Goal: Task Accomplishment & Management: Complete application form

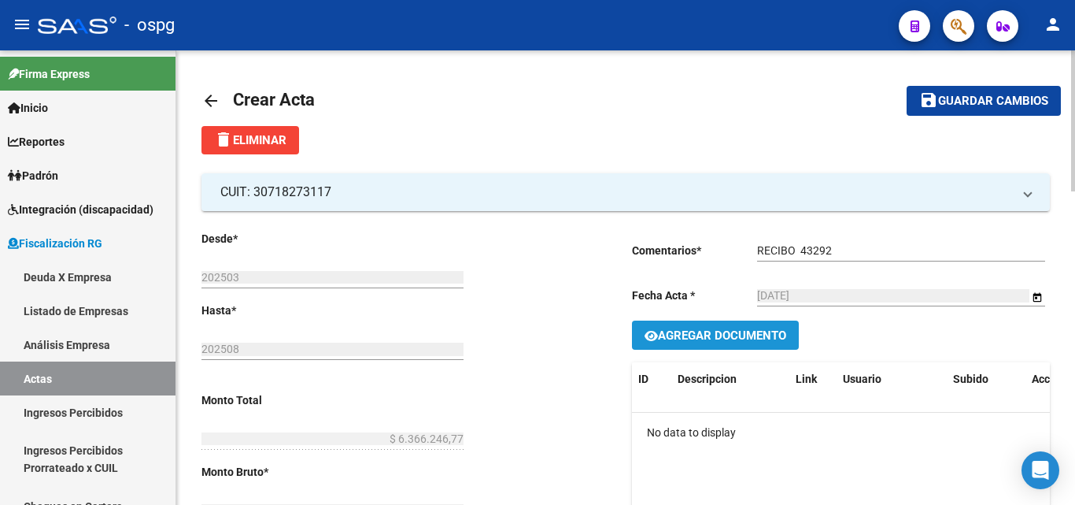
click at [741, 344] on button "Agregar Documento" at bounding box center [715, 334] width 167 height 29
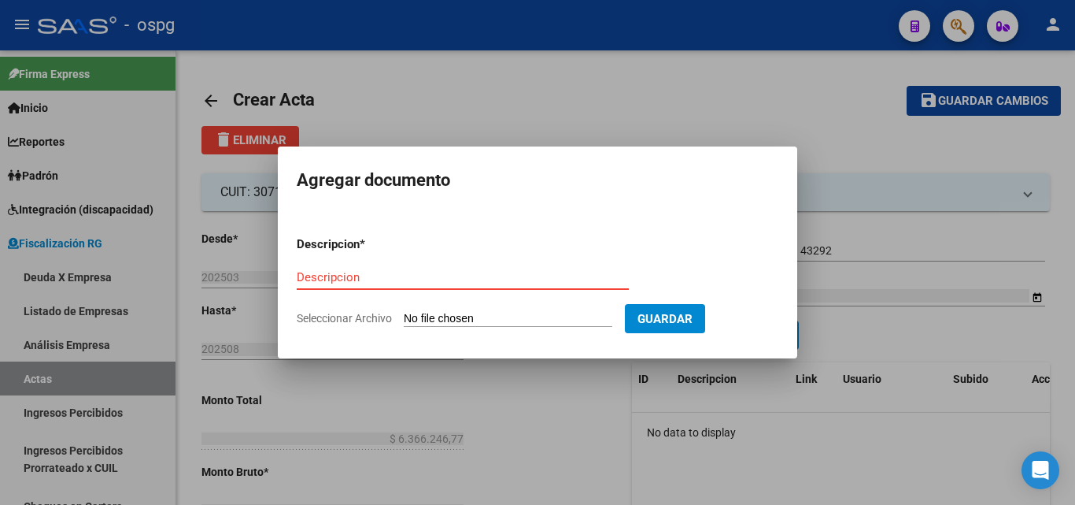
click at [479, 277] on input "Descripcion" at bounding box center [463, 277] width 332 height 14
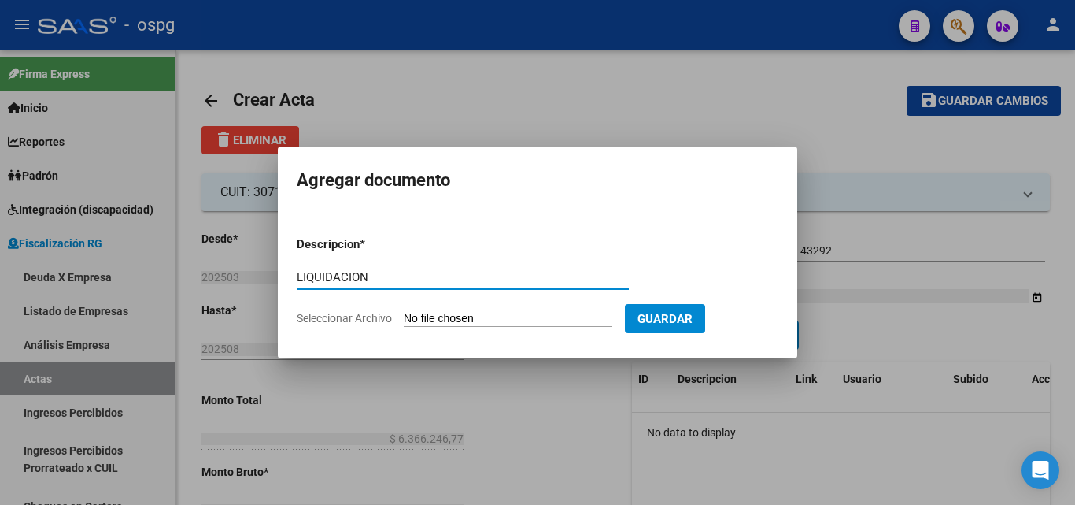
type input "LIQUIDACION"
click at [512, 320] on input "Seleccionar Archivo" at bounding box center [508, 319] width 209 height 15
type input "C:\fakepath\EXCUDENDI (3) (2).pdf"
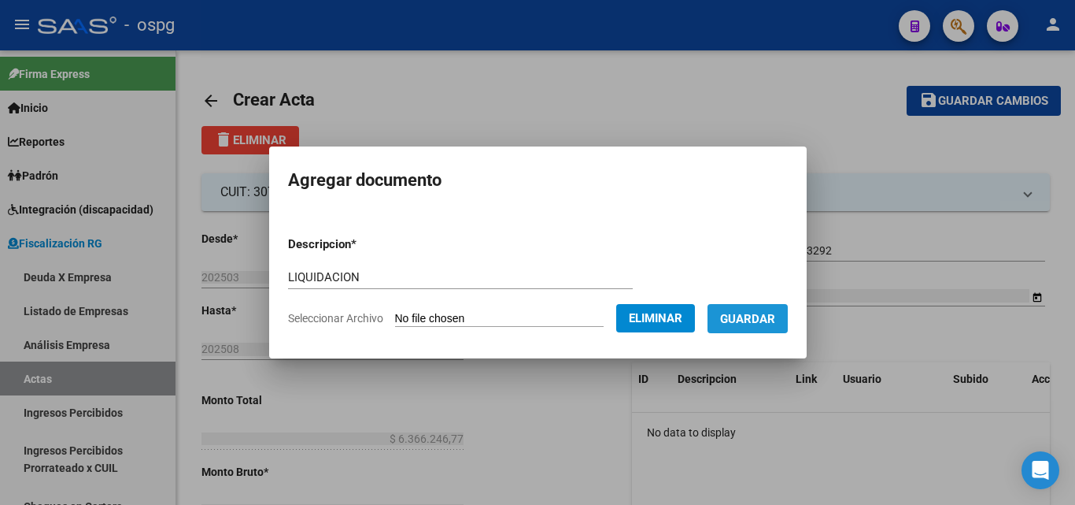
click at [761, 318] on span "Guardar" at bounding box center [747, 319] width 55 height 14
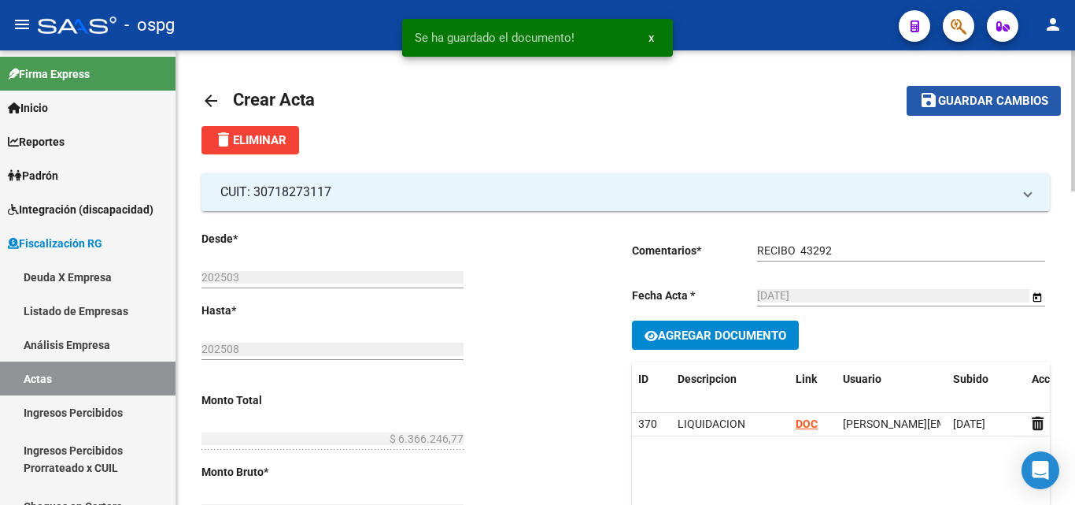
click at [965, 101] on span "Guardar cambios" at bounding box center [993, 101] width 110 height 14
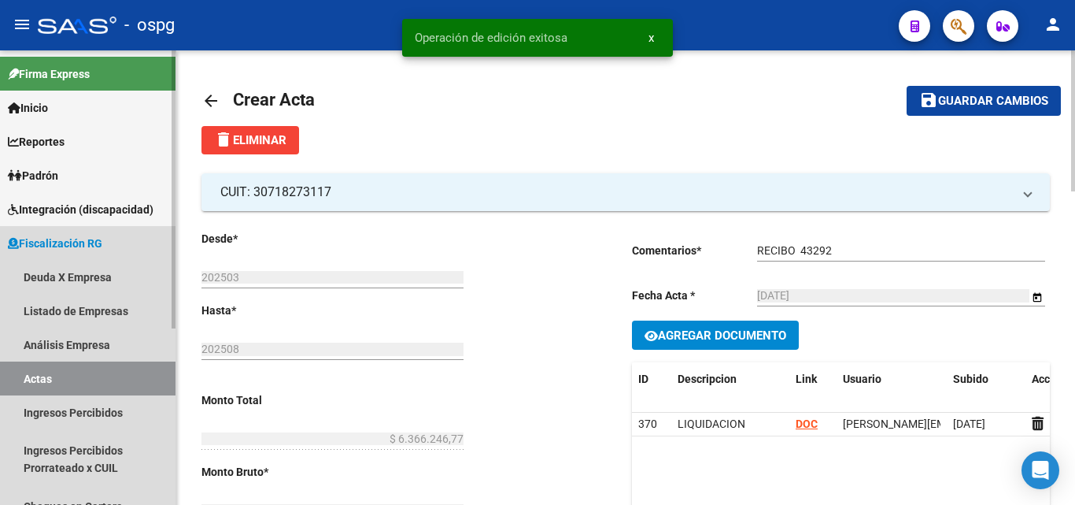
click at [61, 379] on link "Actas" at bounding box center [88, 378] width 176 height 34
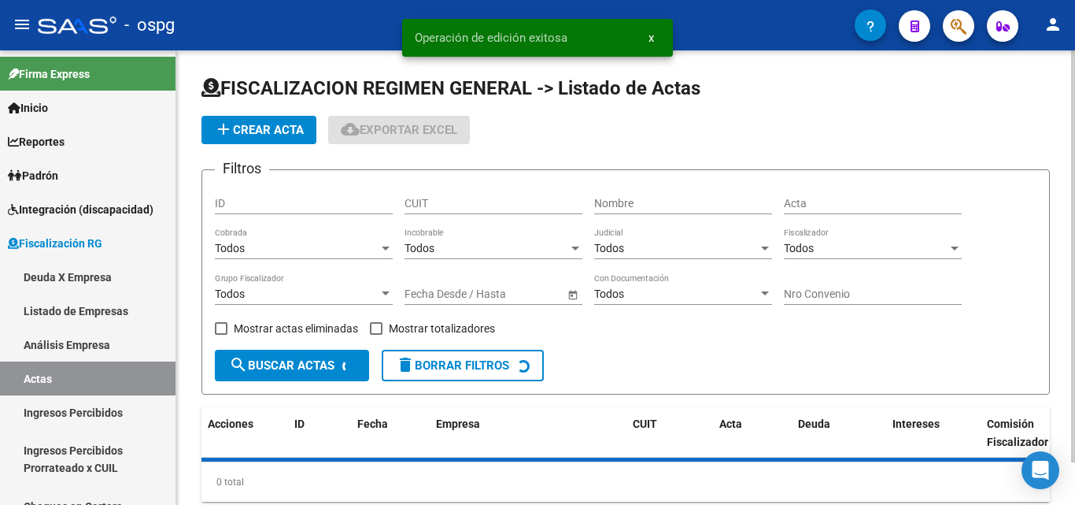
scroll to position [47, 0]
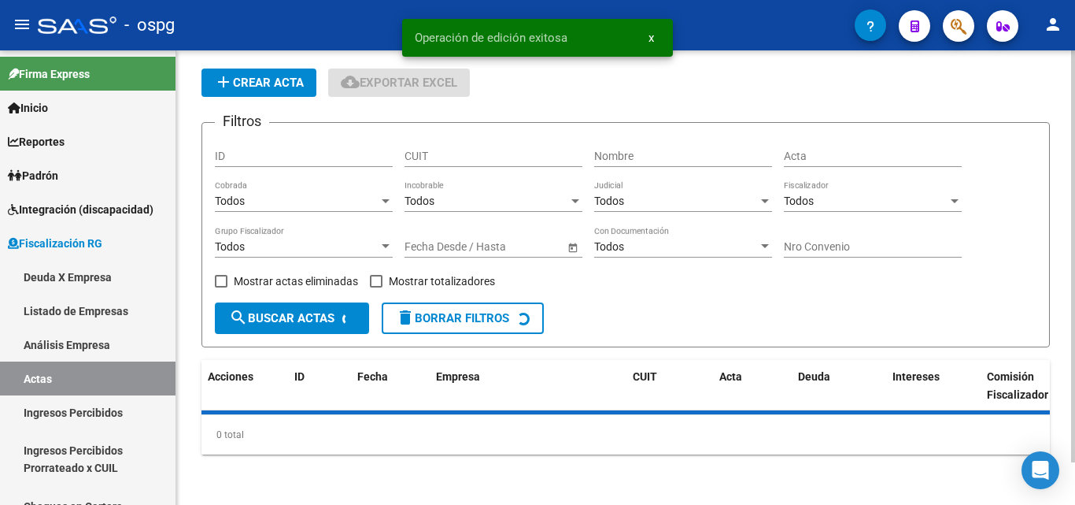
click at [384, 242] on div at bounding box center [386, 246] width 14 height 13
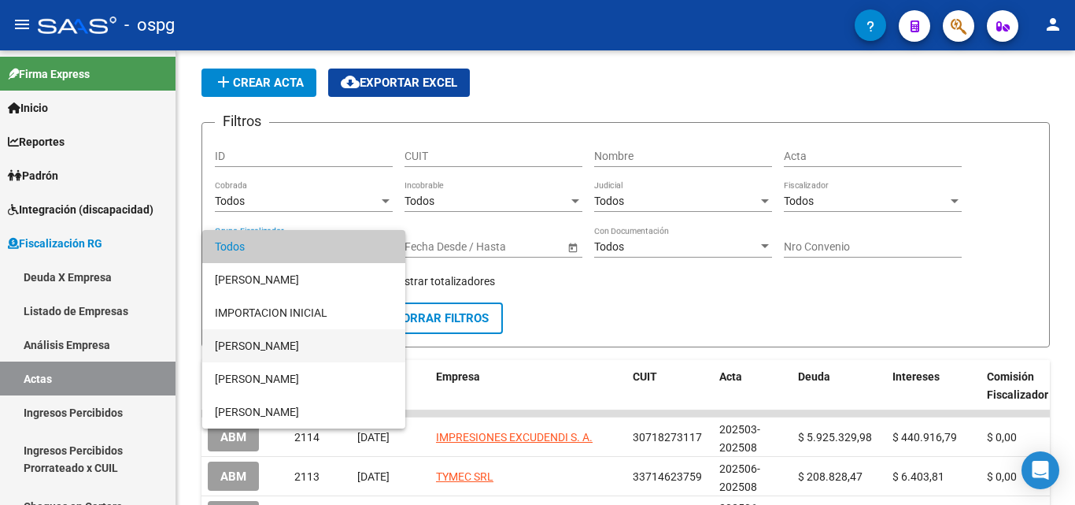
click at [273, 351] on span "[PERSON_NAME]" at bounding box center [304, 345] width 178 height 33
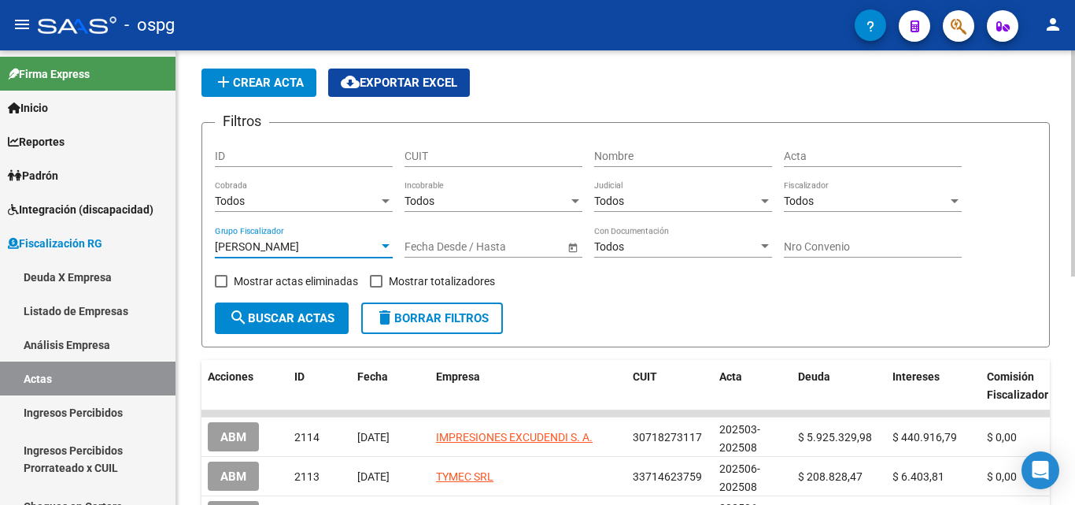
click at [370, 280] on span at bounding box center [376, 281] width 13 height 13
click at [375, 287] on input "Mostrar totalizadores" at bounding box center [375, 287] width 1 height 1
checkbox input "true"
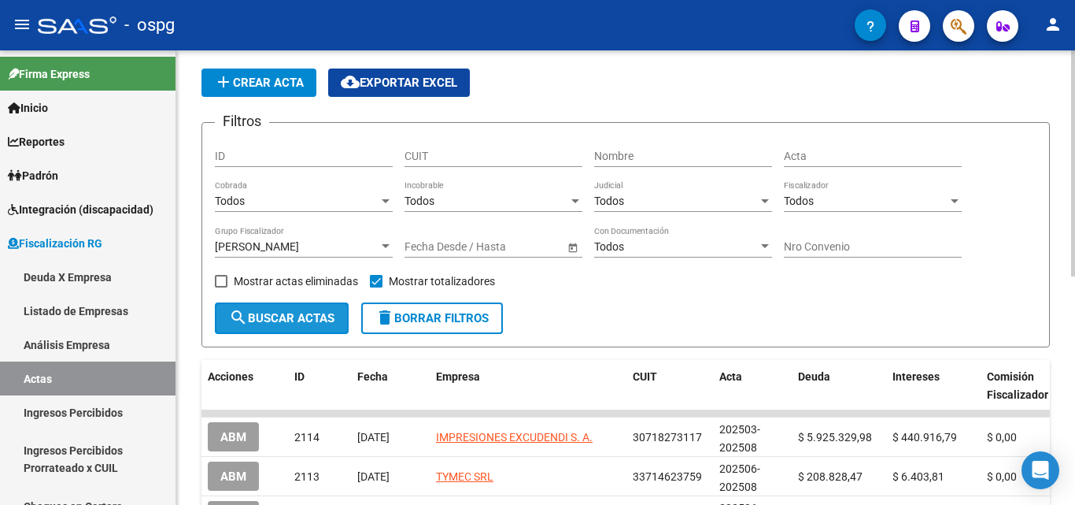
click at [279, 314] on span "search Buscar Actas" at bounding box center [281, 318] width 105 height 14
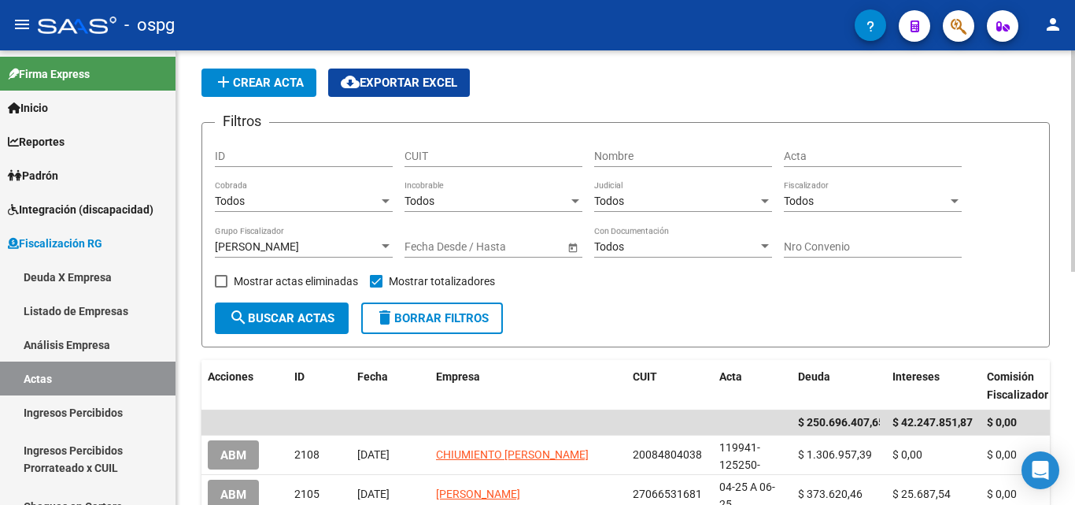
click at [386, 243] on div at bounding box center [386, 246] width 14 height 13
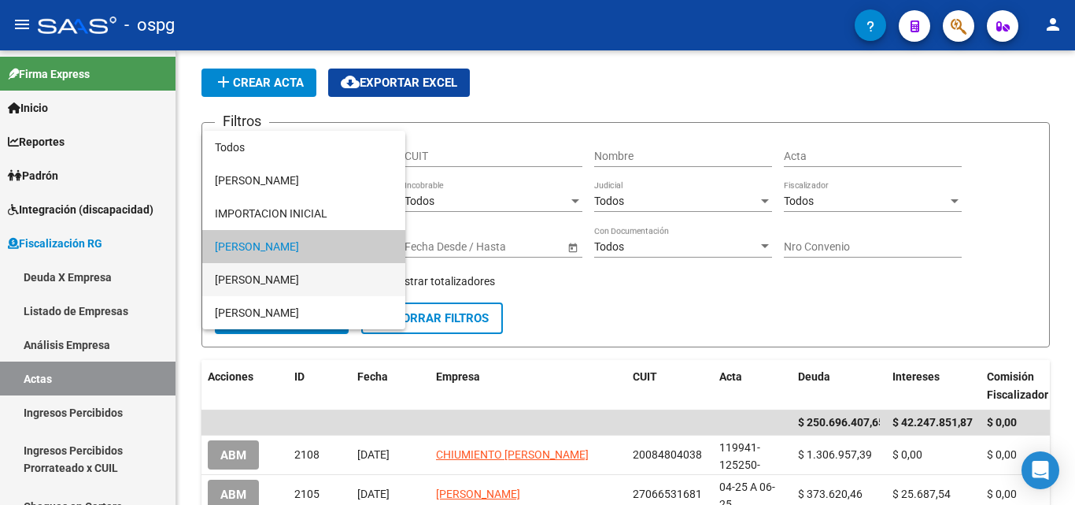
click at [295, 279] on span "[PERSON_NAME]" at bounding box center [304, 279] width 178 height 33
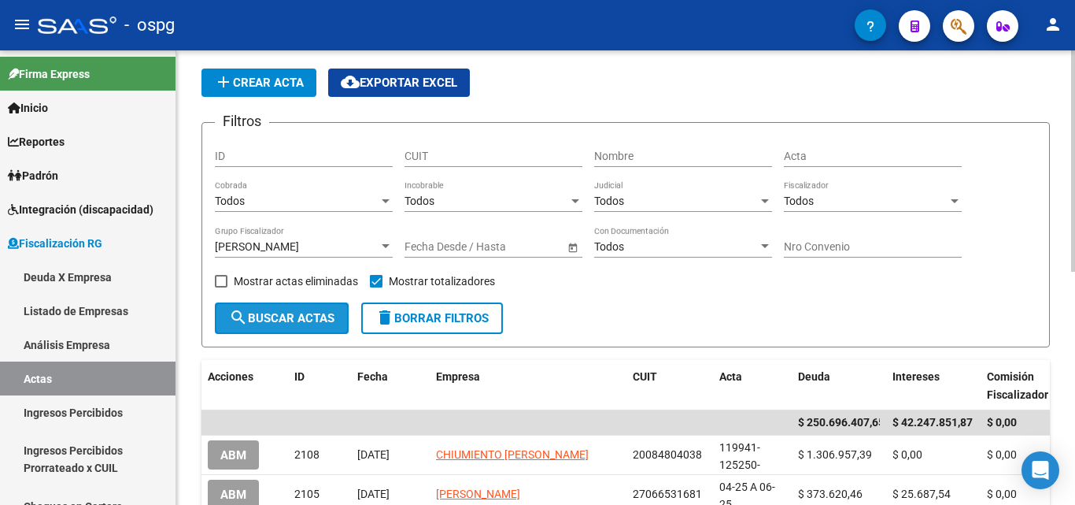
click at [285, 310] on button "search Buscar Actas" at bounding box center [282, 317] width 134 height 31
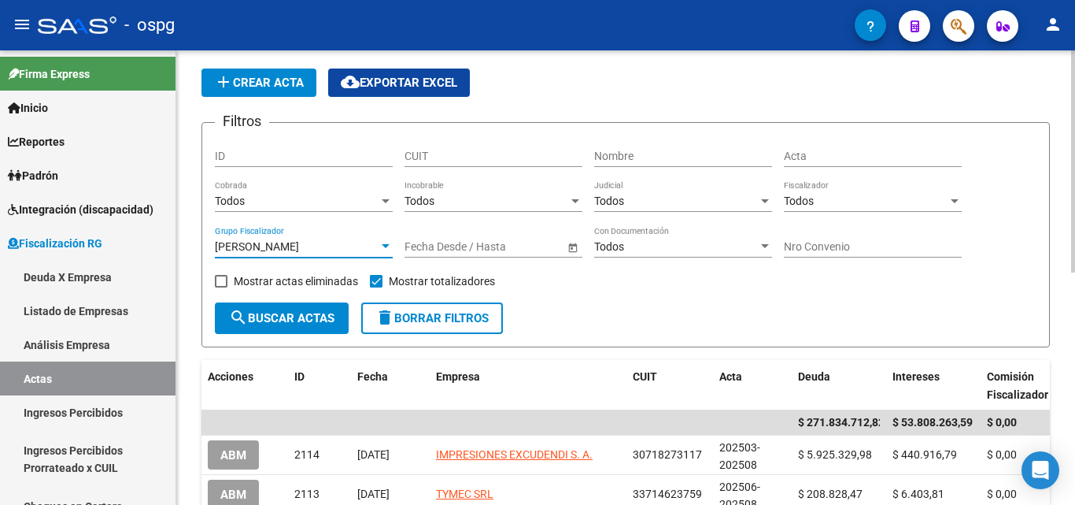
click at [386, 240] on div at bounding box center [386, 246] width 14 height 13
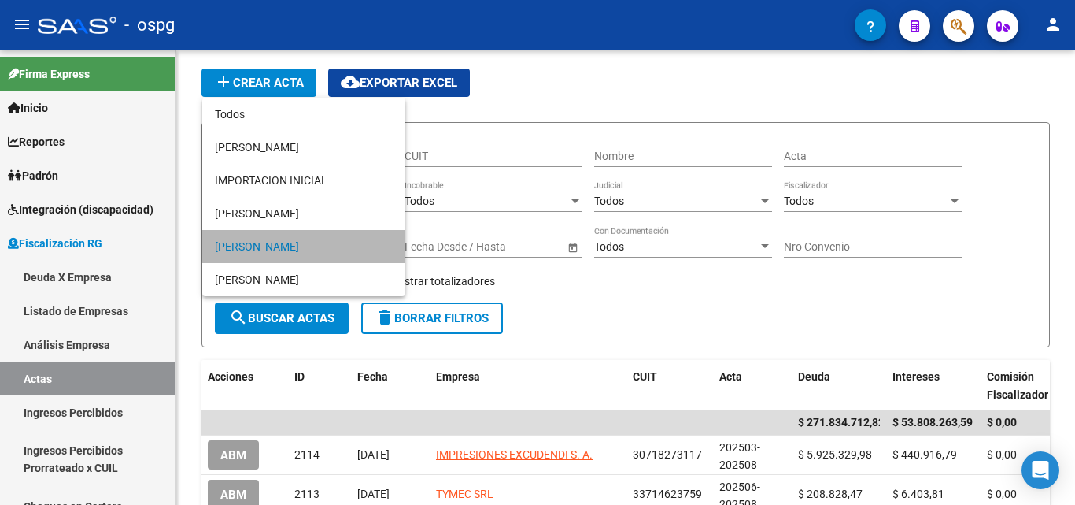
click at [320, 243] on span "[PERSON_NAME]" at bounding box center [304, 246] width 178 height 33
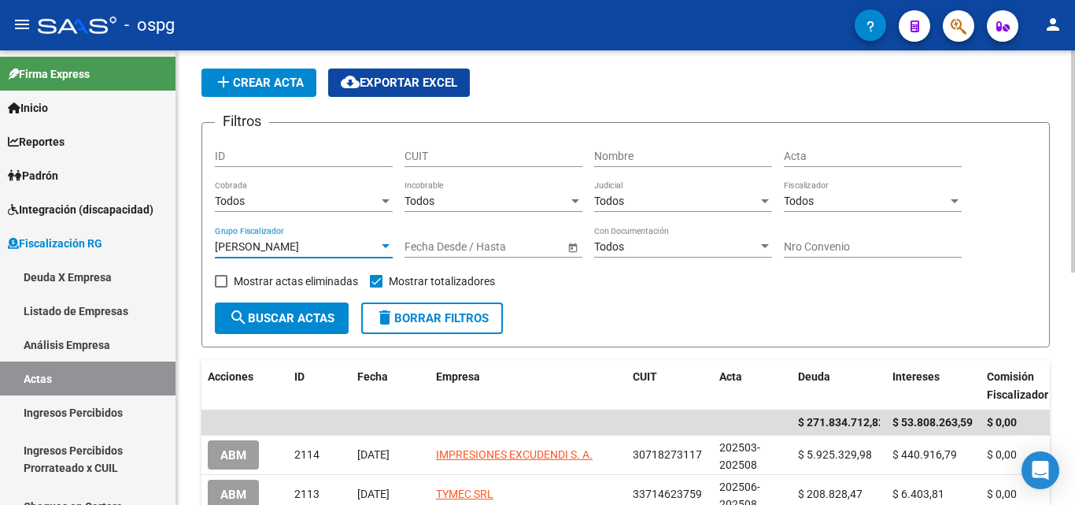
click at [390, 251] on div at bounding box center [386, 246] width 14 height 13
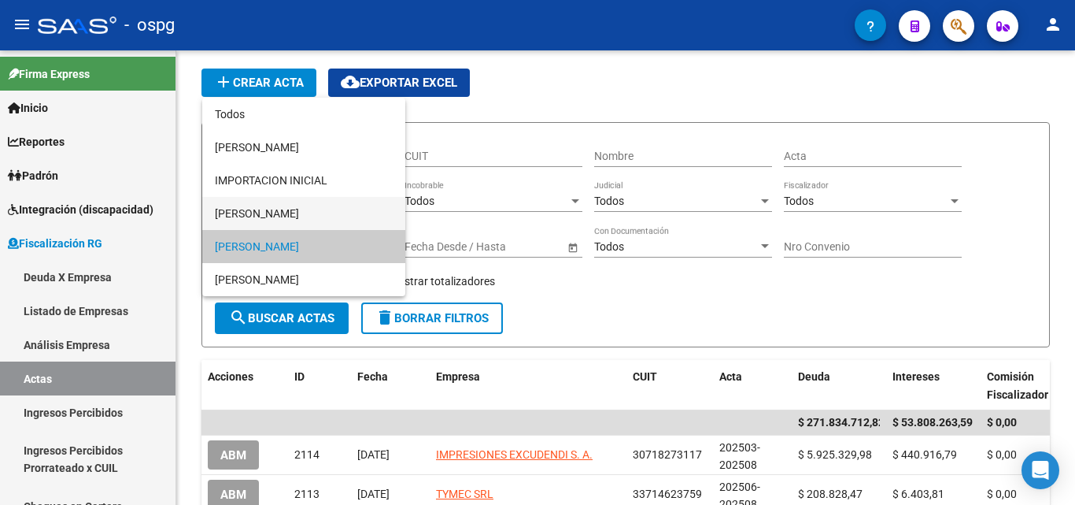
click at [319, 220] on span "[PERSON_NAME]" at bounding box center [304, 213] width 178 height 33
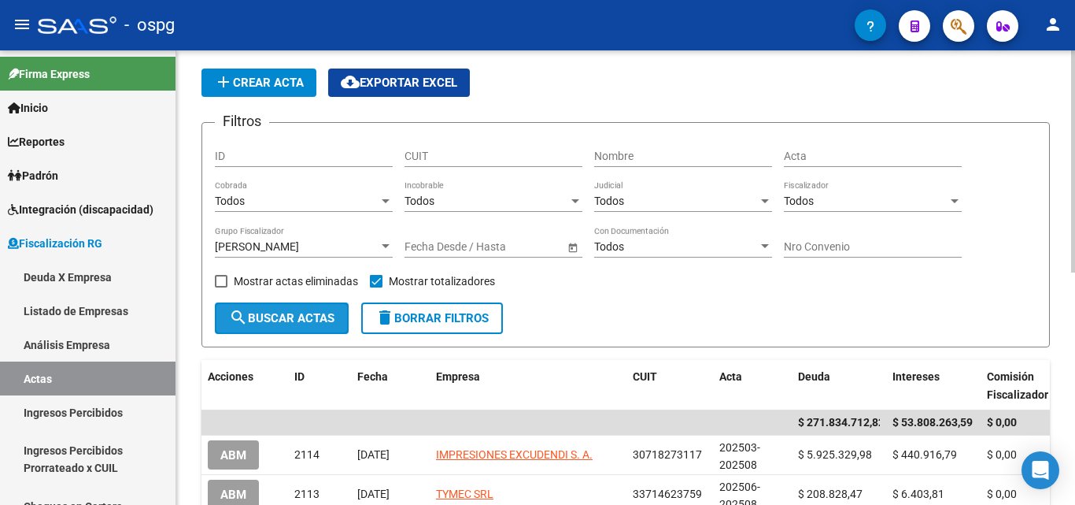
click at [287, 309] on button "search Buscar Actas" at bounding box center [282, 317] width 134 height 31
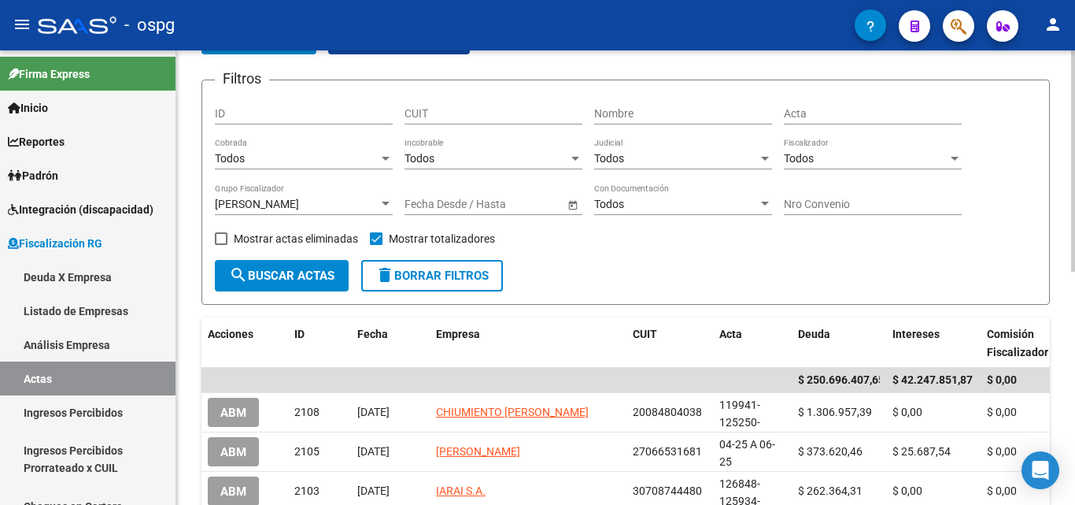
scroll to position [126, 0]
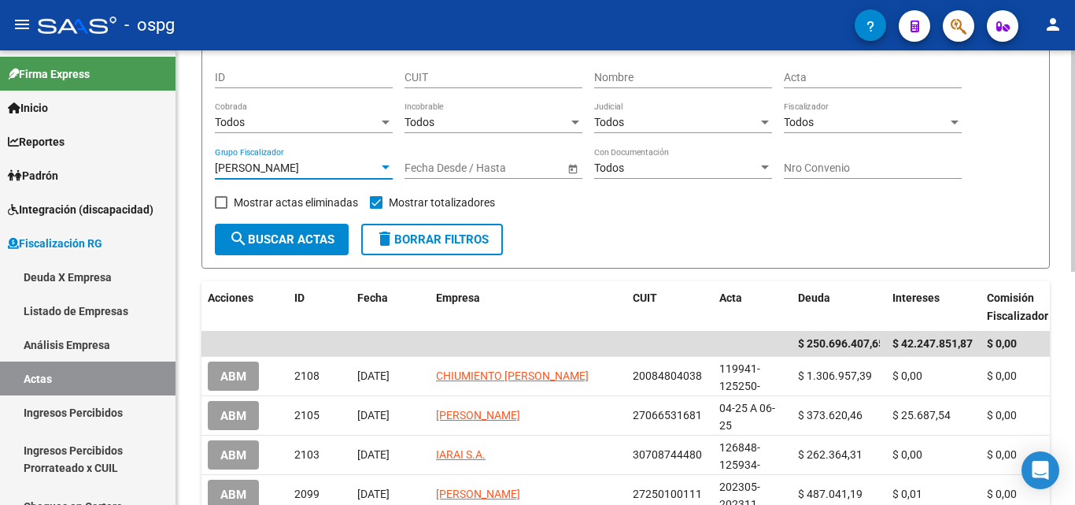
click at [386, 166] on div at bounding box center [386, 167] width 8 height 4
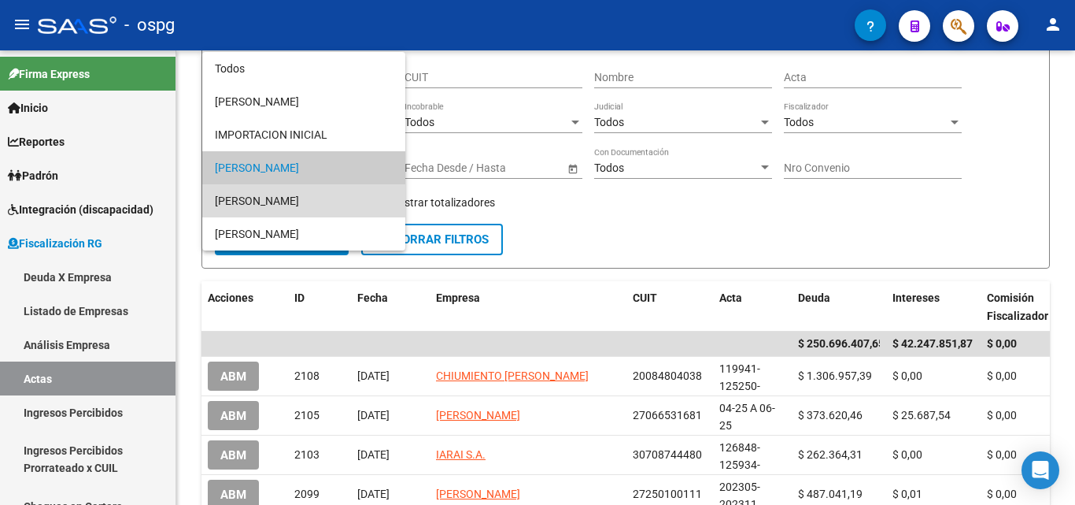
click at [285, 193] on span "[PERSON_NAME]" at bounding box center [304, 200] width 178 height 33
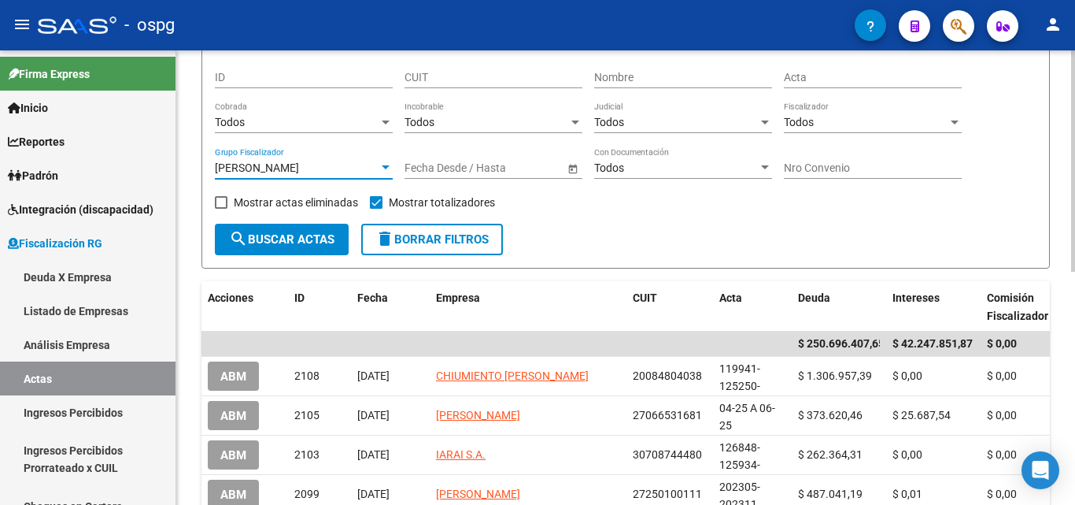
click at [288, 238] on span "search Buscar Actas" at bounding box center [281, 239] width 105 height 14
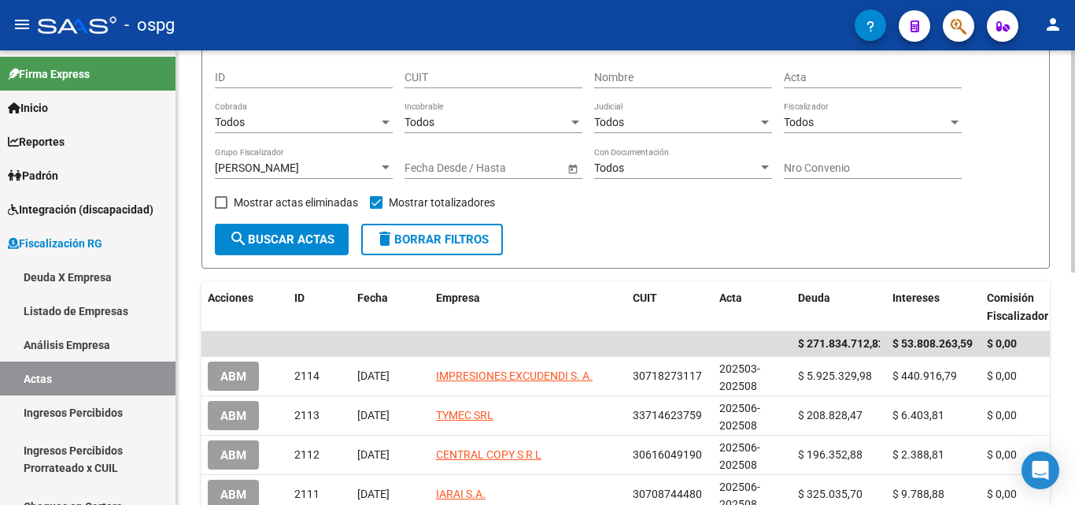
click at [382, 165] on div at bounding box center [386, 167] width 8 height 4
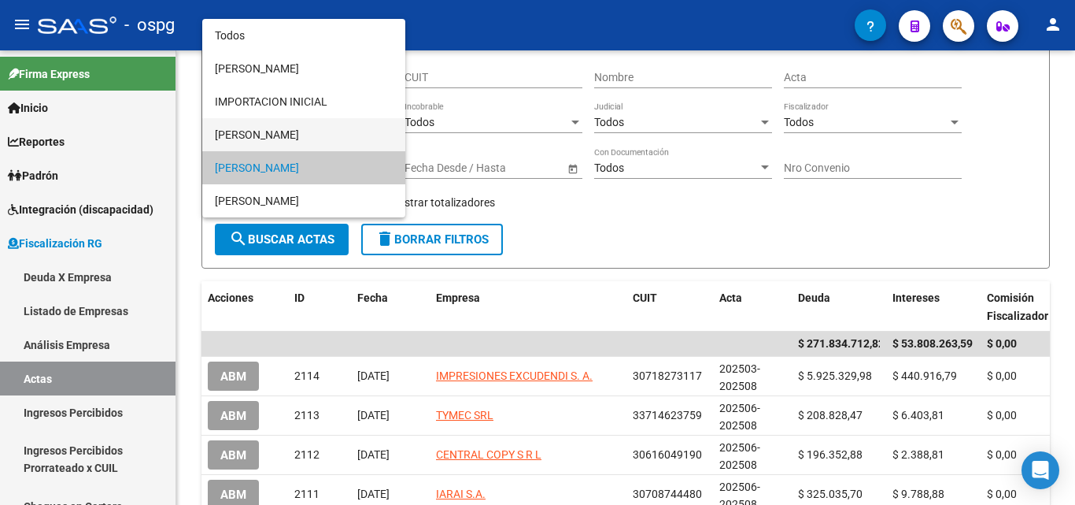
click at [301, 128] on span "[PERSON_NAME]" at bounding box center [304, 134] width 178 height 33
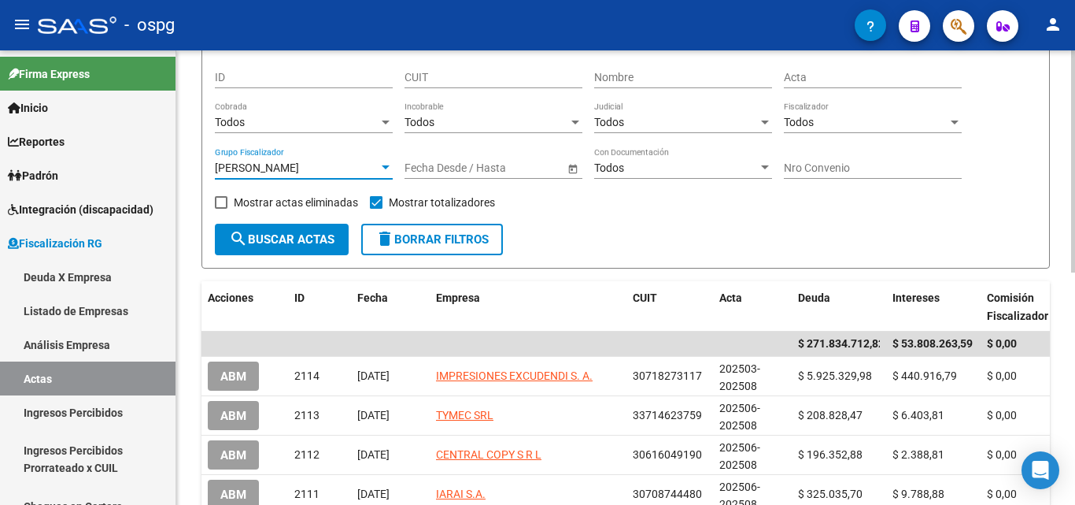
click at [306, 242] on span "search Buscar Actas" at bounding box center [281, 239] width 105 height 14
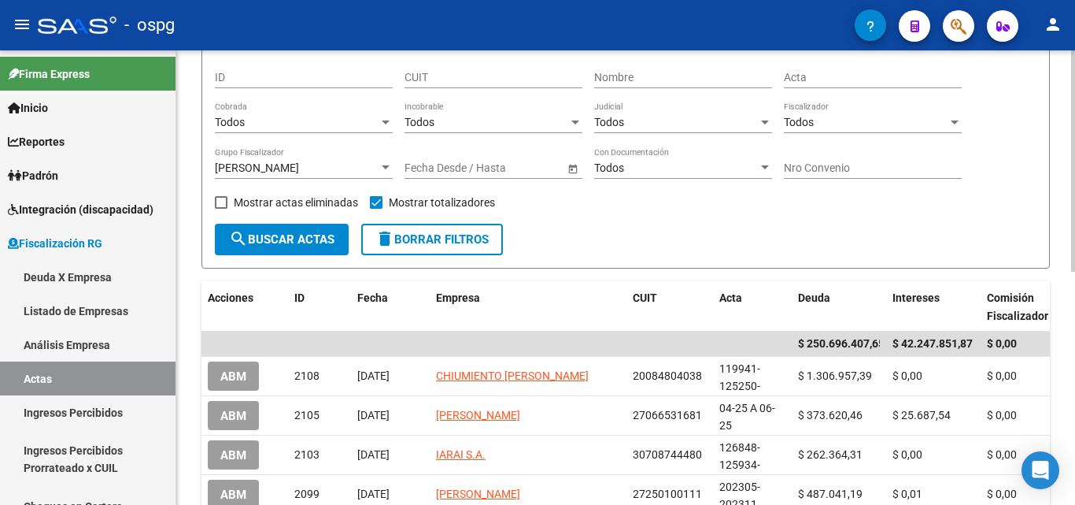
click at [383, 172] on div at bounding box center [386, 167] width 14 height 13
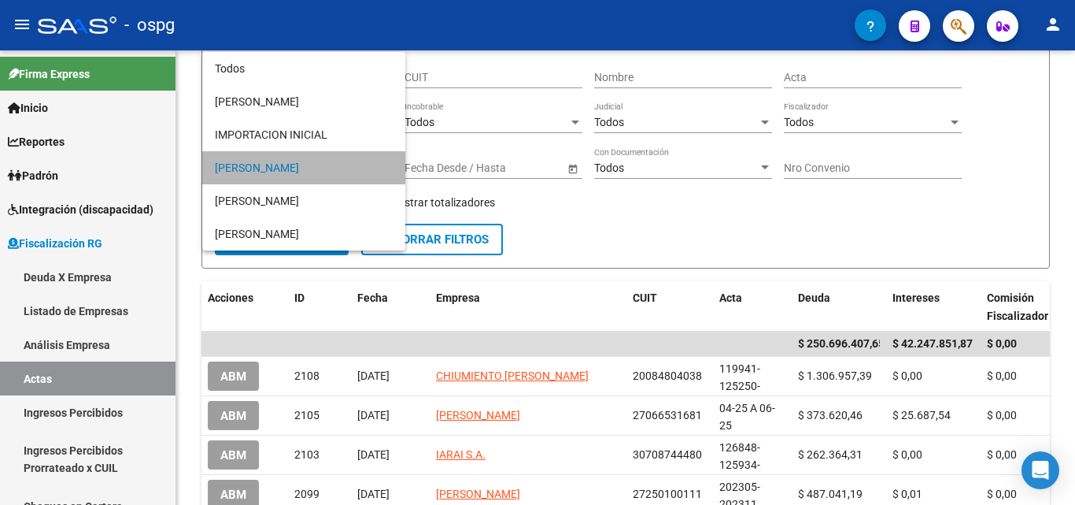
click at [335, 169] on span "[PERSON_NAME]" at bounding box center [304, 167] width 178 height 33
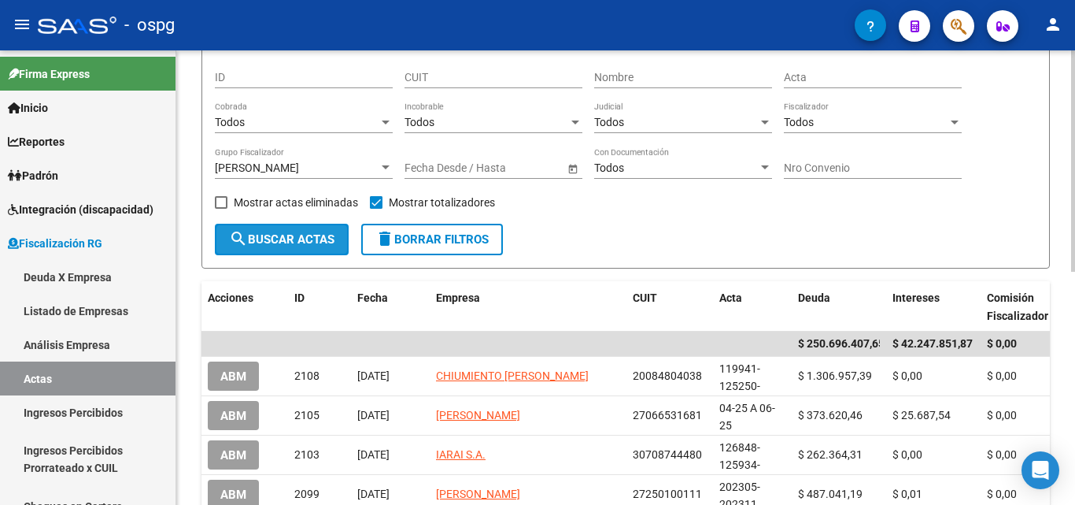
click at [320, 241] on span "search Buscar Actas" at bounding box center [281, 239] width 105 height 14
click at [385, 166] on div at bounding box center [386, 167] width 8 height 4
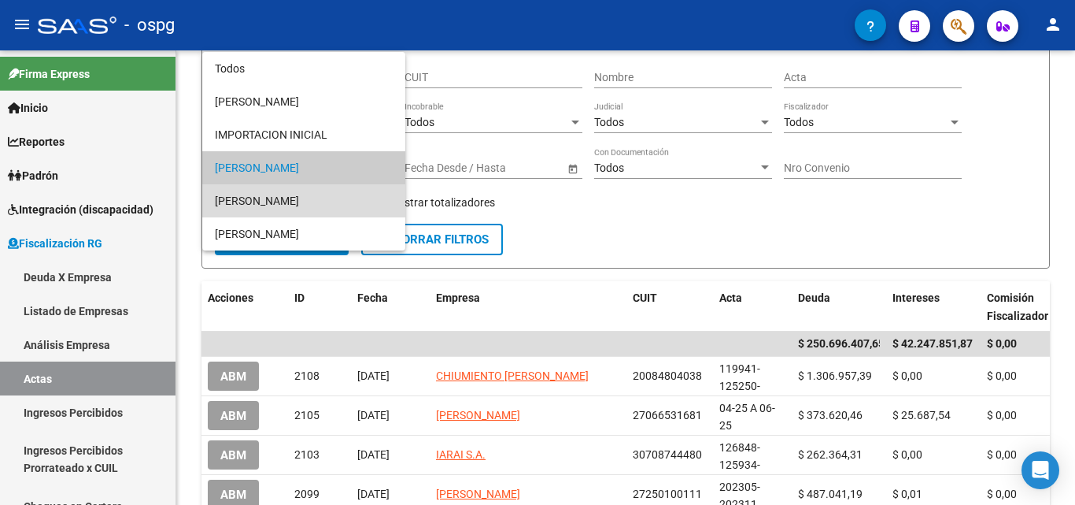
click at [314, 195] on span "[PERSON_NAME]" at bounding box center [304, 200] width 178 height 33
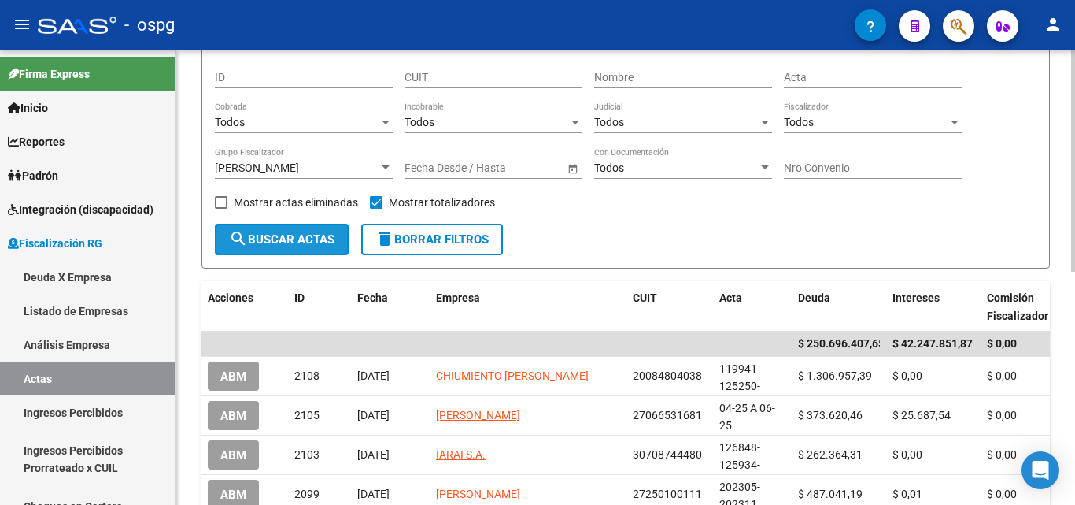
click at [295, 235] on span "search Buscar Actas" at bounding box center [281, 239] width 105 height 14
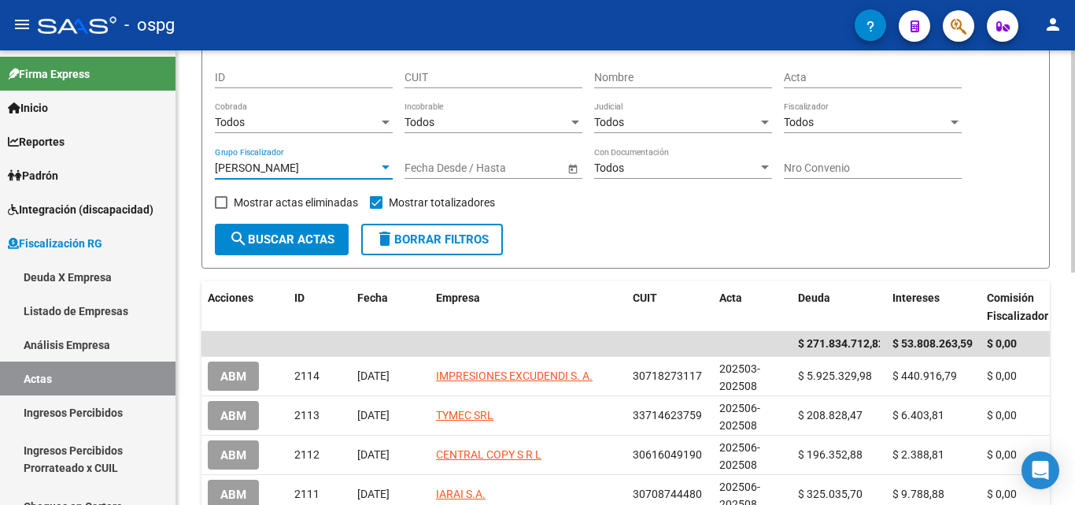
click at [383, 167] on div at bounding box center [386, 167] width 8 height 4
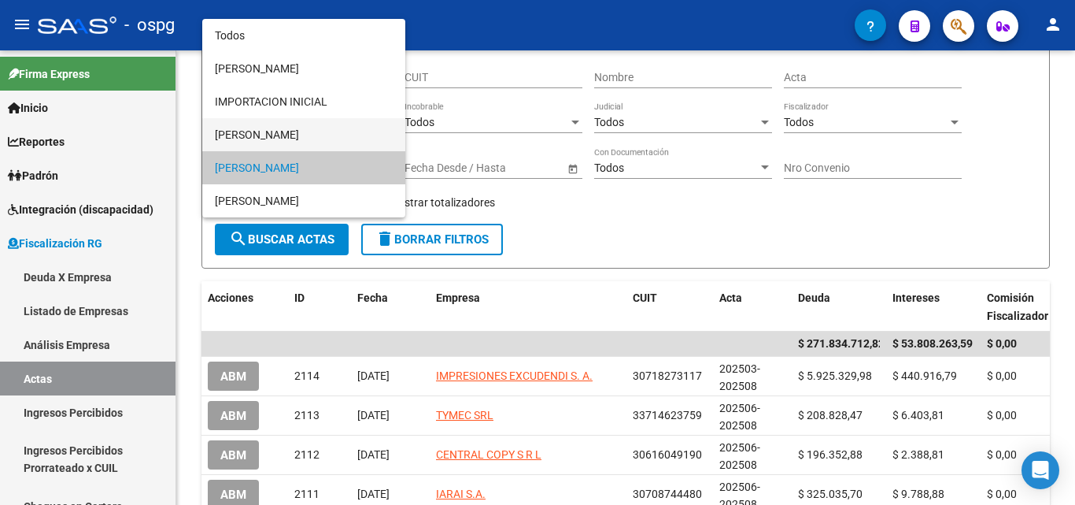
click at [293, 137] on span "[PERSON_NAME]" at bounding box center [304, 134] width 178 height 33
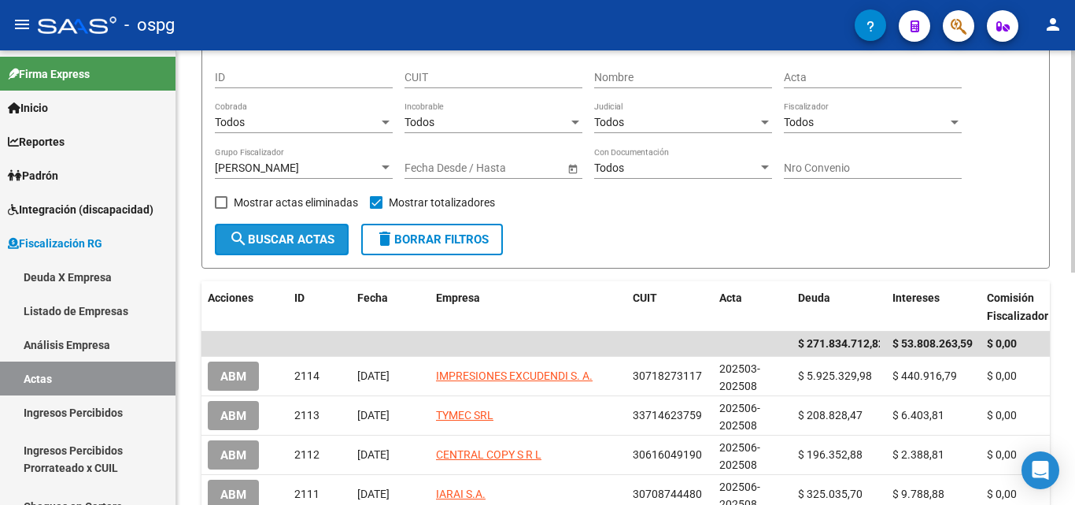
click at [283, 232] on span "search Buscar Actas" at bounding box center [281, 239] width 105 height 14
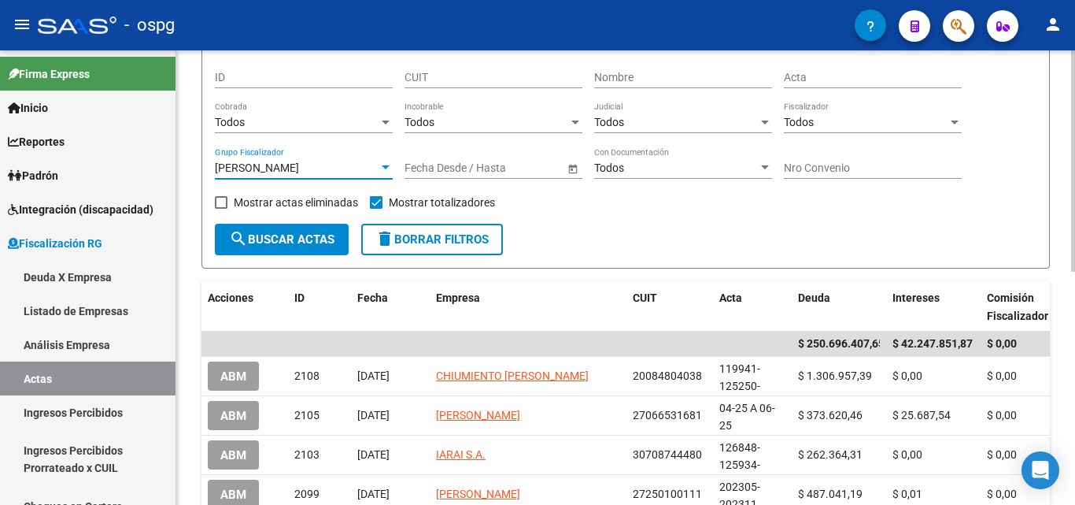
click at [385, 162] on div at bounding box center [386, 167] width 14 height 13
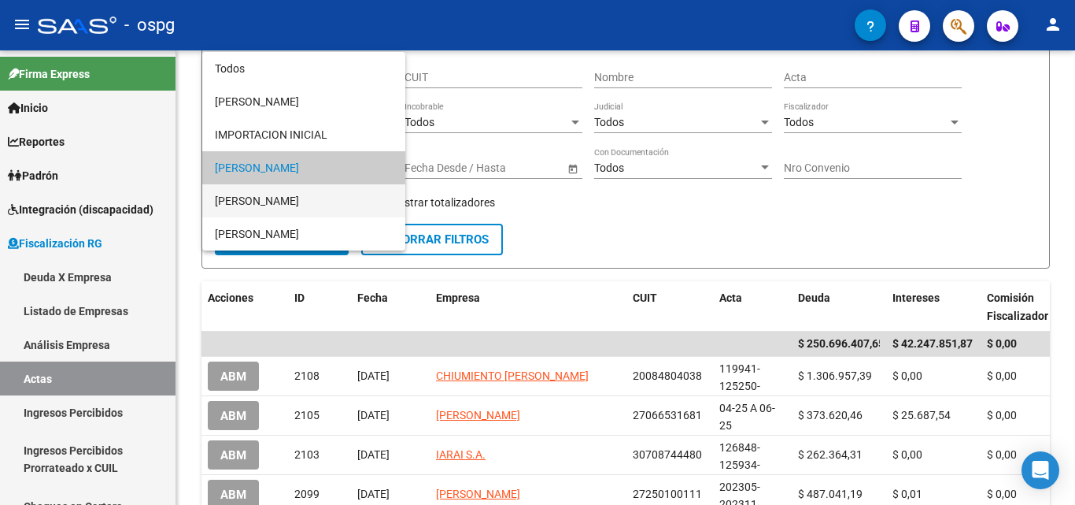
click at [305, 197] on span "[PERSON_NAME]" at bounding box center [304, 200] width 178 height 33
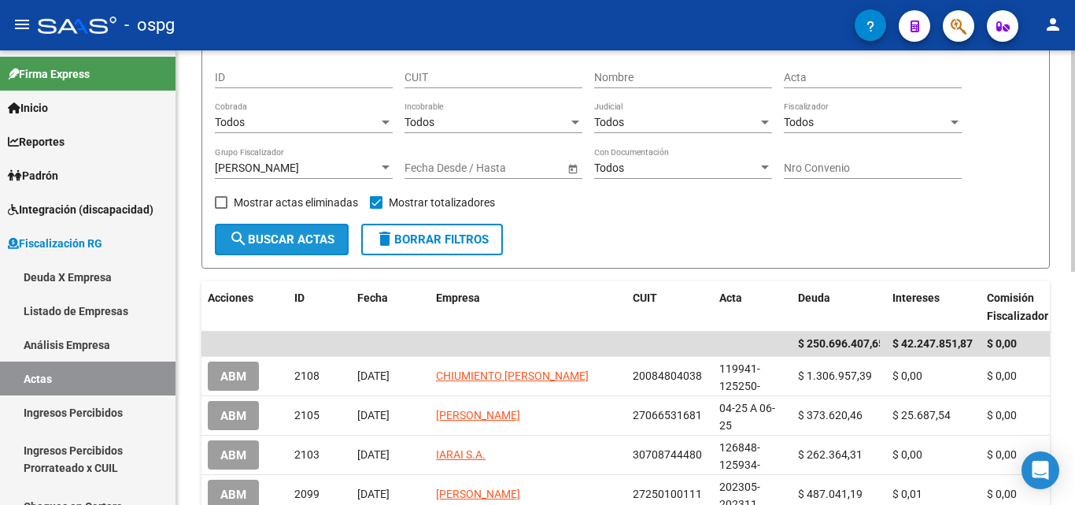
click at [297, 234] on span "search Buscar Actas" at bounding box center [281, 239] width 105 height 14
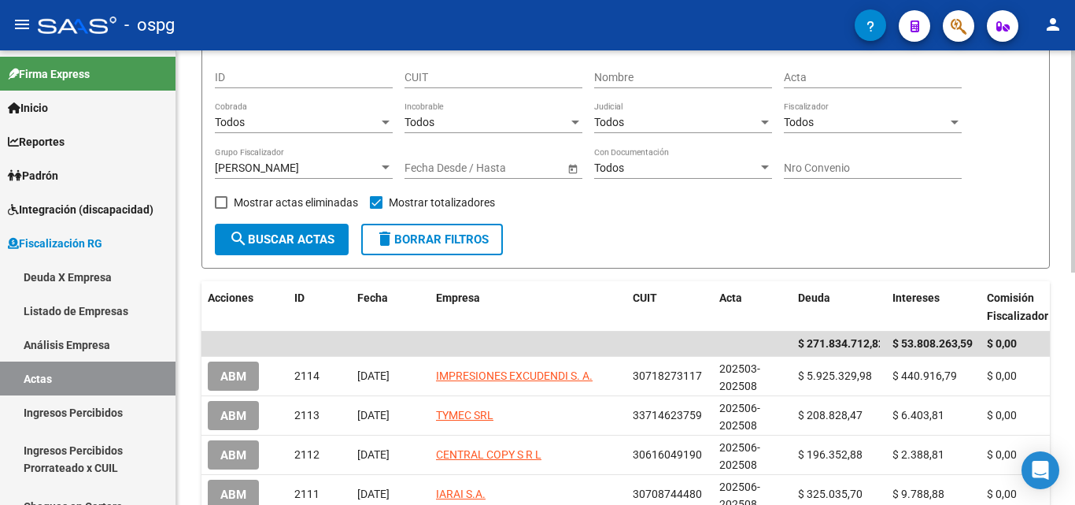
click at [389, 165] on div at bounding box center [386, 167] width 8 height 4
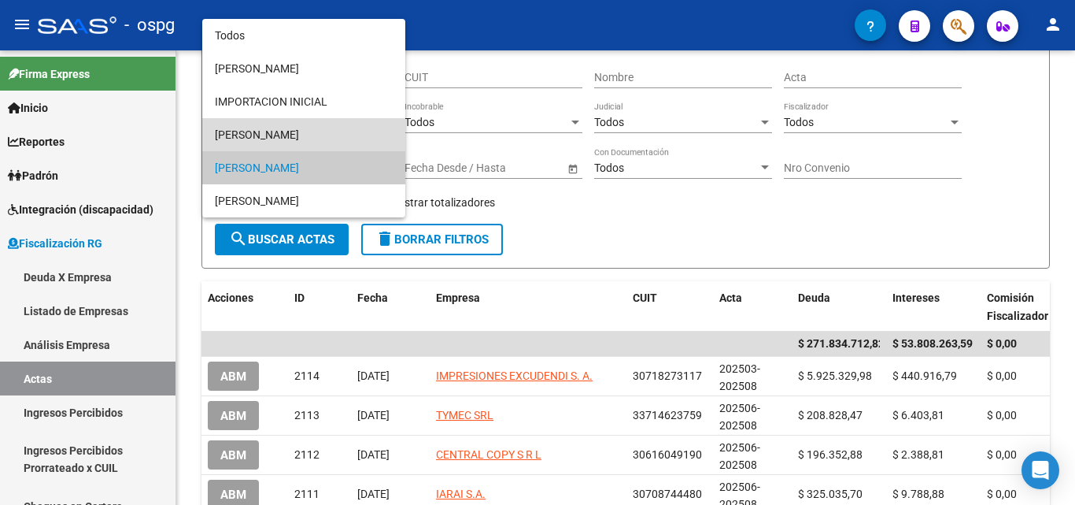
click at [316, 141] on span "[PERSON_NAME]" at bounding box center [304, 134] width 178 height 33
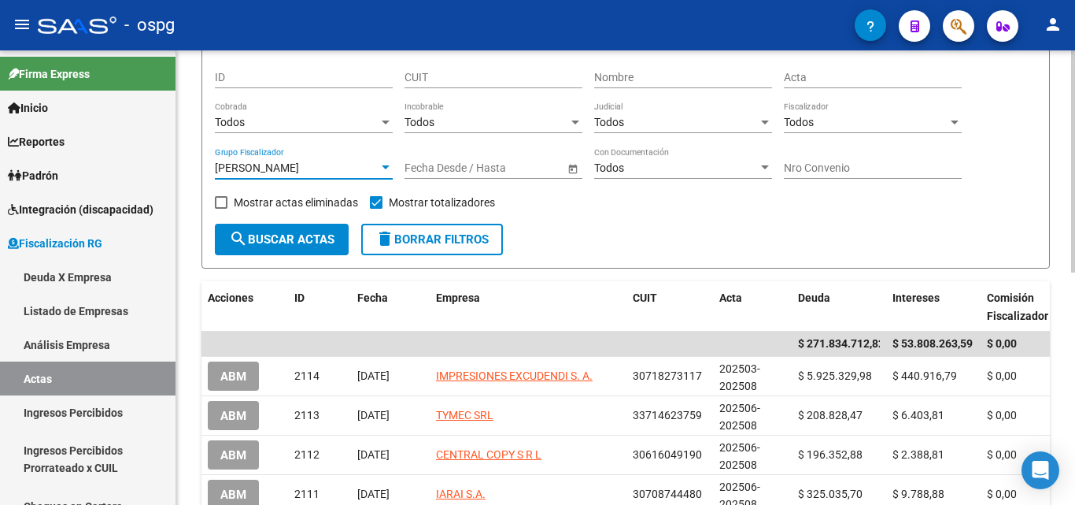
click at [312, 240] on span "search Buscar Actas" at bounding box center [281, 239] width 105 height 14
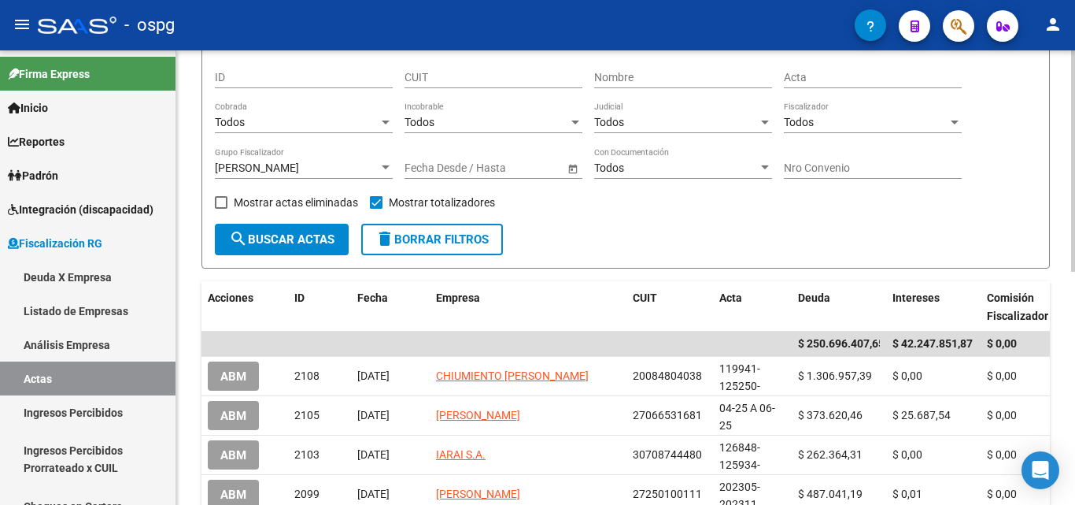
click at [383, 169] on div at bounding box center [386, 167] width 8 height 4
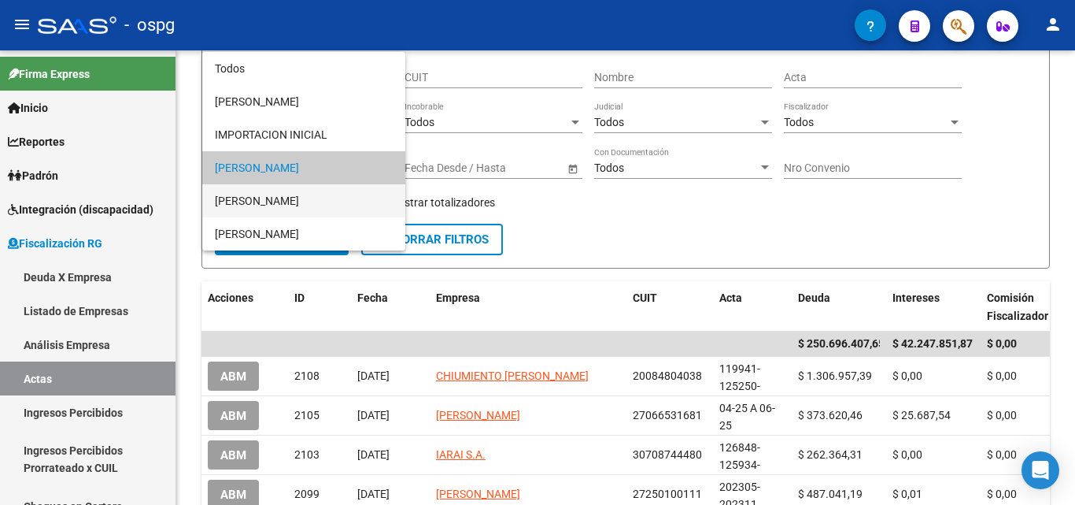
drag, startPoint x: 313, startPoint y: 196, endPoint x: 303, endPoint y: 213, distance: 20.1
click at [312, 196] on span "[PERSON_NAME]" at bounding box center [304, 200] width 178 height 33
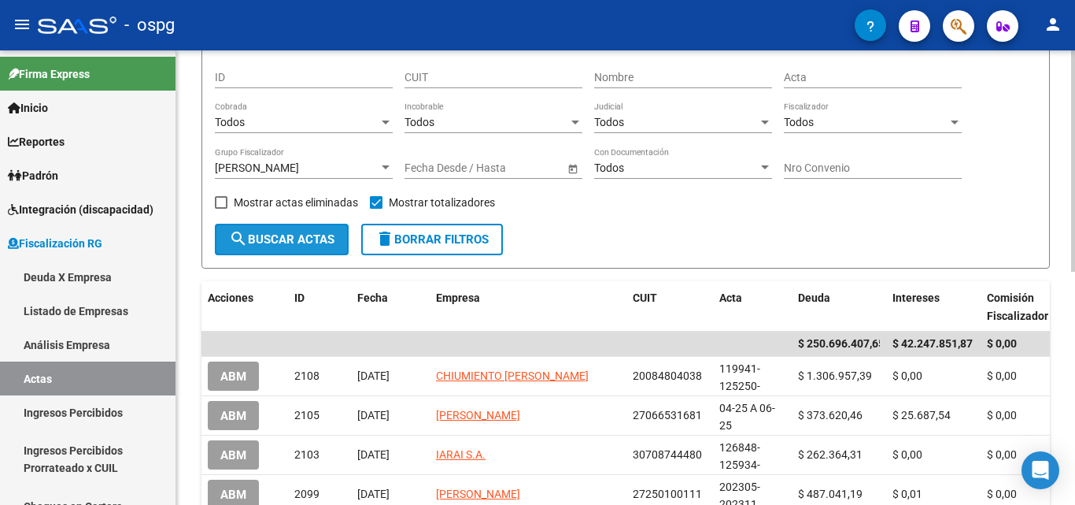
click at [301, 238] on span "search Buscar Actas" at bounding box center [281, 239] width 105 height 14
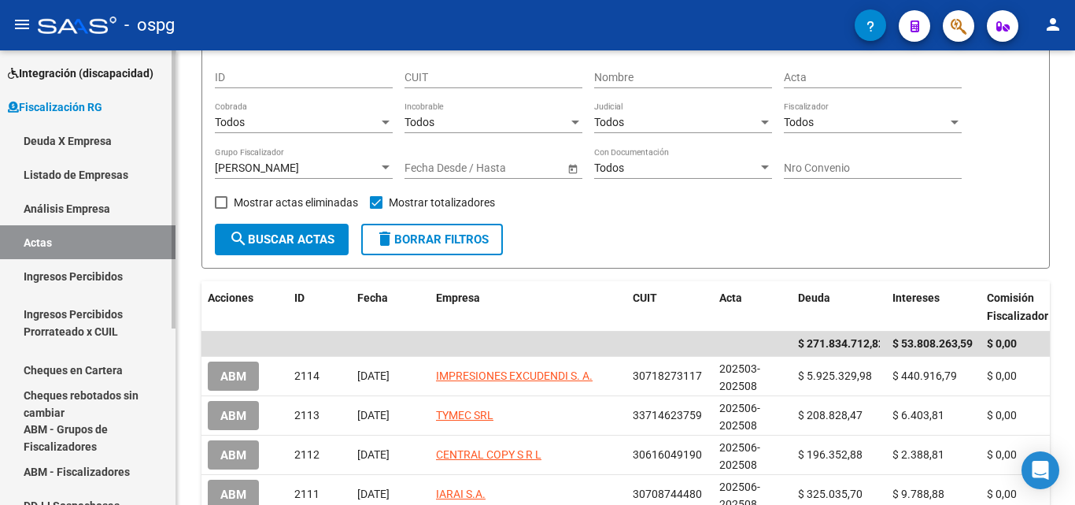
scroll to position [157, 0]
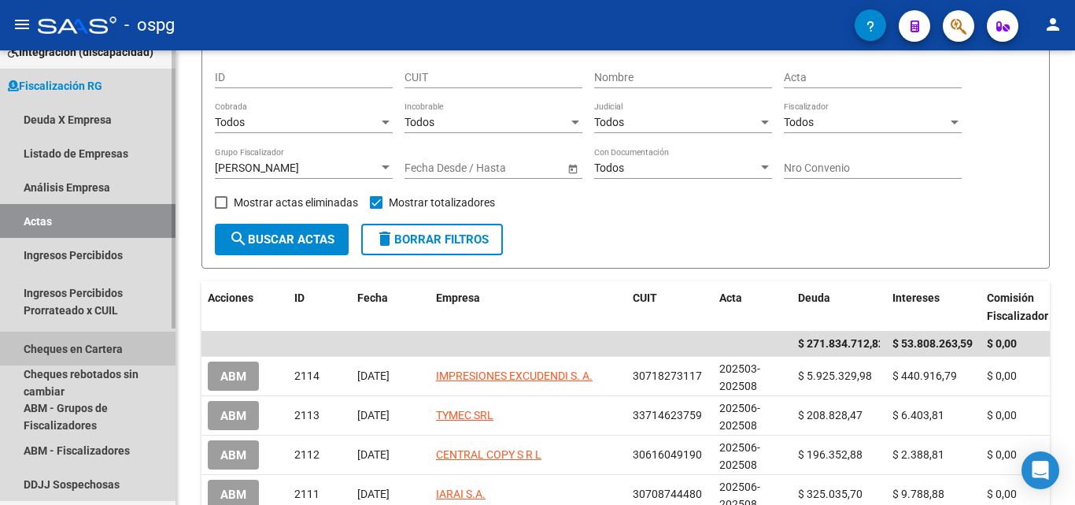
click at [114, 346] on link "Cheques en Cartera" at bounding box center [88, 348] width 176 height 34
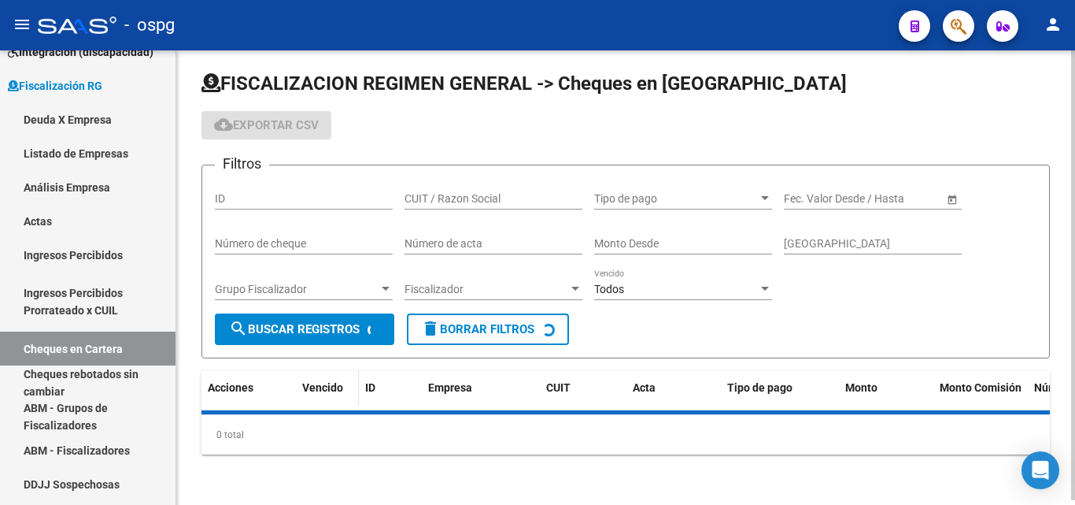
scroll to position [126, 0]
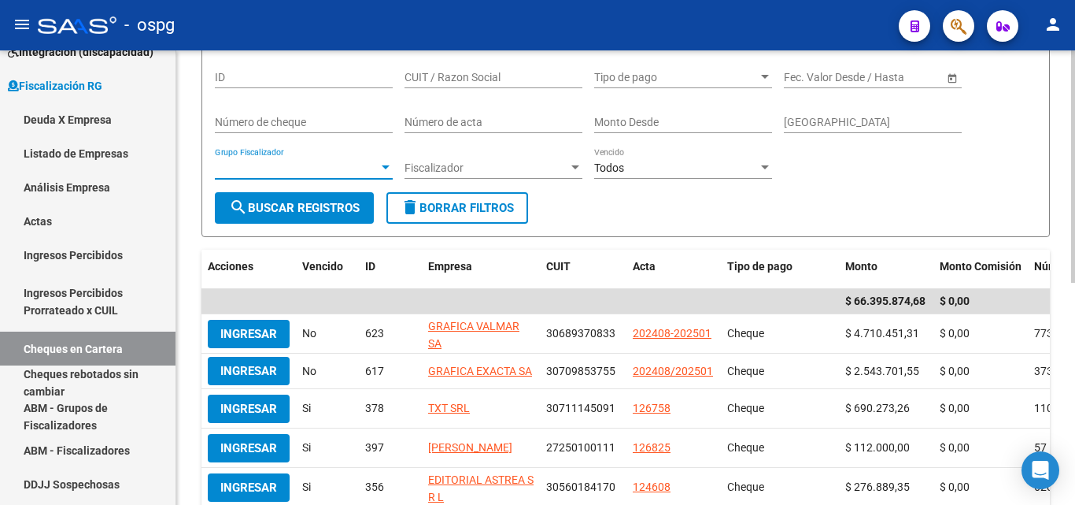
click at [383, 169] on div at bounding box center [386, 167] width 8 height 4
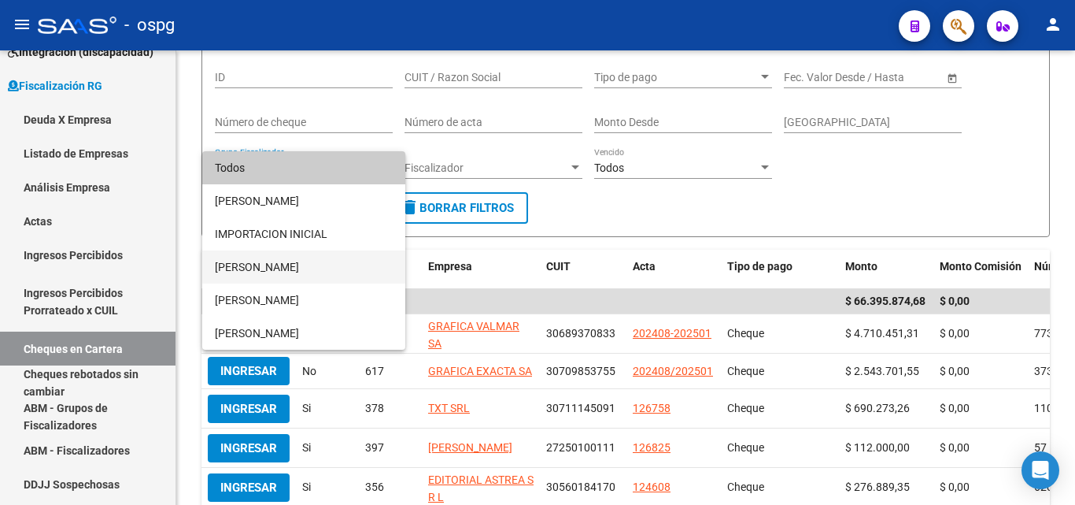
click at [267, 272] on span "[PERSON_NAME]" at bounding box center [304, 266] width 178 height 33
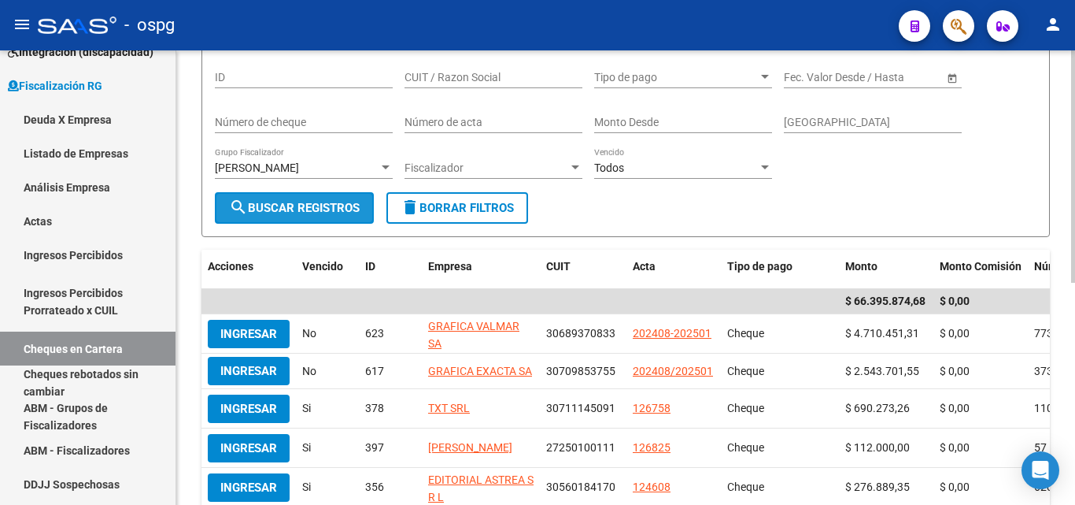
click at [322, 217] on button "search Buscar Registros" at bounding box center [294, 207] width 159 height 31
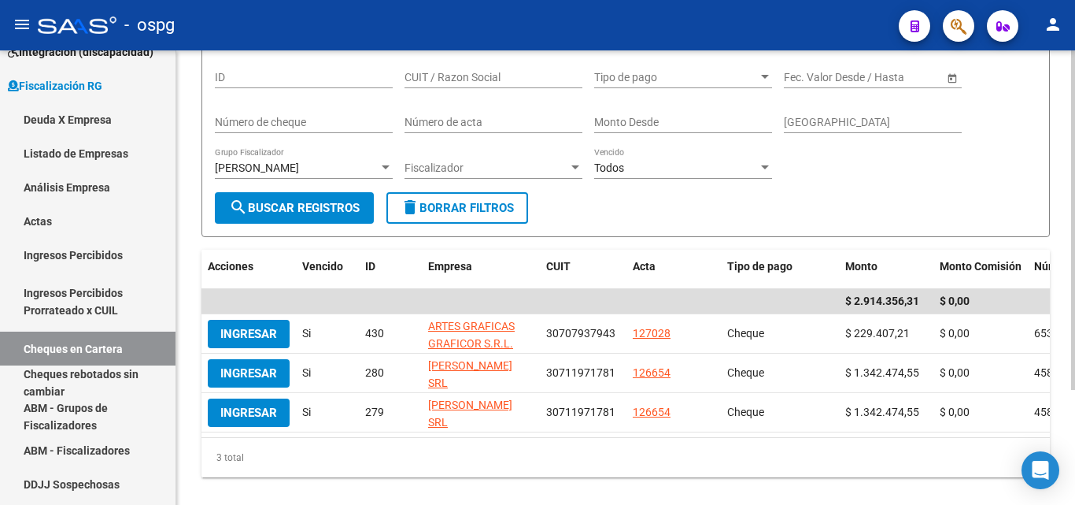
click at [387, 168] on div at bounding box center [386, 167] width 8 height 4
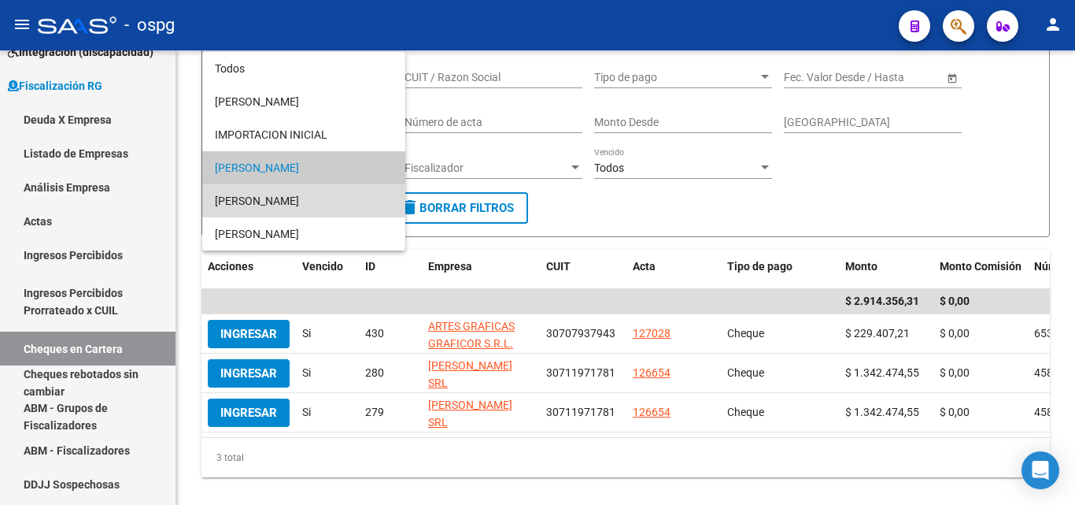
click at [291, 201] on span "[PERSON_NAME]" at bounding box center [304, 200] width 178 height 33
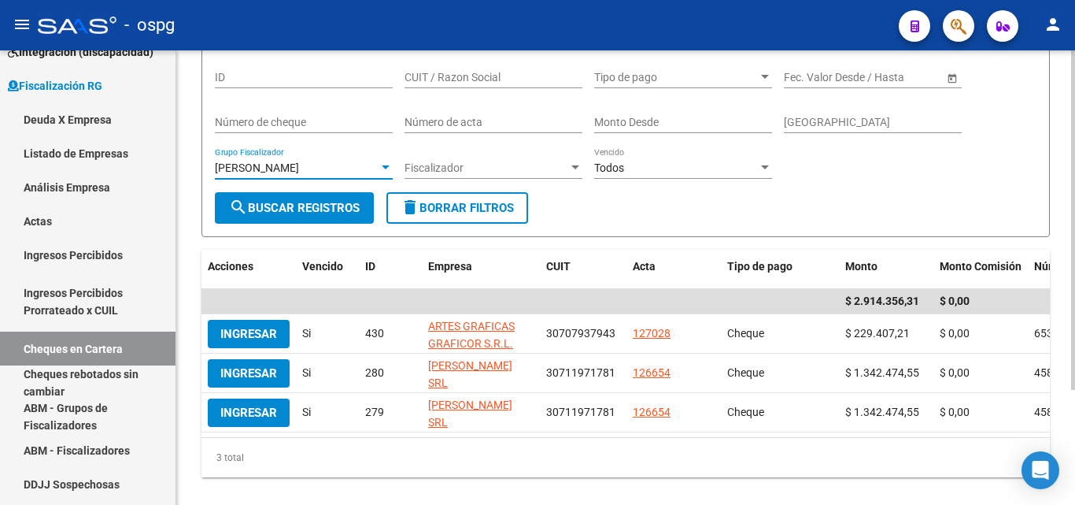
click at [289, 206] on span "search Buscar Registros" at bounding box center [294, 208] width 131 height 14
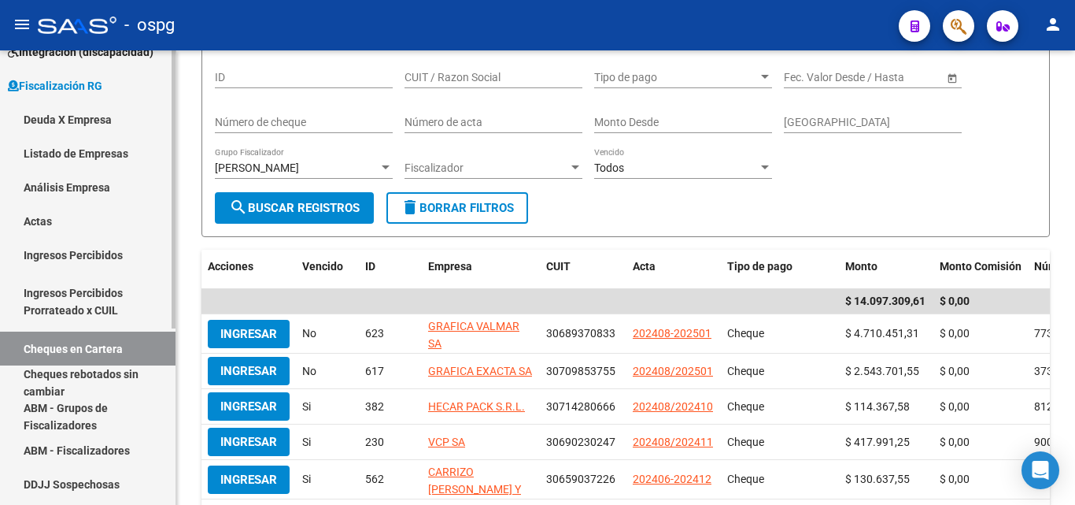
click at [39, 223] on link "Actas" at bounding box center [88, 221] width 176 height 34
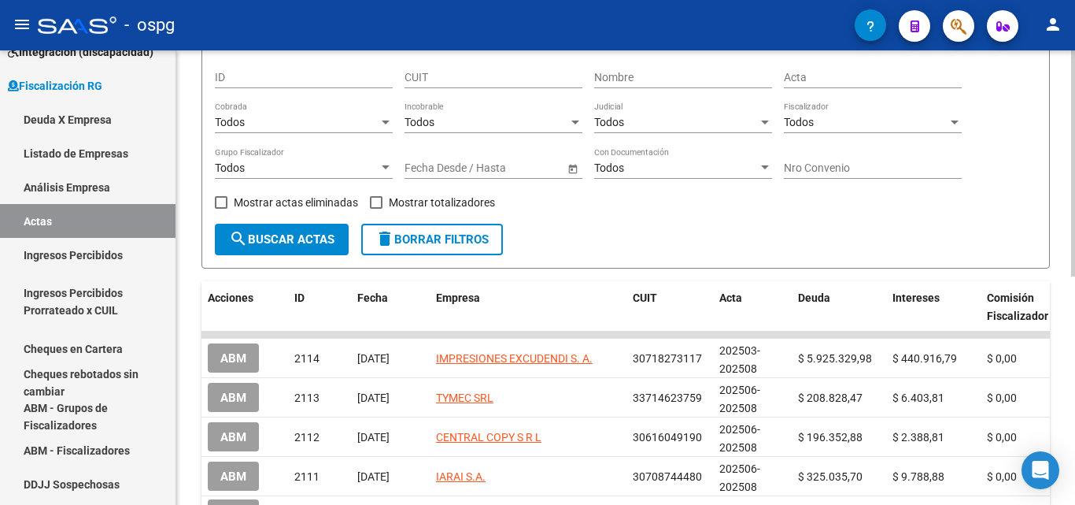
scroll to position [47, 0]
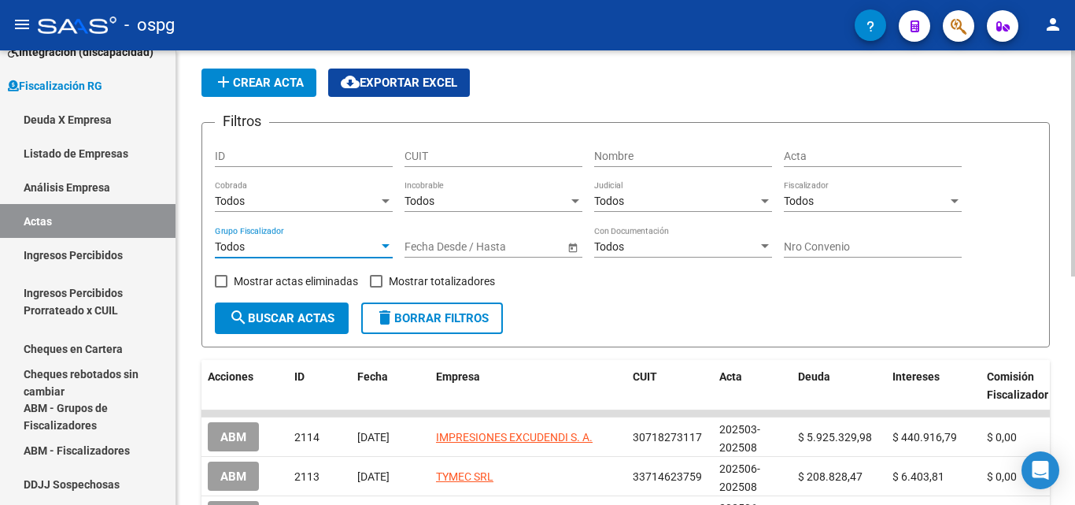
click at [386, 242] on div at bounding box center [386, 246] width 14 height 13
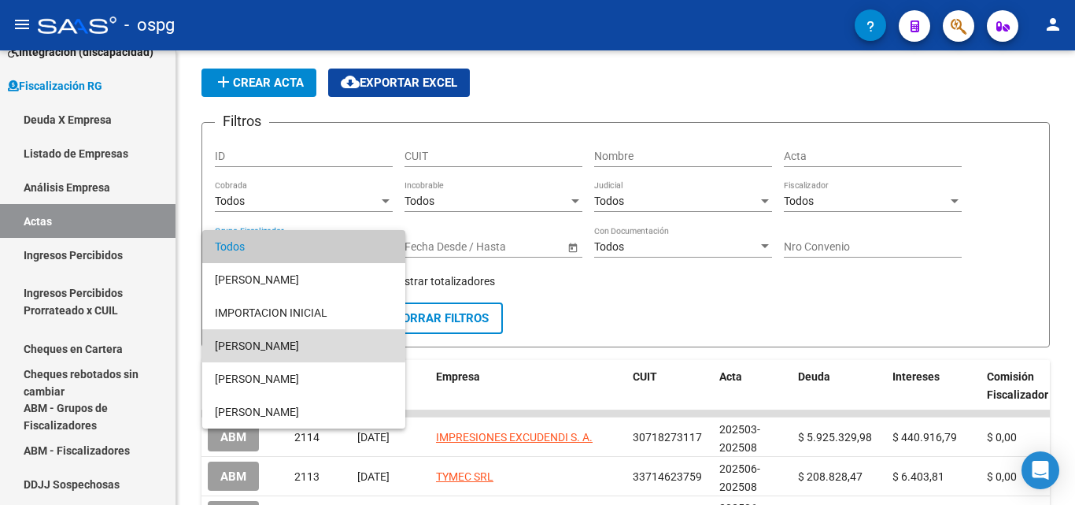
click at [271, 346] on span "[PERSON_NAME]" at bounding box center [304, 345] width 178 height 33
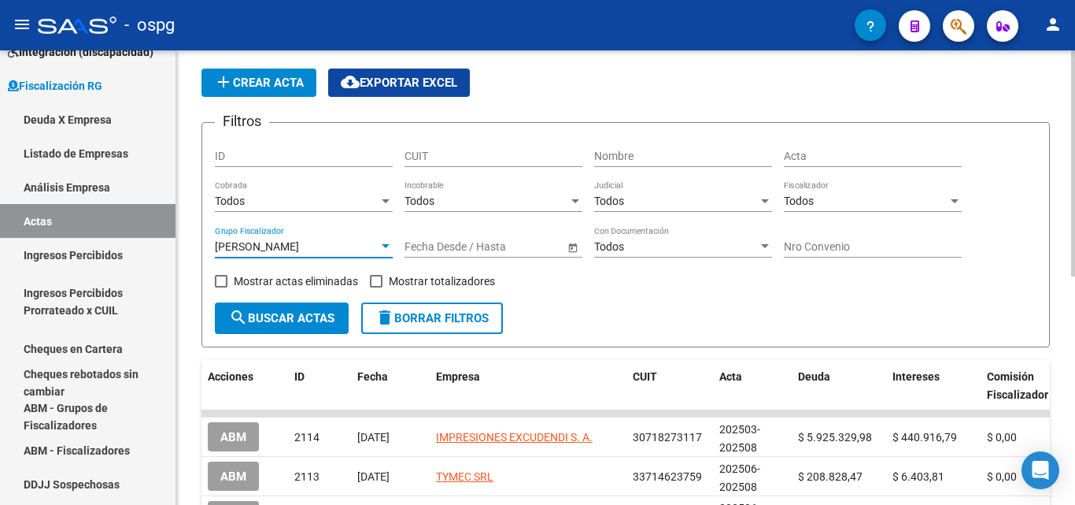
click at [377, 282] on span at bounding box center [376, 281] width 13 height 13
click at [376, 287] on input "Mostrar totalizadores" at bounding box center [375, 287] width 1 height 1
checkbox input "true"
click at [292, 317] on span "search Buscar Actas" at bounding box center [281, 318] width 105 height 14
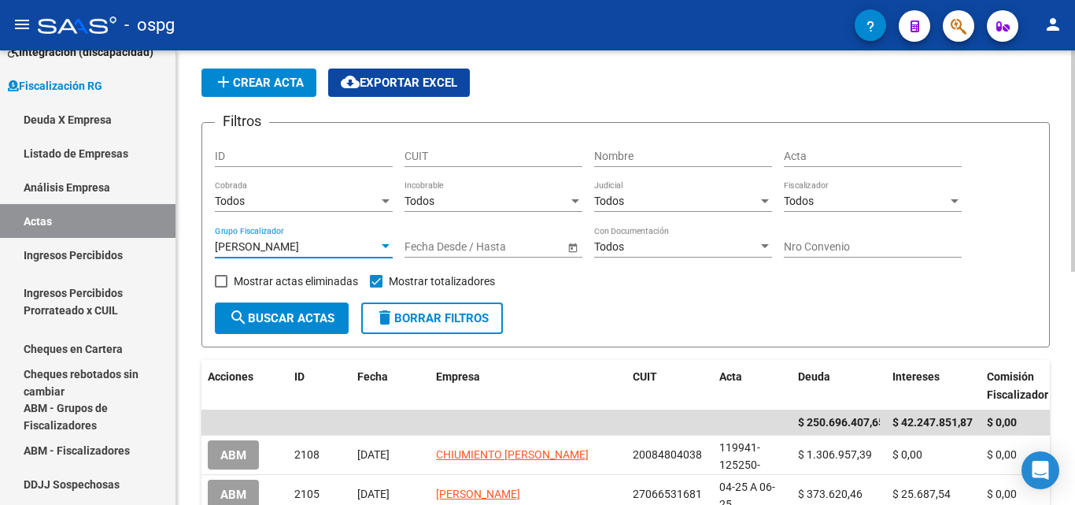
click at [381, 247] on div at bounding box center [386, 246] width 14 height 13
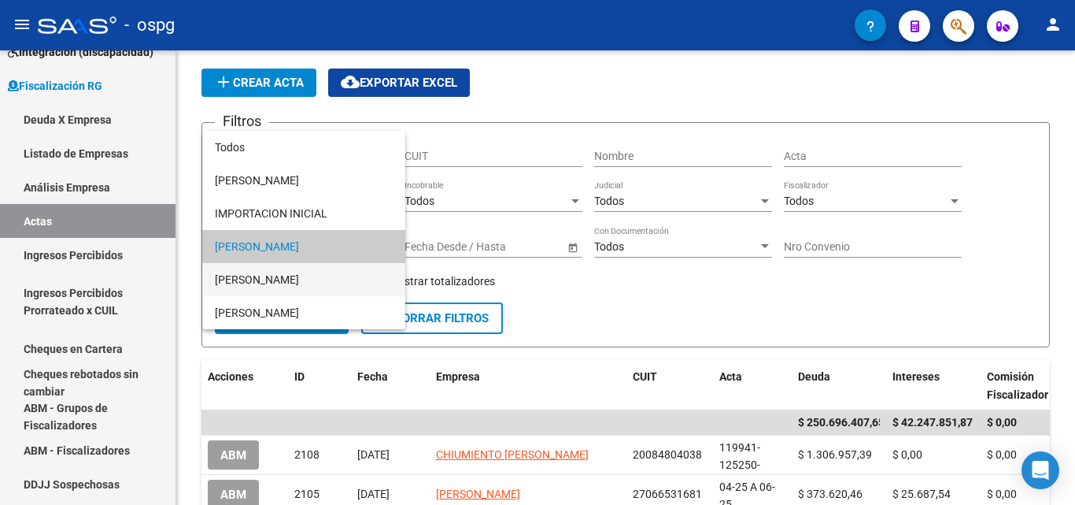
click at [308, 282] on span "[PERSON_NAME]" at bounding box center [304, 279] width 178 height 33
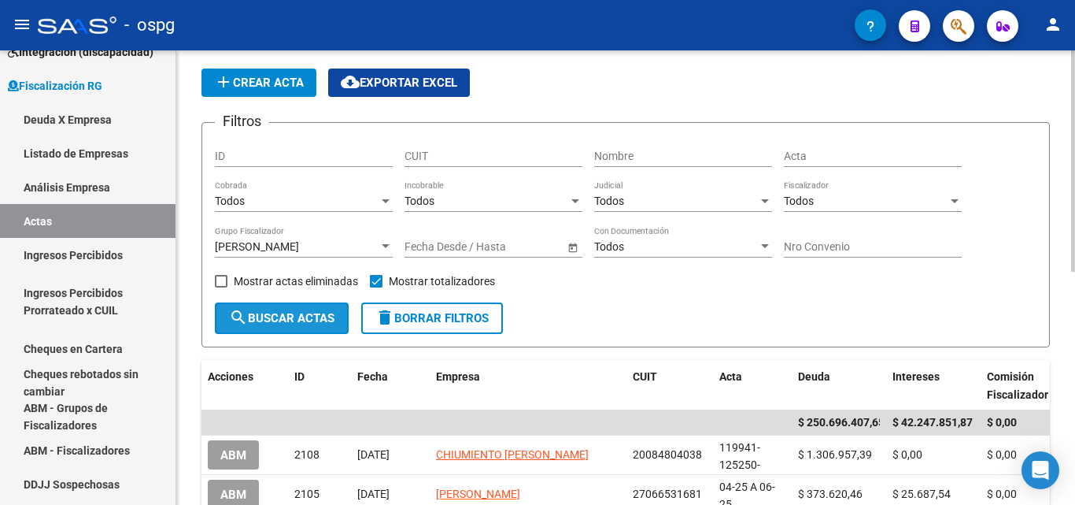
click at [273, 319] on span "search Buscar Actas" at bounding box center [281, 318] width 105 height 14
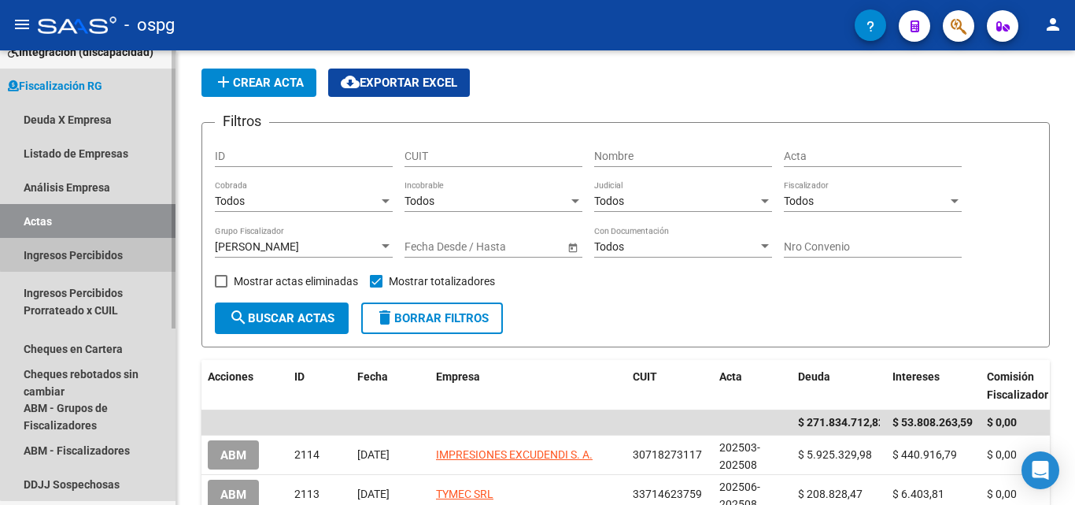
click at [102, 253] on link "Ingresos Percibidos" at bounding box center [88, 255] width 176 height 34
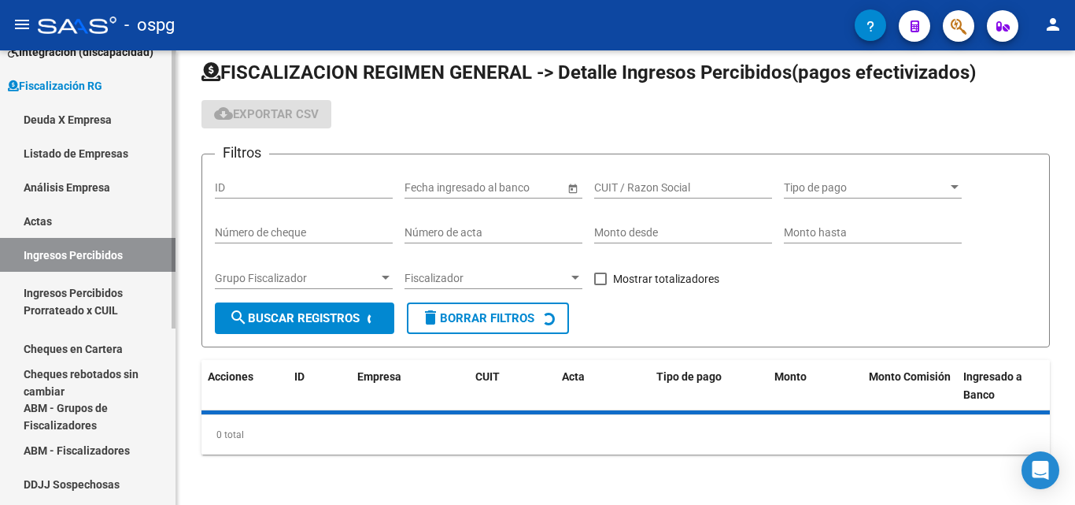
scroll to position [47, 0]
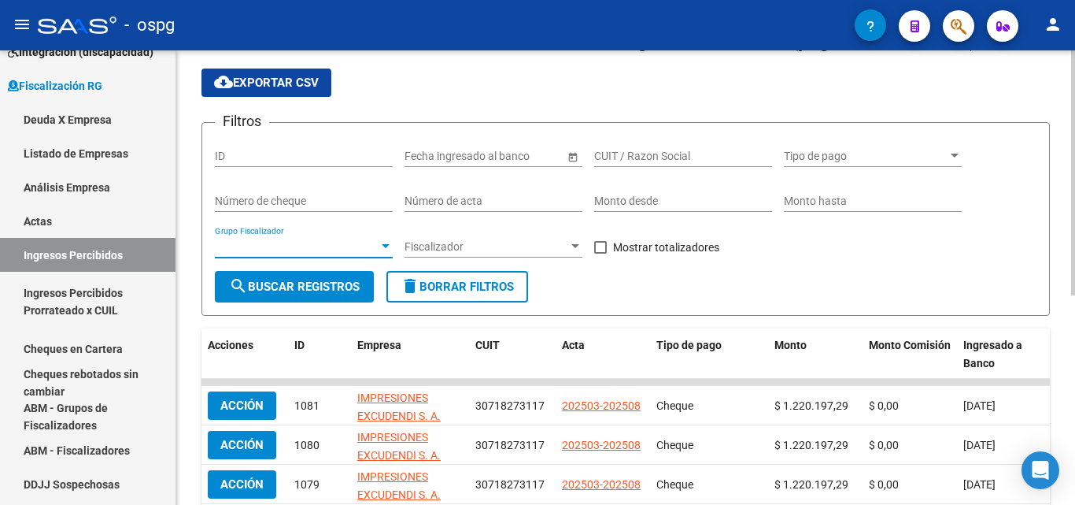
click at [388, 244] on div at bounding box center [386, 246] width 8 height 4
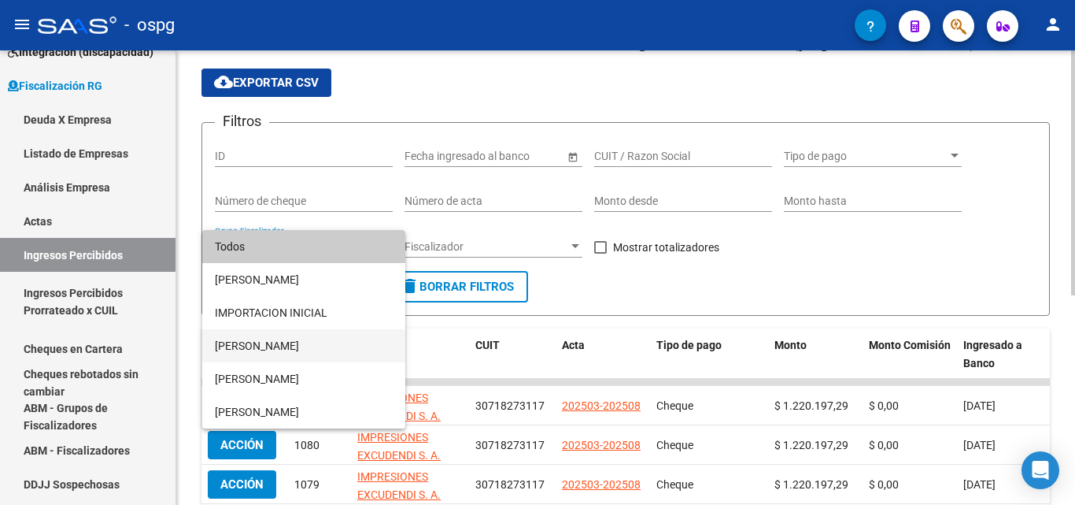
click at [288, 346] on span "[PERSON_NAME]" at bounding box center [304, 345] width 178 height 33
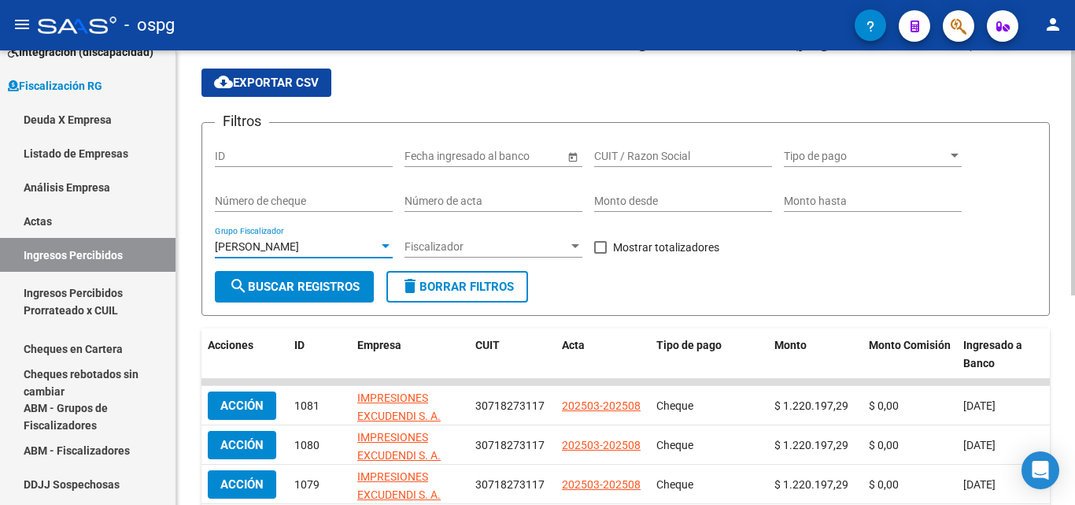
click at [297, 290] on span "search Buscar Registros" at bounding box center [294, 286] width 131 height 14
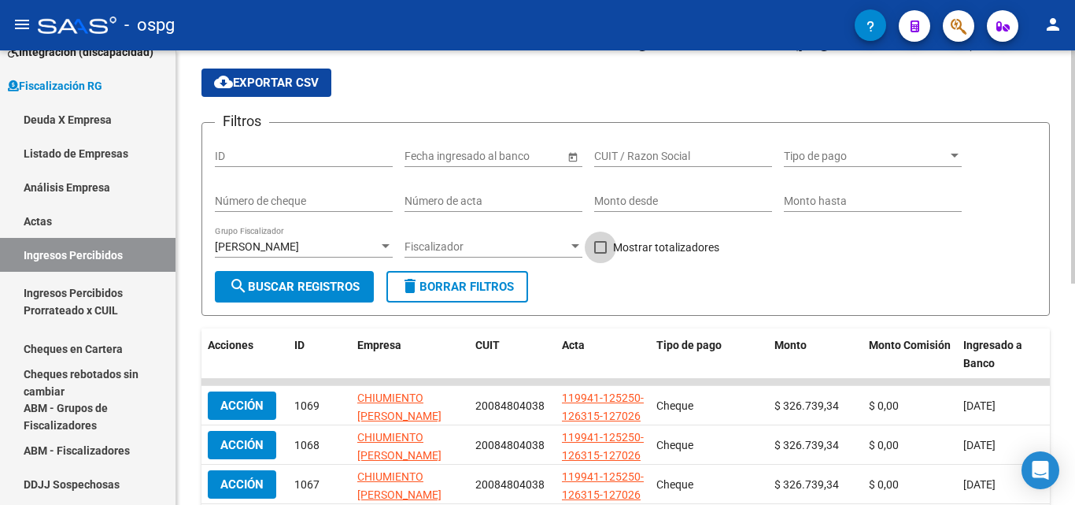
drag, startPoint x: 596, startPoint y: 246, endPoint x: 510, endPoint y: 259, distance: 86.7
click at [589, 248] on div "Filtros ID Fecha inicio – Fecha fin Fecha ingresado al banco CUIT / Razon Socia…" at bounding box center [626, 202] width 822 height 135
click at [278, 291] on span "search Buscar Registros" at bounding box center [294, 286] width 131 height 14
click at [600, 250] on span at bounding box center [600, 247] width 13 height 13
click at [600, 253] on input "Mostrar totalizadores" at bounding box center [600, 253] width 1 height 1
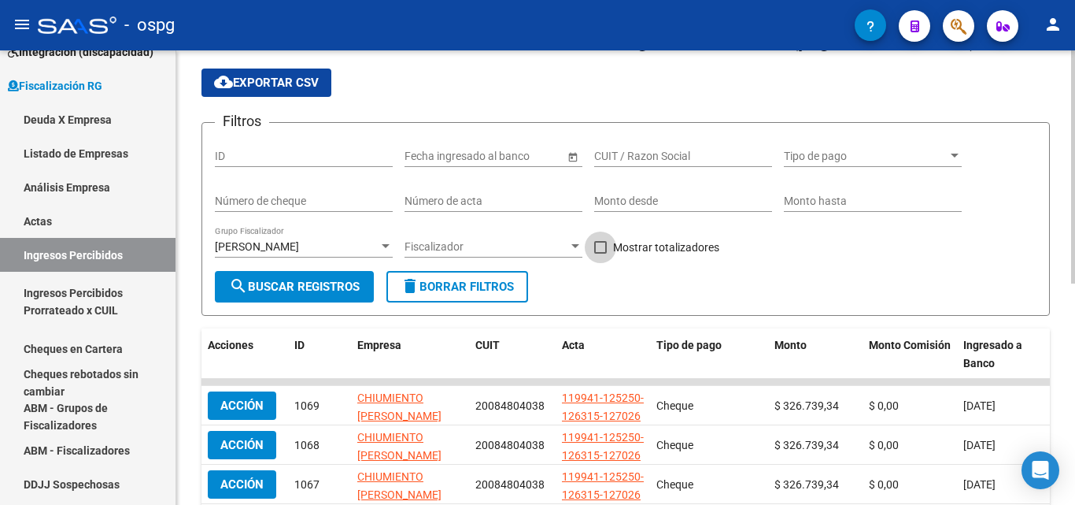
checkbox input "true"
click at [324, 289] on span "search Buscar Registros" at bounding box center [294, 286] width 131 height 14
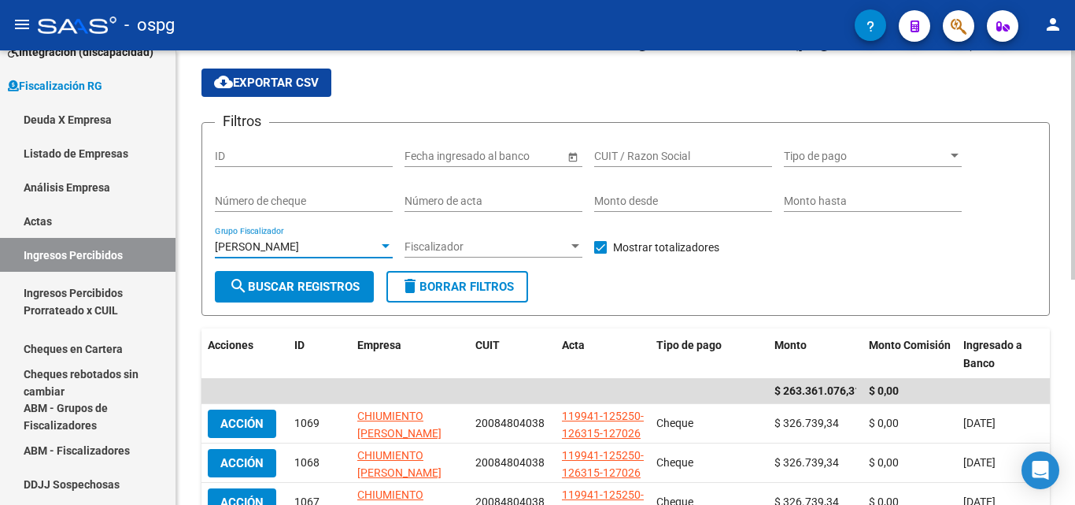
click at [383, 247] on div at bounding box center [386, 246] width 8 height 4
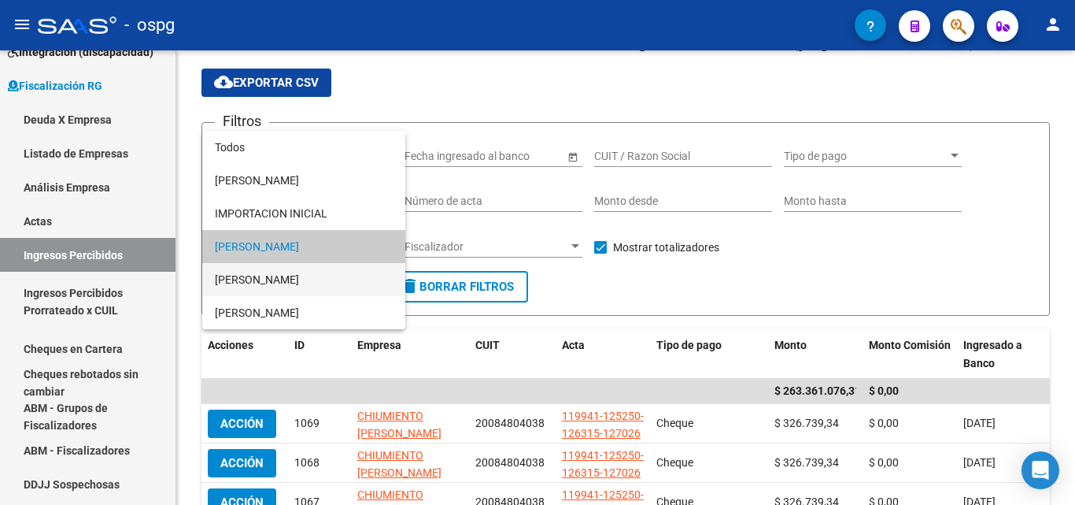
click at [298, 277] on span "[PERSON_NAME]" at bounding box center [304, 279] width 178 height 33
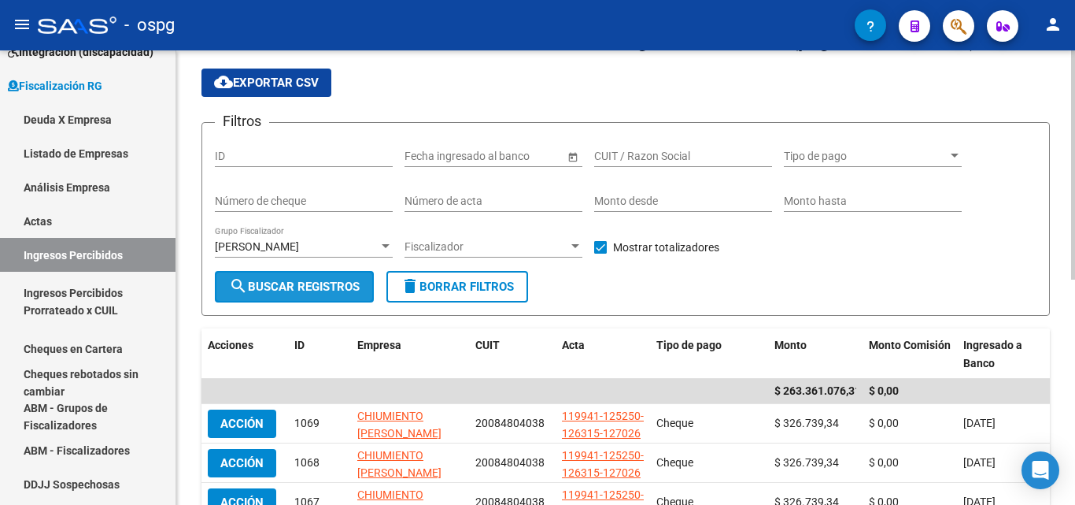
click at [299, 298] on button "search Buscar Registros" at bounding box center [294, 286] width 159 height 31
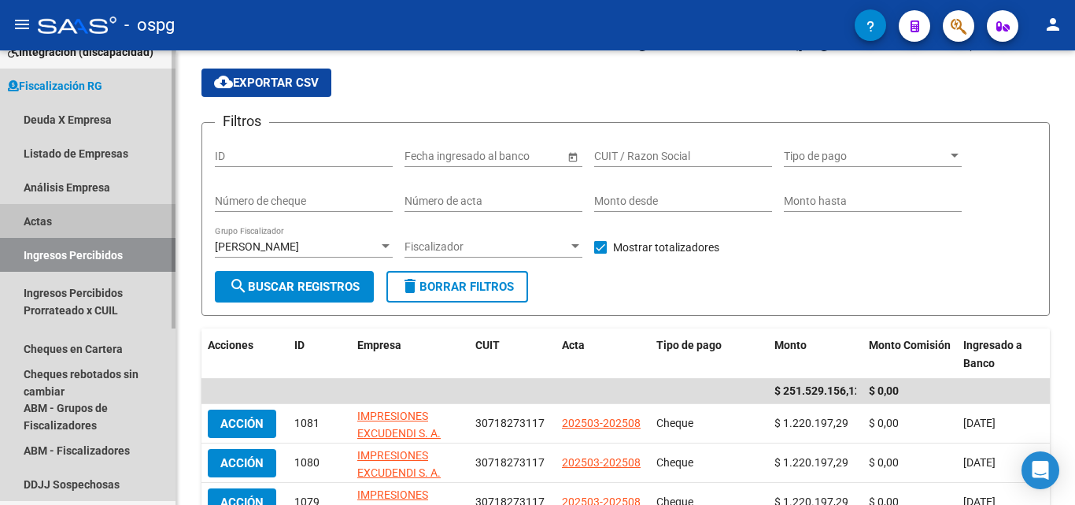
click at [42, 215] on link "Actas" at bounding box center [88, 221] width 176 height 34
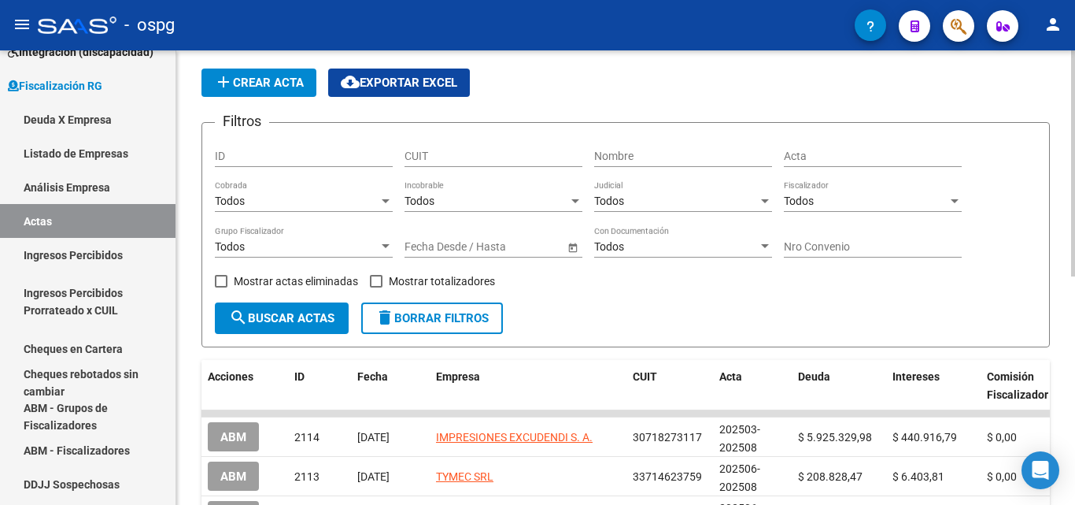
click at [391, 244] on div at bounding box center [386, 246] width 14 height 13
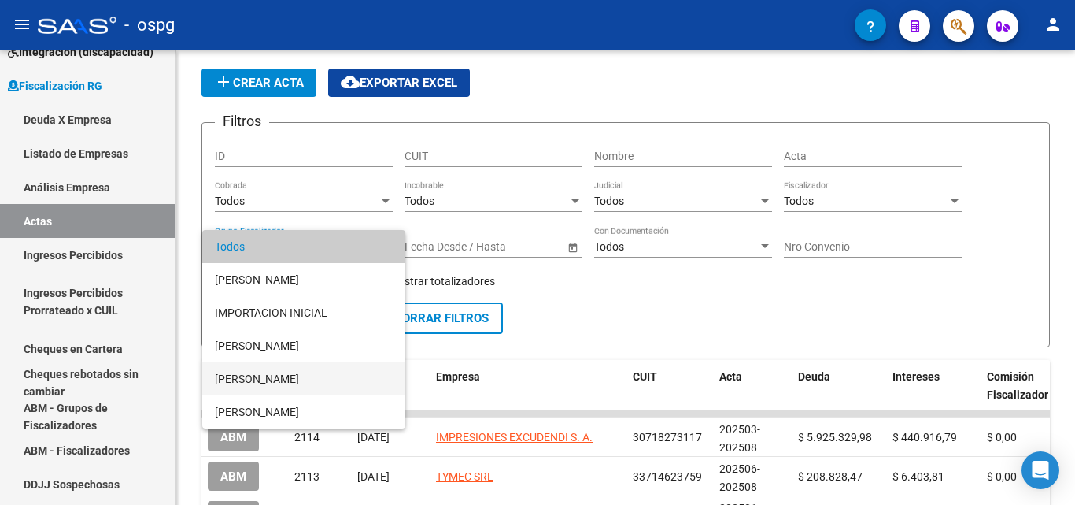
click at [283, 370] on span "[PERSON_NAME]" at bounding box center [304, 378] width 178 height 33
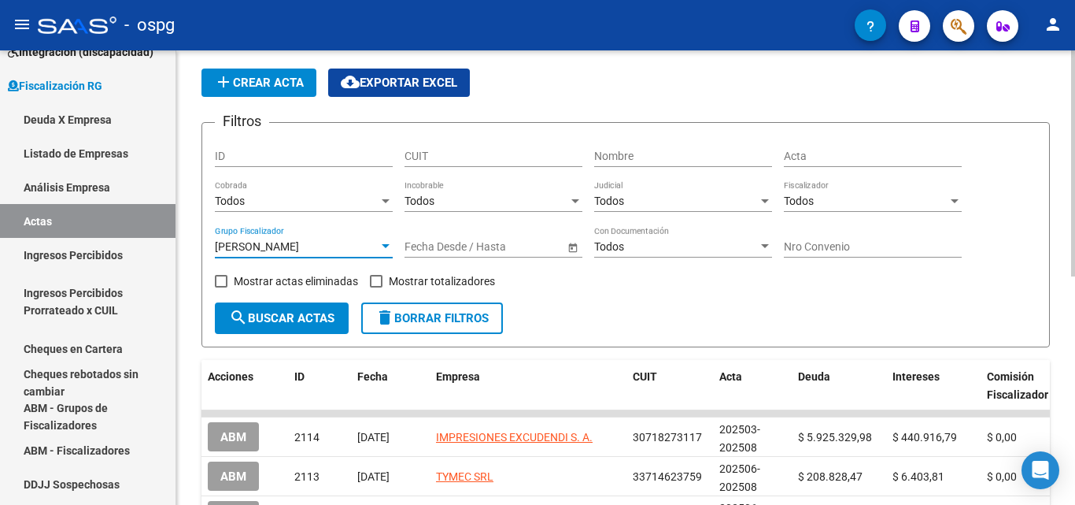
click at [379, 281] on span at bounding box center [376, 281] width 13 height 13
click at [376, 287] on input "Mostrar totalizadores" at bounding box center [375, 287] width 1 height 1
checkbox input "true"
click at [303, 318] on span "search Buscar Actas" at bounding box center [281, 318] width 105 height 14
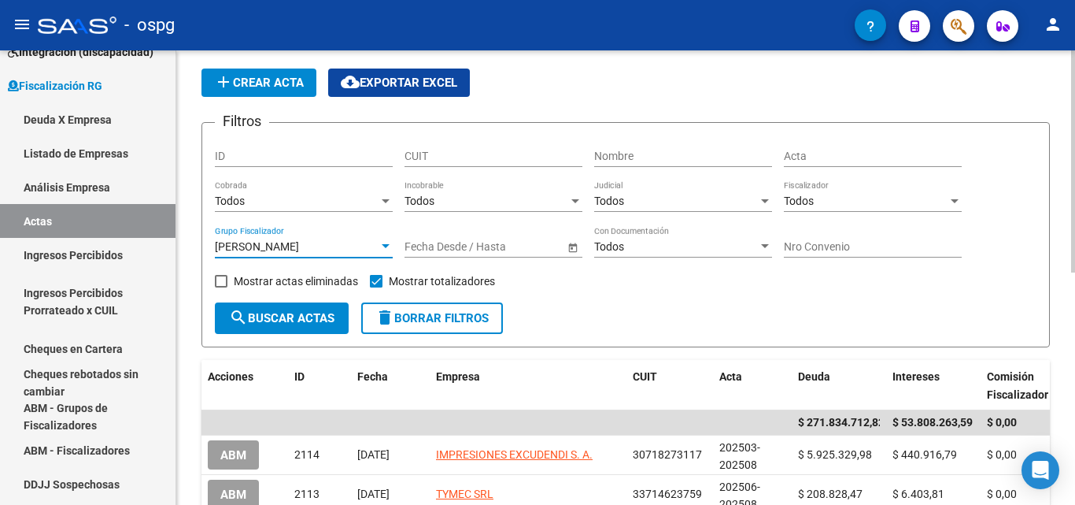
click at [384, 242] on div at bounding box center [386, 246] width 14 height 13
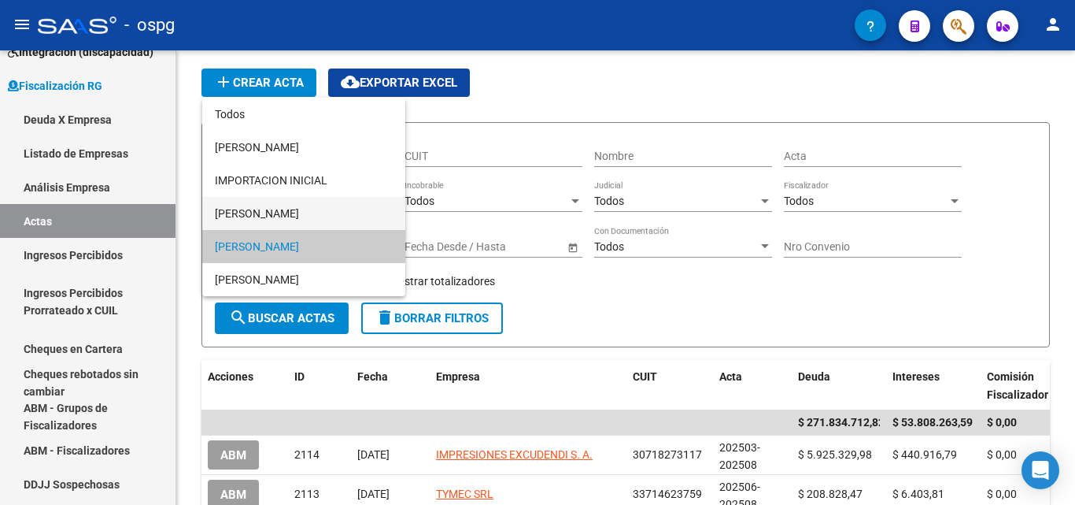
click at [309, 218] on span "[PERSON_NAME]" at bounding box center [304, 213] width 178 height 33
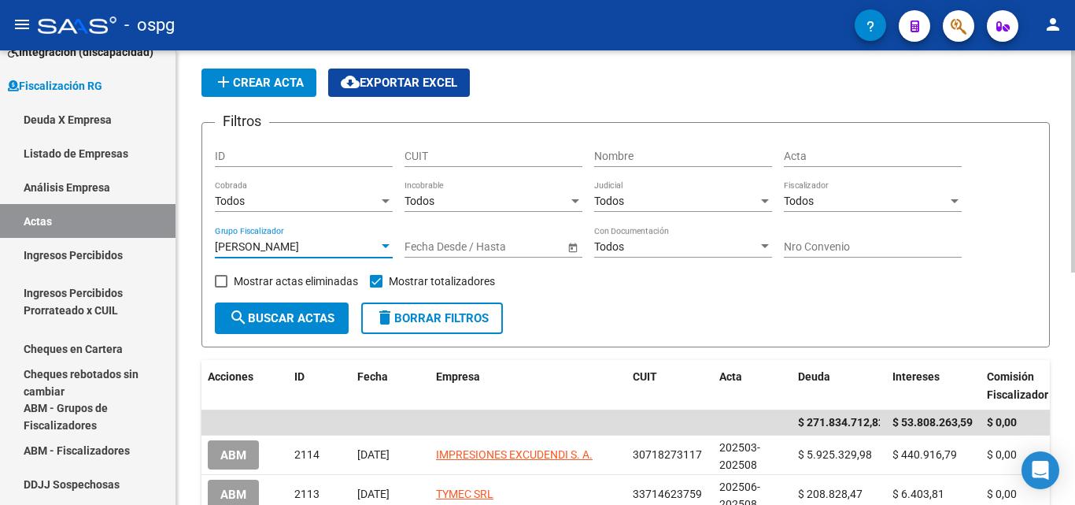
click at [296, 321] on span "search Buscar Actas" at bounding box center [281, 318] width 105 height 14
click at [386, 242] on div at bounding box center [386, 246] width 14 height 13
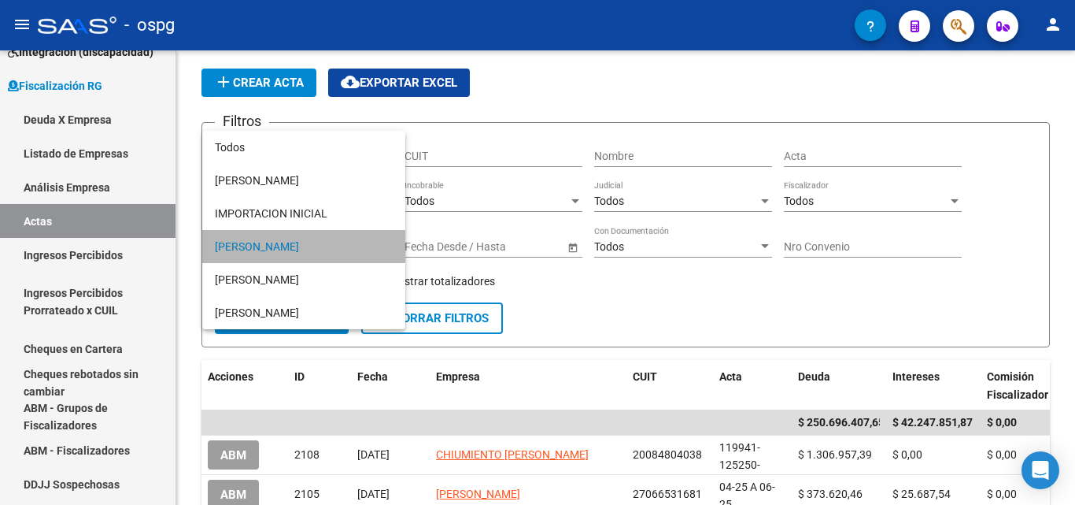
click at [342, 242] on span "[PERSON_NAME]" at bounding box center [304, 246] width 178 height 33
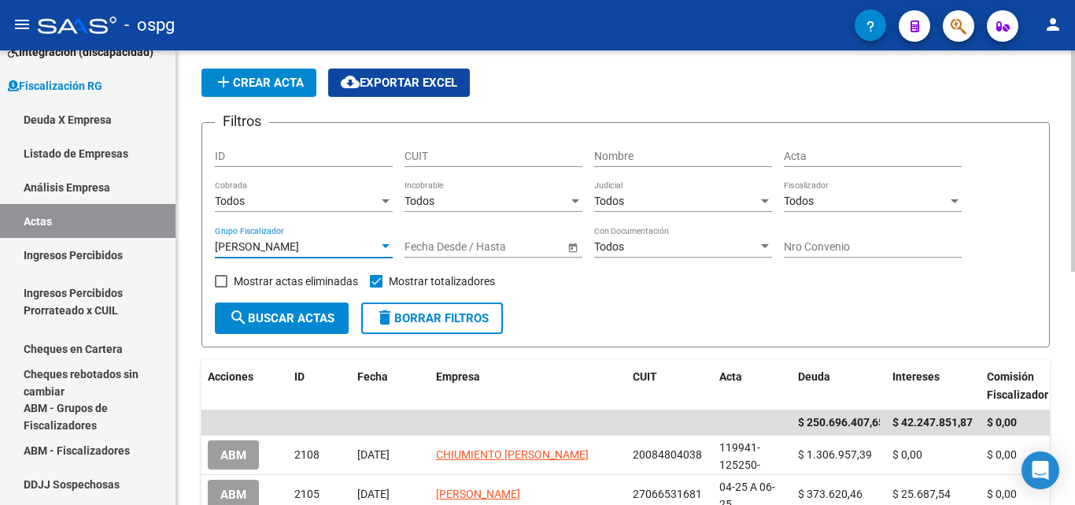
click at [318, 313] on span "search Buscar Actas" at bounding box center [281, 318] width 105 height 14
click at [381, 244] on div at bounding box center [386, 246] width 14 height 13
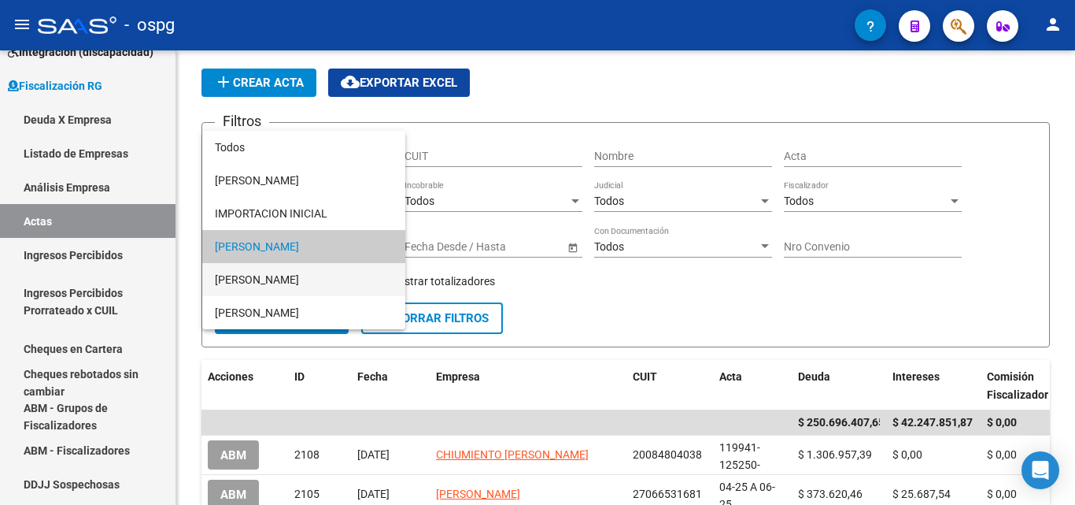
click at [303, 273] on span "[PERSON_NAME]" at bounding box center [304, 279] width 178 height 33
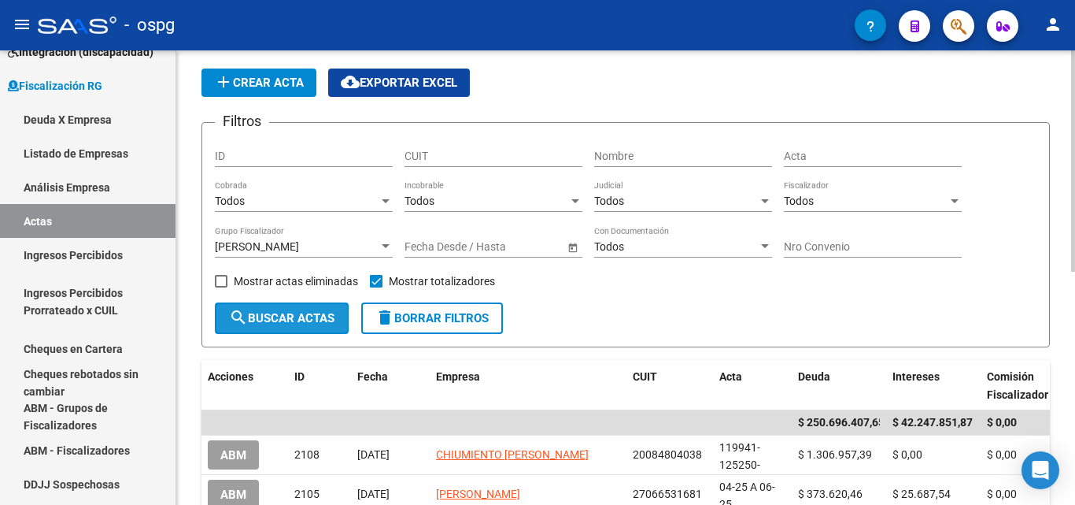
click at [294, 327] on button "search Buscar Actas" at bounding box center [282, 317] width 134 height 31
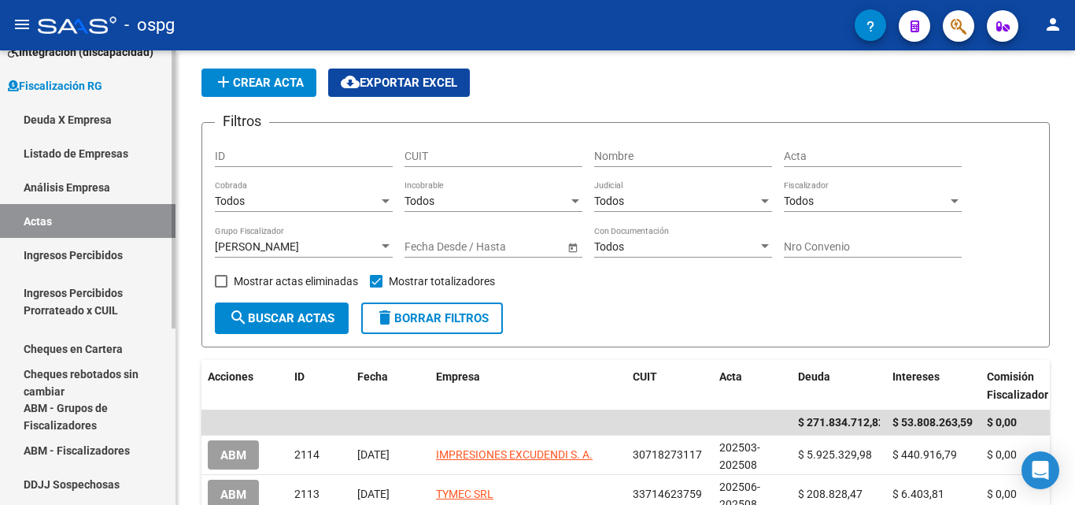
click at [105, 264] on link "Ingresos Percibidos" at bounding box center [88, 255] width 176 height 34
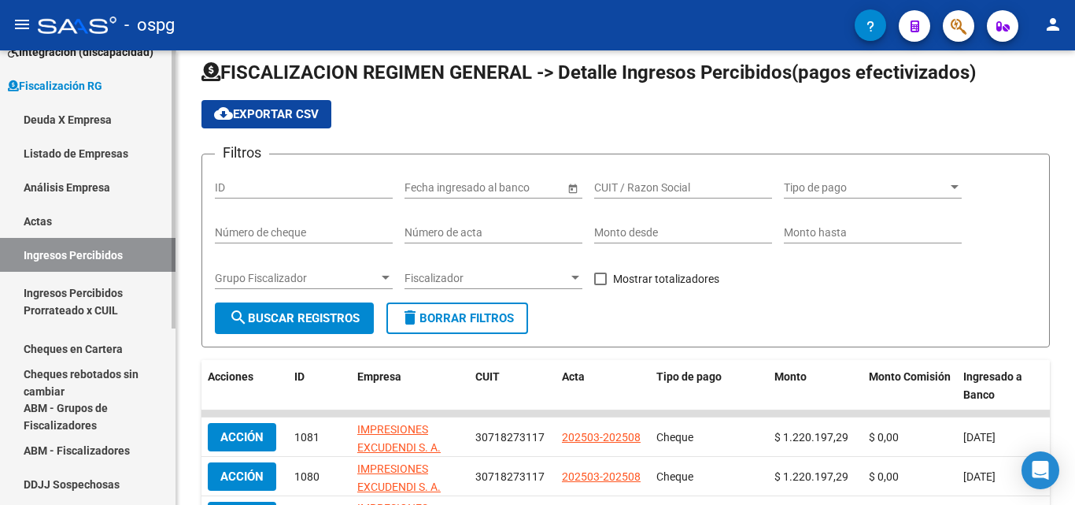
scroll to position [47, 0]
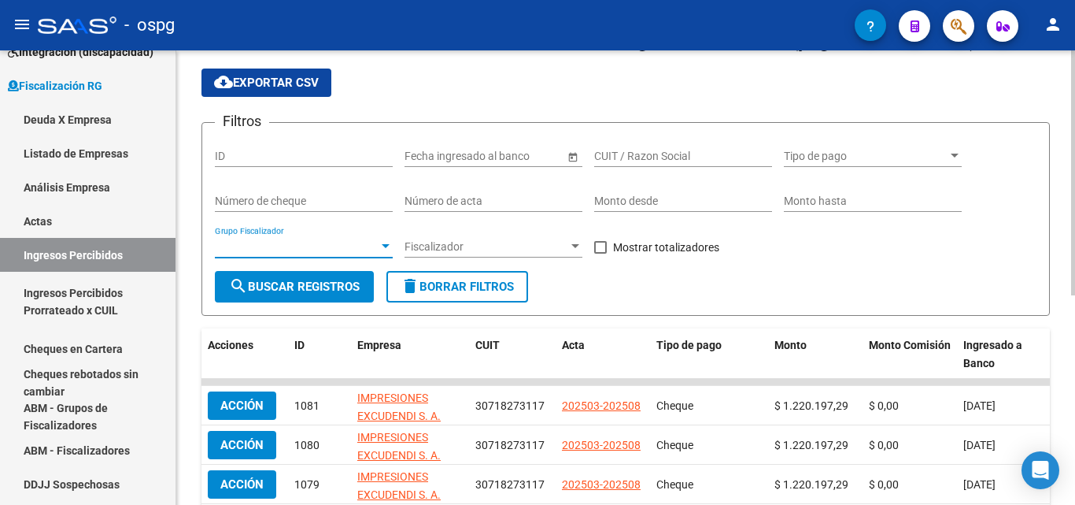
click at [378, 250] on span "Grupo Fiscalizador" at bounding box center [297, 246] width 164 height 13
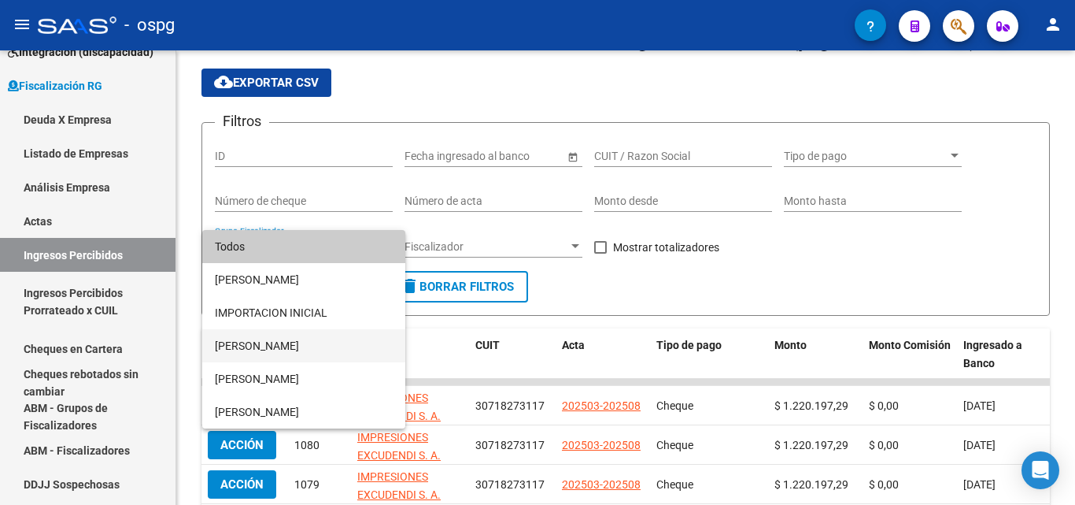
click at [299, 349] on span "[PERSON_NAME]" at bounding box center [304, 345] width 178 height 33
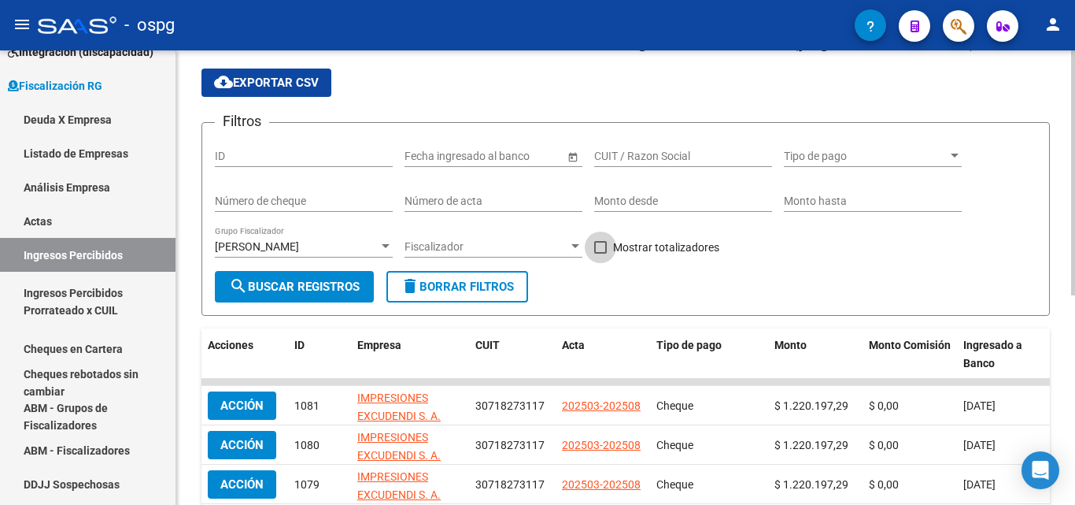
click at [601, 248] on span at bounding box center [600, 247] width 13 height 13
click at [601, 253] on input "Mostrar totalizadores" at bounding box center [600, 253] width 1 height 1
checkbox input "true"
click at [312, 283] on span "search Buscar Registros" at bounding box center [294, 286] width 131 height 14
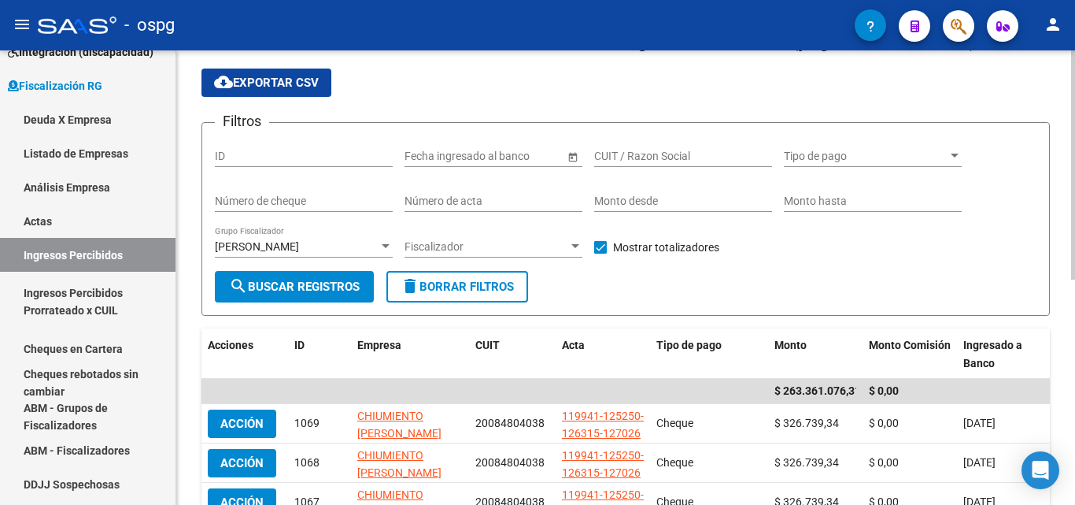
click at [569, 255] on div "Fiscalizador Fiscalizador" at bounding box center [494, 241] width 178 height 31
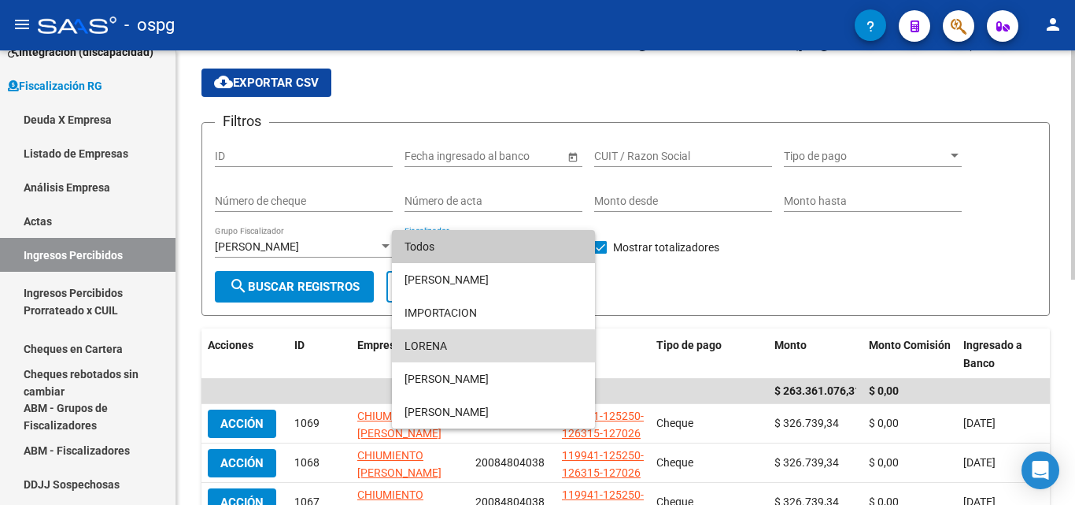
drag, startPoint x: 455, startPoint y: 350, endPoint x: 423, endPoint y: 332, distance: 37.0
click at [454, 350] on span "LORENA" at bounding box center [494, 345] width 178 height 33
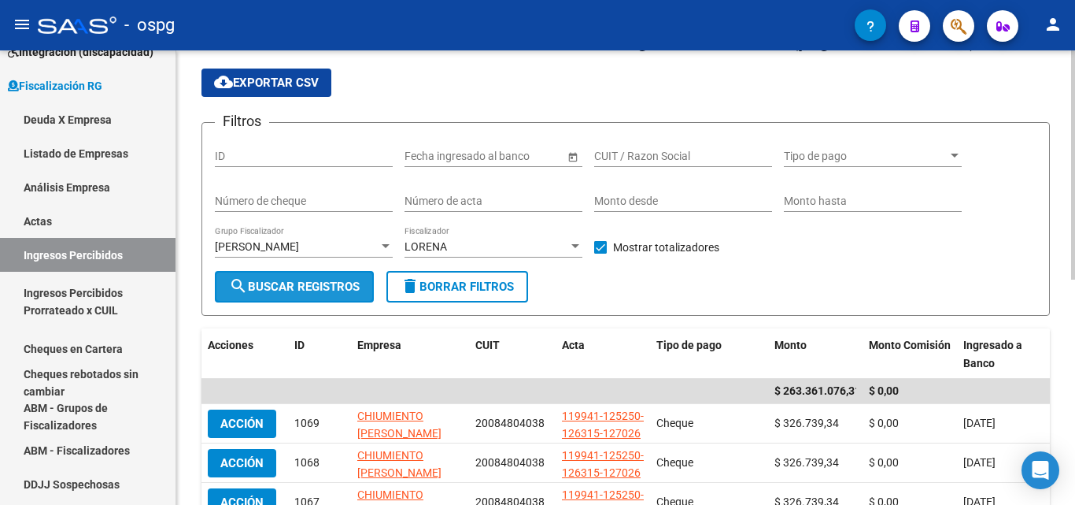
click at [280, 290] on span "search Buscar Registros" at bounding box center [294, 286] width 131 height 14
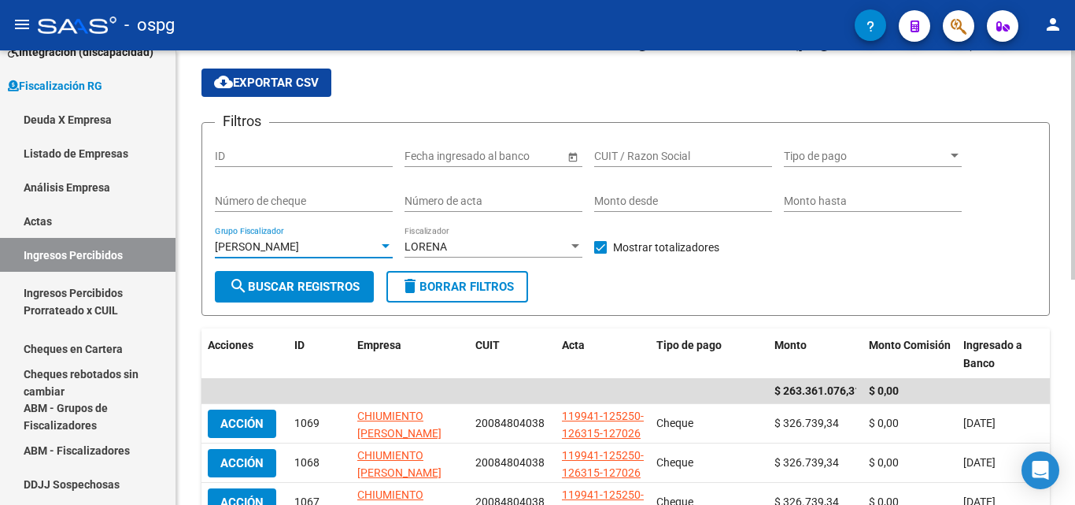
click at [376, 253] on div "[PERSON_NAME]" at bounding box center [297, 246] width 164 height 13
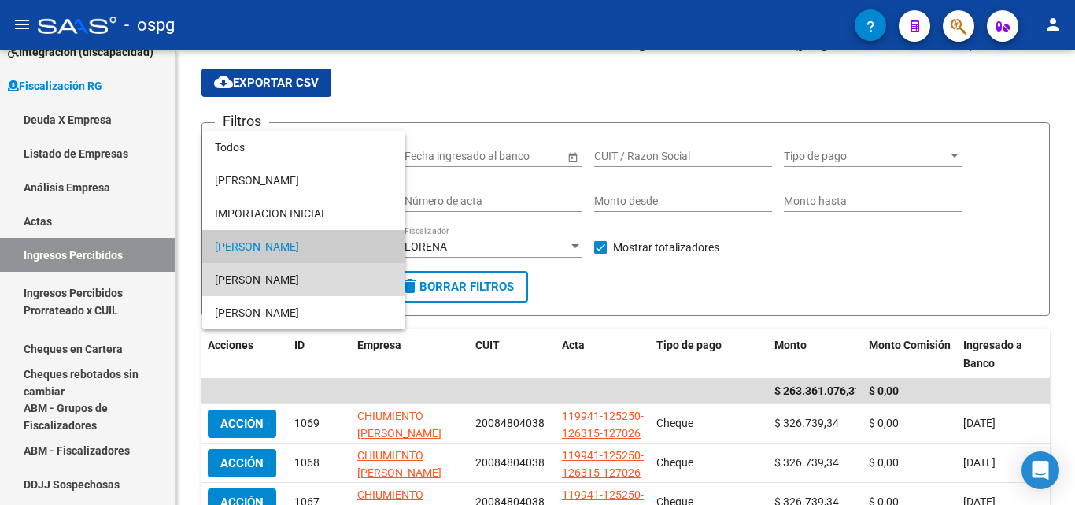
click at [307, 274] on span "[PERSON_NAME]" at bounding box center [304, 279] width 178 height 33
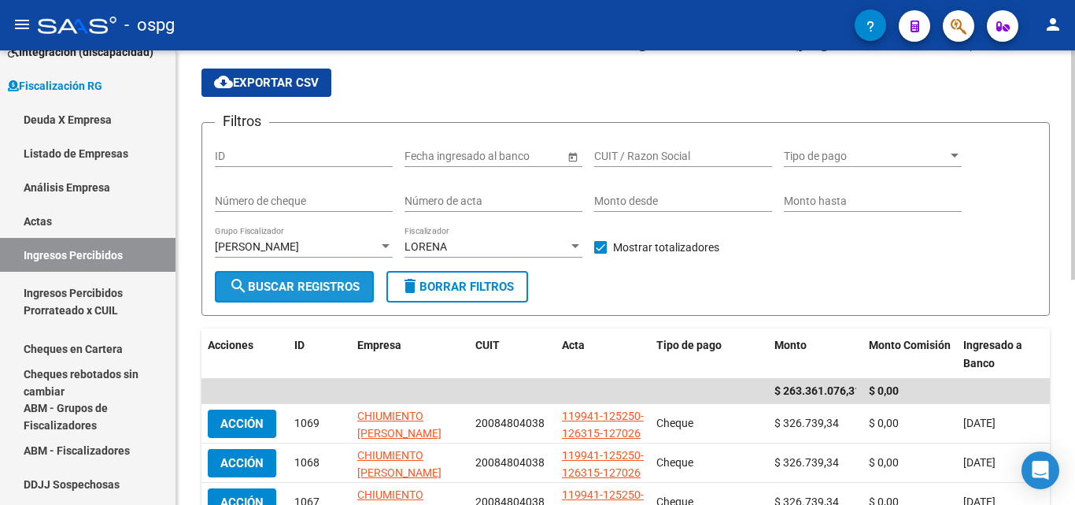
click at [317, 286] on span "search Buscar Registros" at bounding box center [294, 286] width 131 height 14
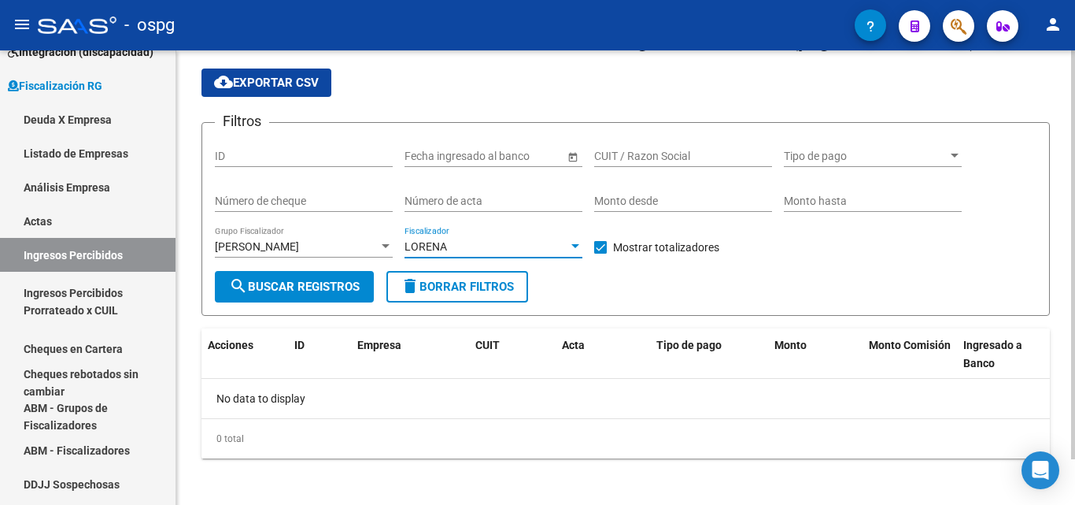
click at [579, 250] on div at bounding box center [575, 246] width 14 height 13
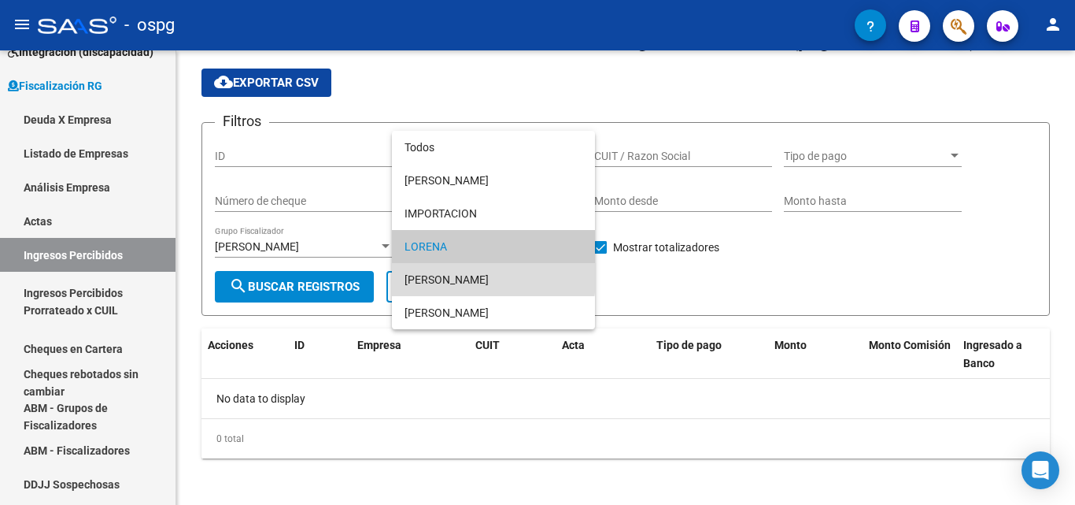
drag, startPoint x: 453, startPoint y: 278, endPoint x: 360, endPoint y: 275, distance: 92.9
click at [451, 278] on span "[PERSON_NAME]" at bounding box center [494, 279] width 178 height 33
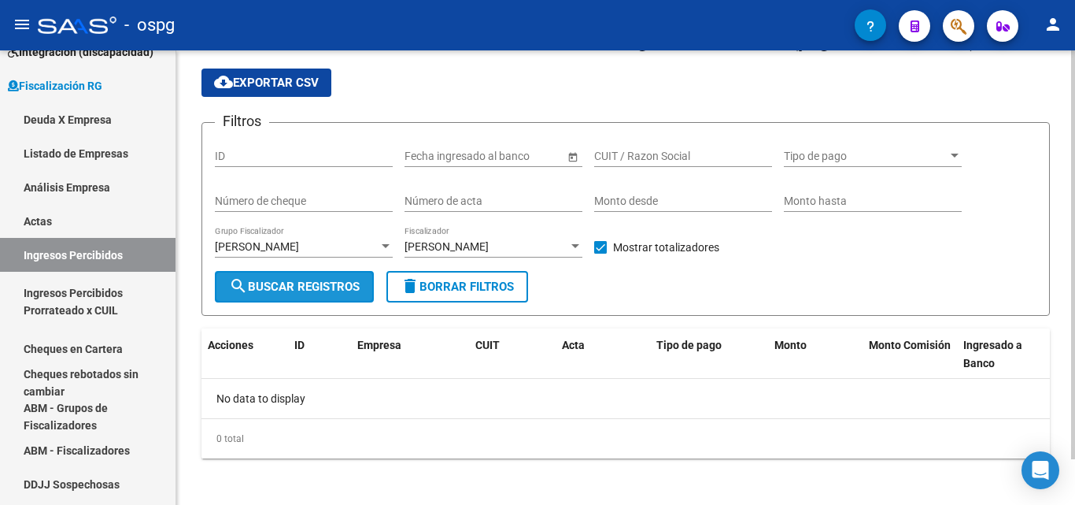
click at [346, 279] on span "search Buscar Registros" at bounding box center [294, 286] width 131 height 14
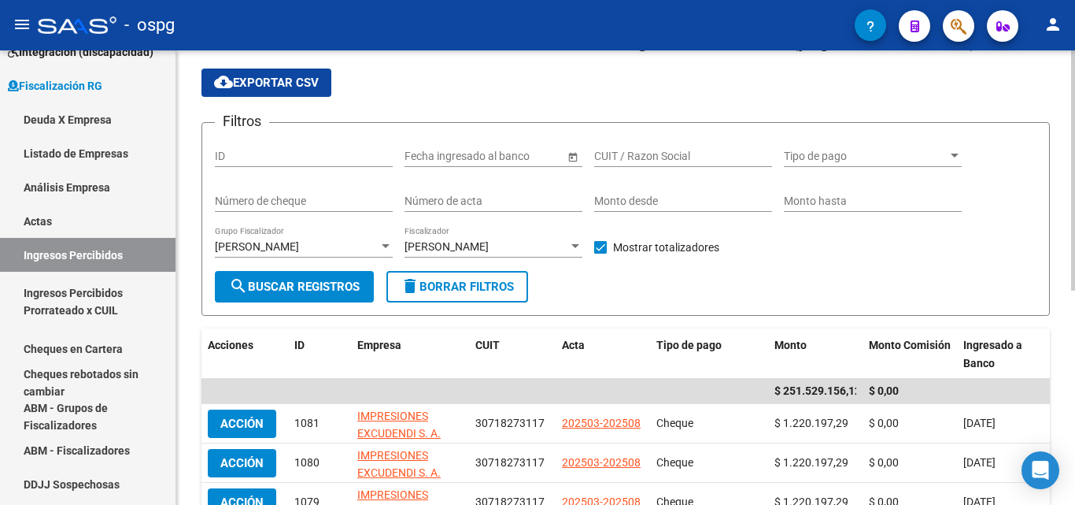
click at [345, 280] on span "search Buscar Registros" at bounding box center [294, 286] width 131 height 14
click at [392, 246] on div "Filtros ID Fecha inicio – Fecha fin Fecha ingresado al banco CUIT / Razon Socia…" at bounding box center [626, 202] width 822 height 135
click at [387, 248] on div at bounding box center [386, 246] width 8 height 4
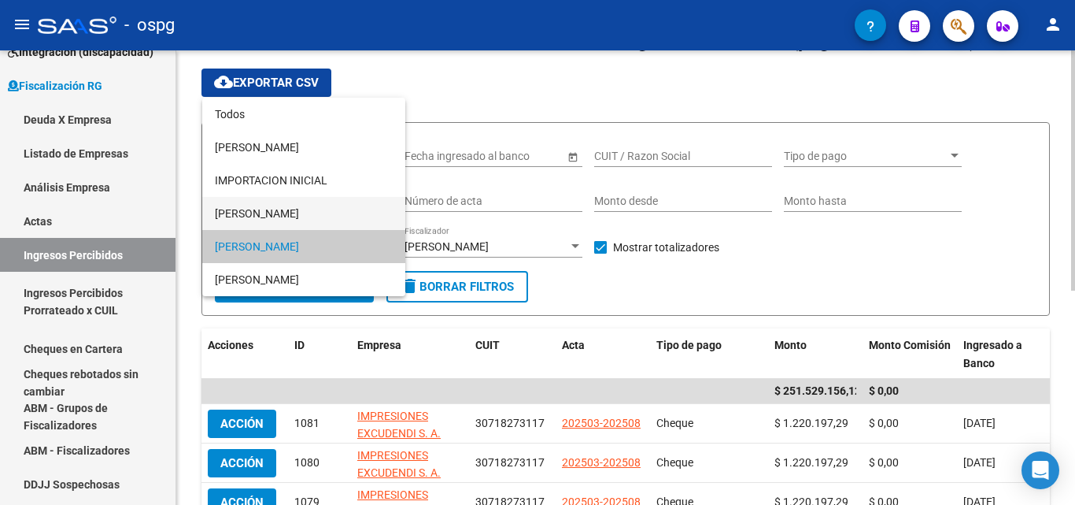
click at [313, 212] on span "[PERSON_NAME]" at bounding box center [304, 213] width 178 height 33
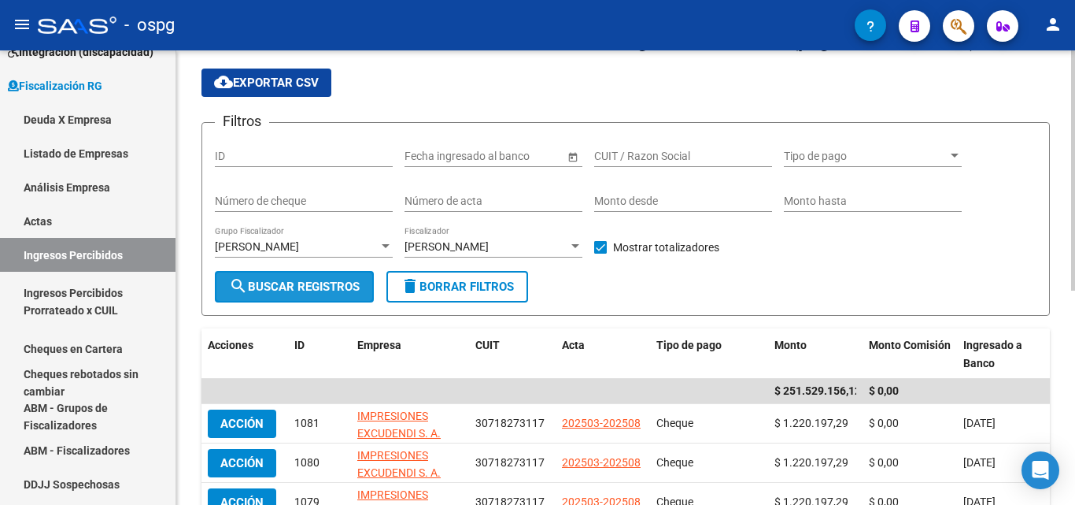
click at [301, 283] on span "search Buscar Registros" at bounding box center [294, 286] width 131 height 14
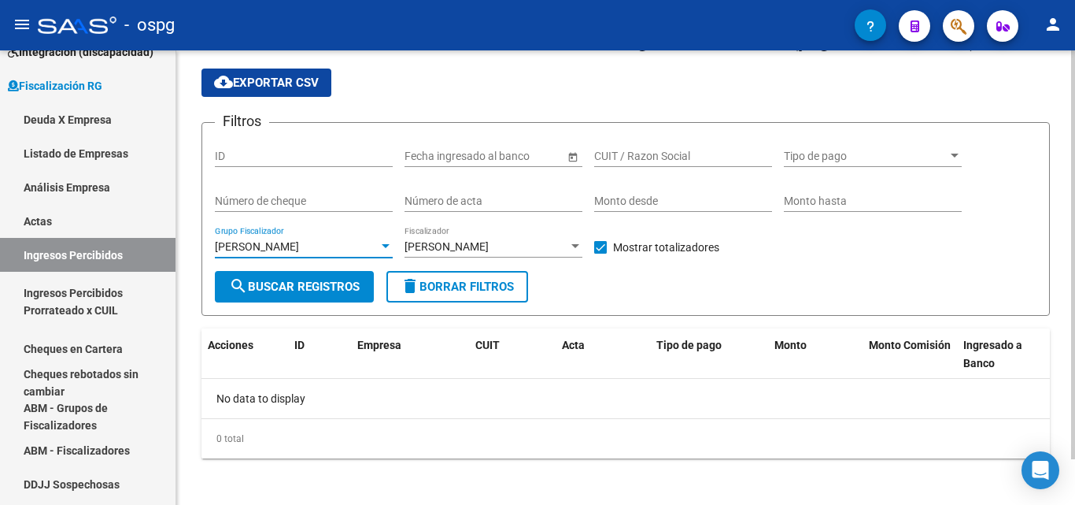
click at [383, 252] on div at bounding box center [386, 246] width 14 height 13
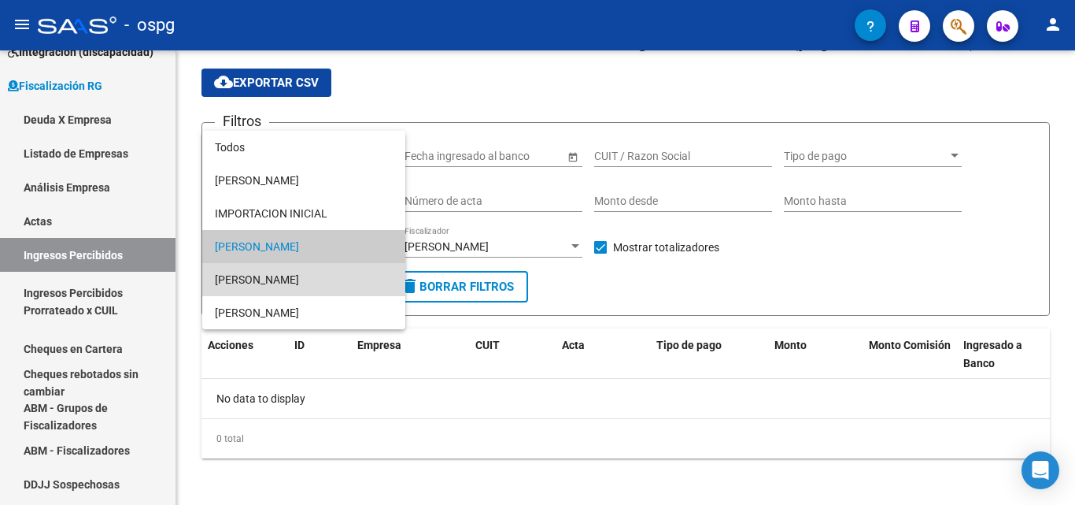
click at [299, 283] on span "[PERSON_NAME]" at bounding box center [304, 279] width 178 height 33
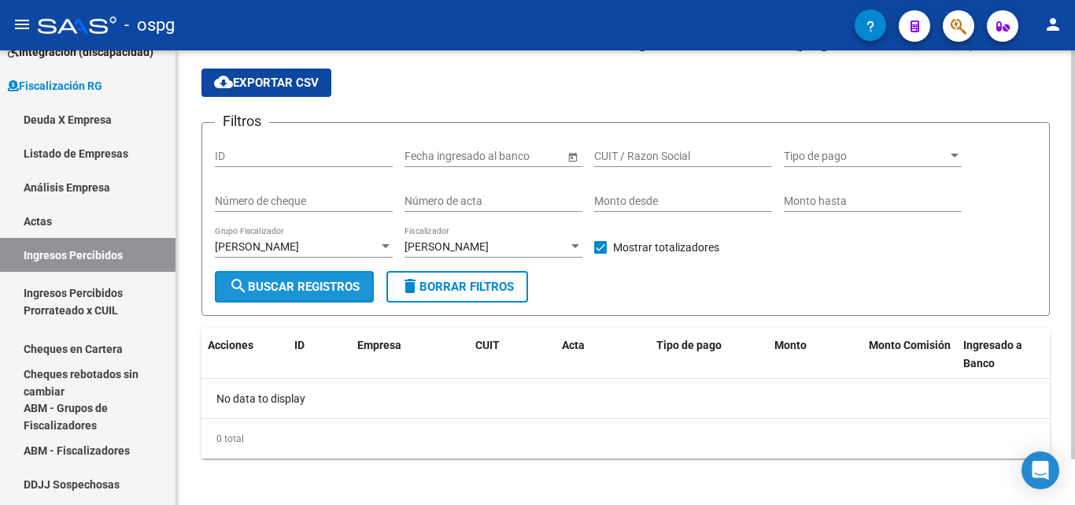
click at [297, 288] on span "search Buscar Registros" at bounding box center [294, 286] width 131 height 14
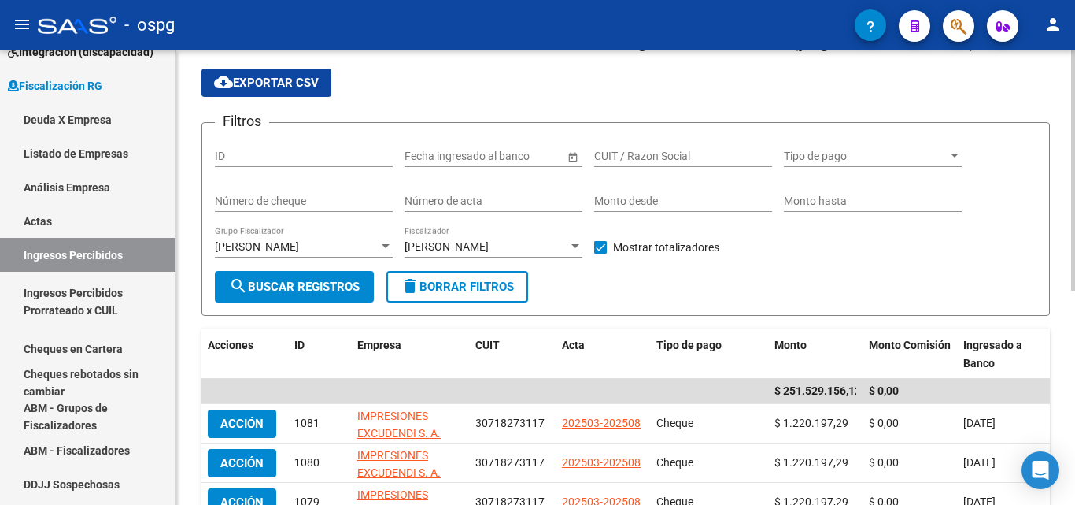
click at [389, 245] on div at bounding box center [386, 246] width 14 height 13
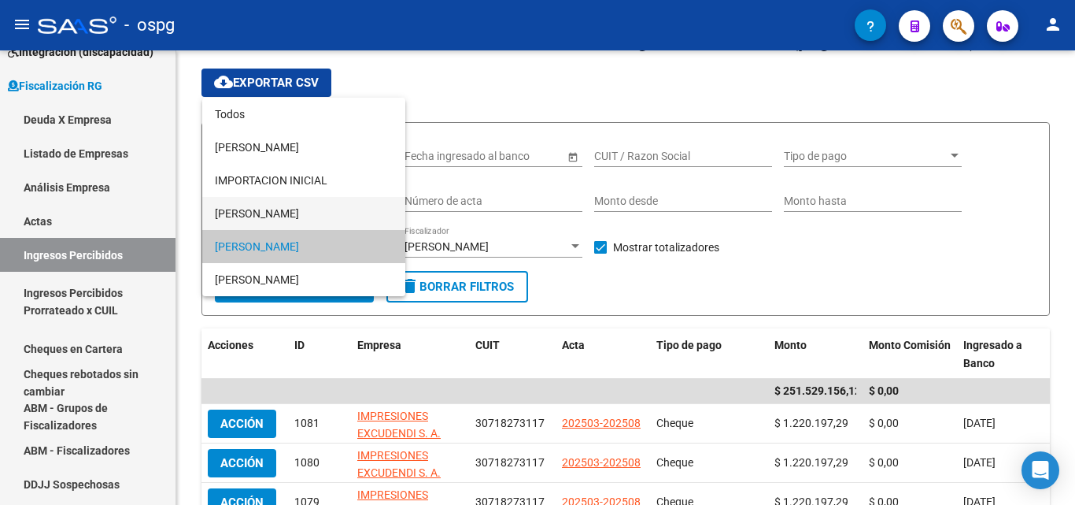
click at [334, 216] on span "[PERSON_NAME]" at bounding box center [304, 213] width 178 height 33
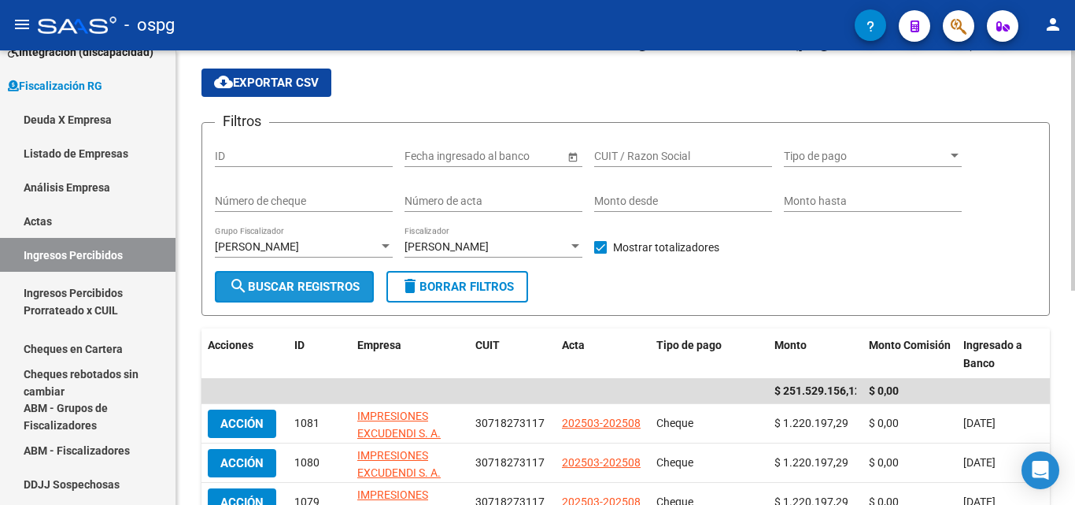
click at [318, 282] on span "search Buscar Registros" at bounding box center [294, 286] width 131 height 14
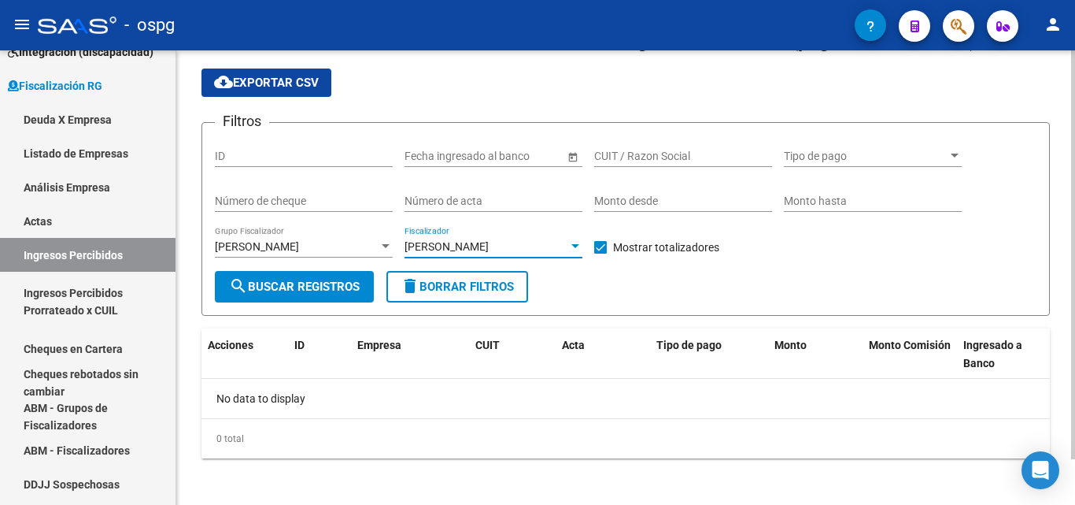
click at [573, 244] on div at bounding box center [575, 246] width 8 height 4
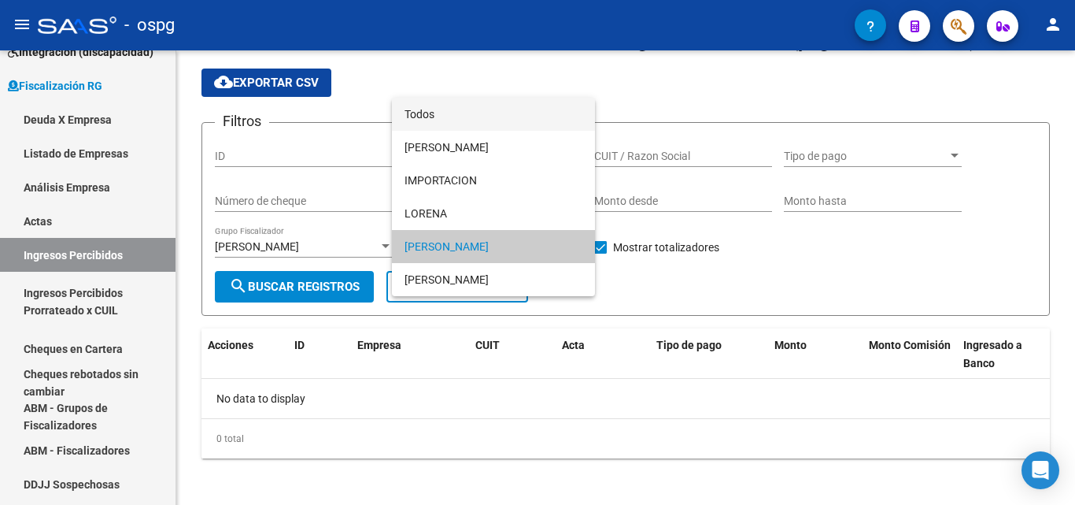
click at [486, 114] on span "Todos" at bounding box center [494, 114] width 178 height 33
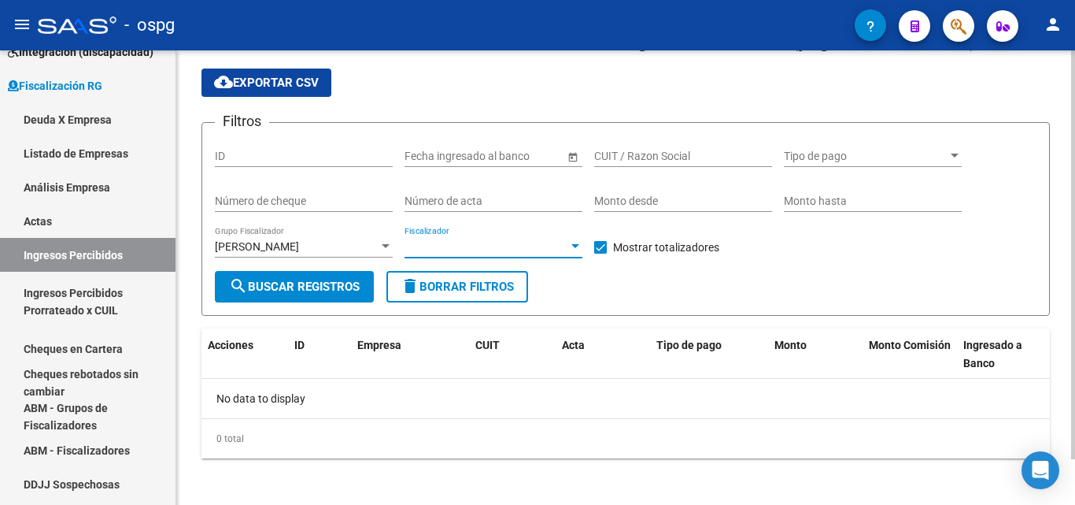
click at [321, 281] on span "search Buscar Registros" at bounding box center [294, 286] width 131 height 14
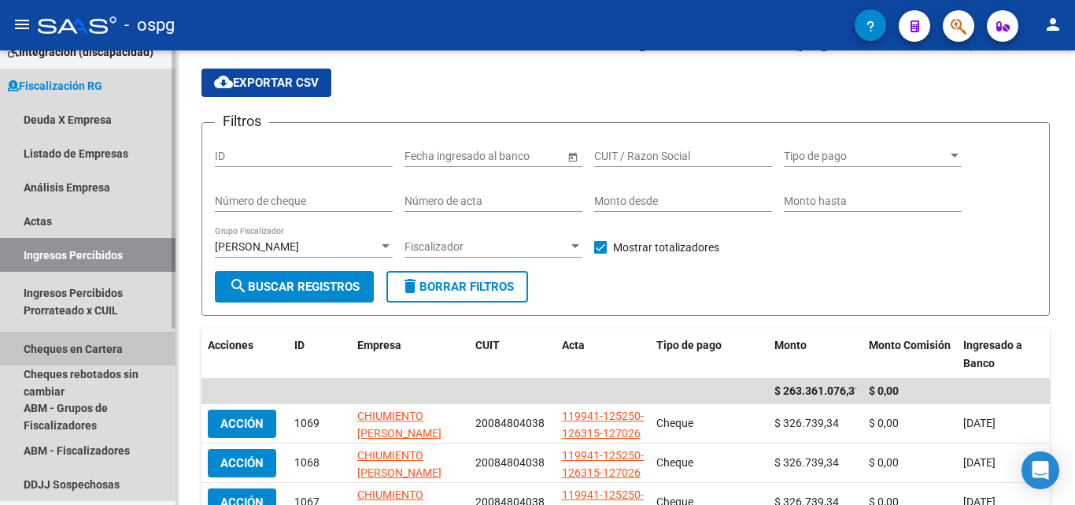
click at [114, 346] on link "Cheques en Cartera" at bounding box center [88, 348] width 176 height 34
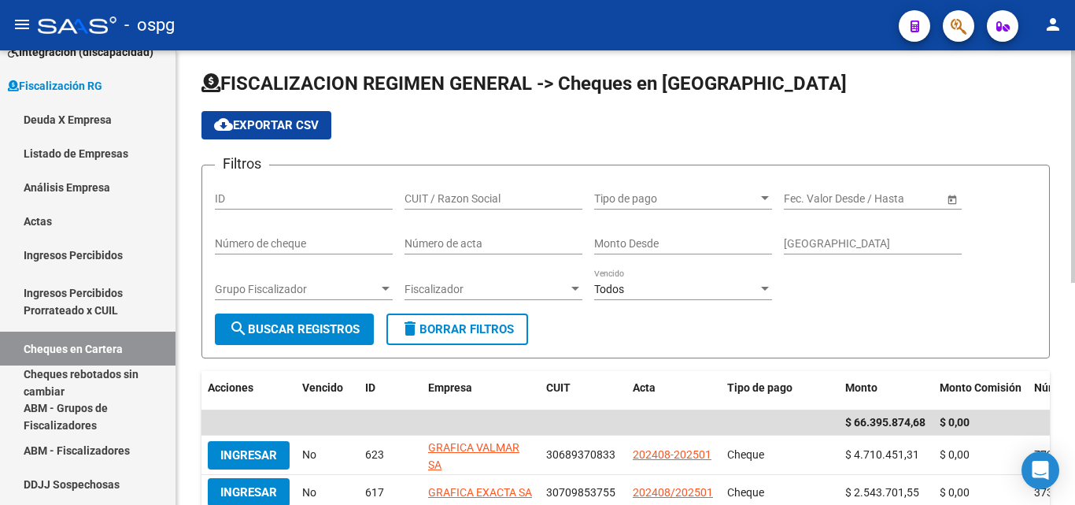
scroll to position [47, 0]
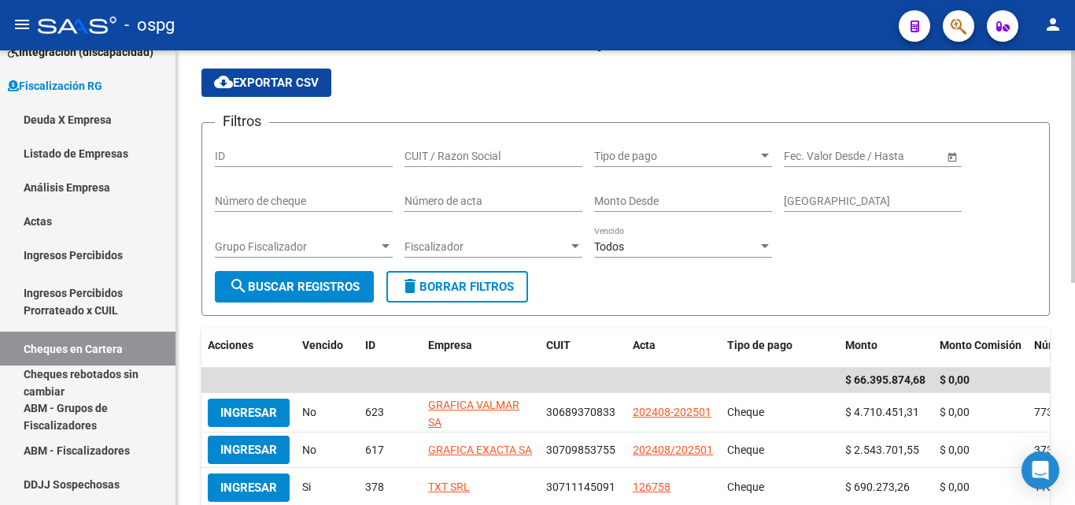
click at [380, 244] on div at bounding box center [386, 246] width 14 height 13
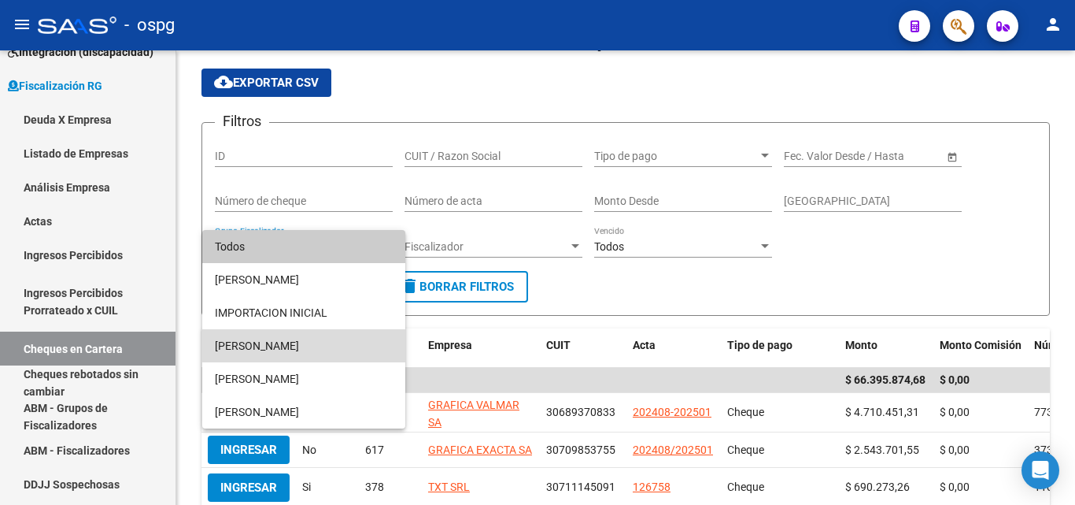
click at [312, 343] on span "[PERSON_NAME]" at bounding box center [304, 345] width 178 height 33
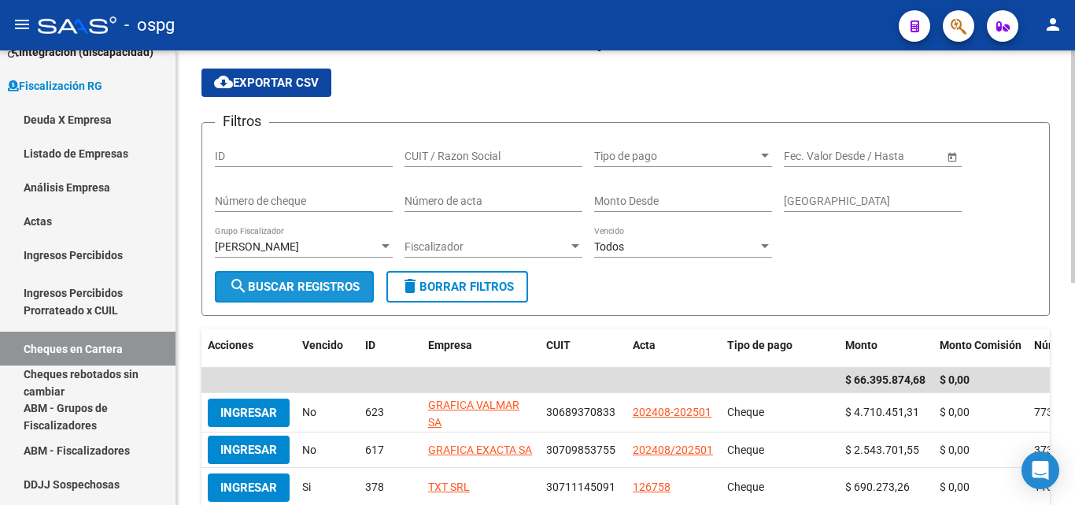
click at [333, 278] on button "search Buscar Registros" at bounding box center [294, 286] width 159 height 31
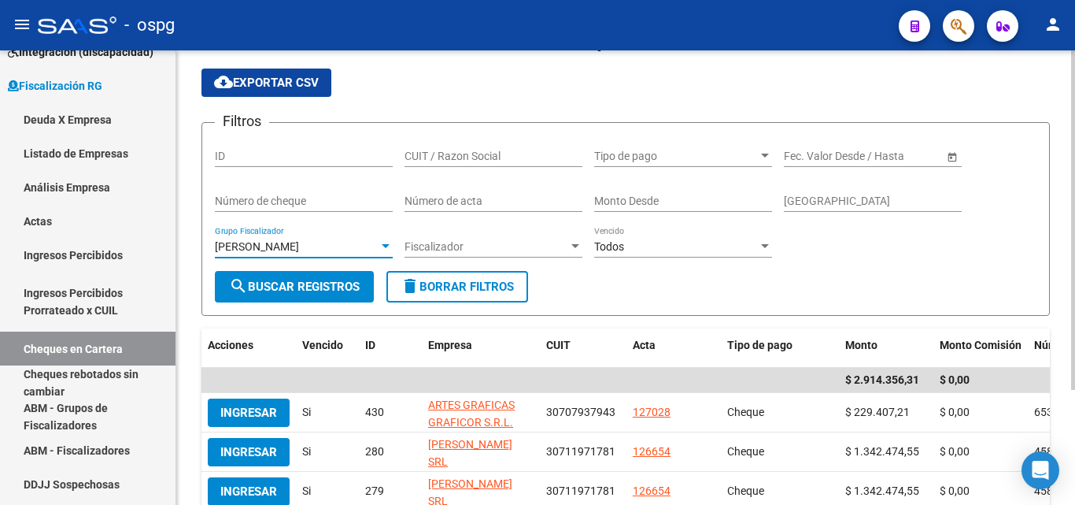
click at [385, 250] on div at bounding box center [386, 246] width 14 height 13
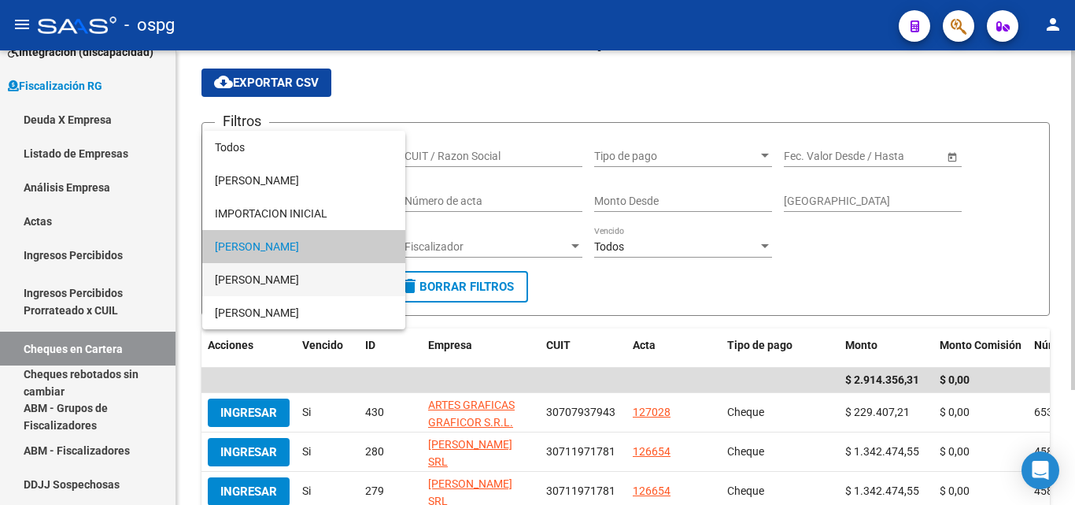
click at [283, 281] on span "[PERSON_NAME]" at bounding box center [304, 279] width 178 height 33
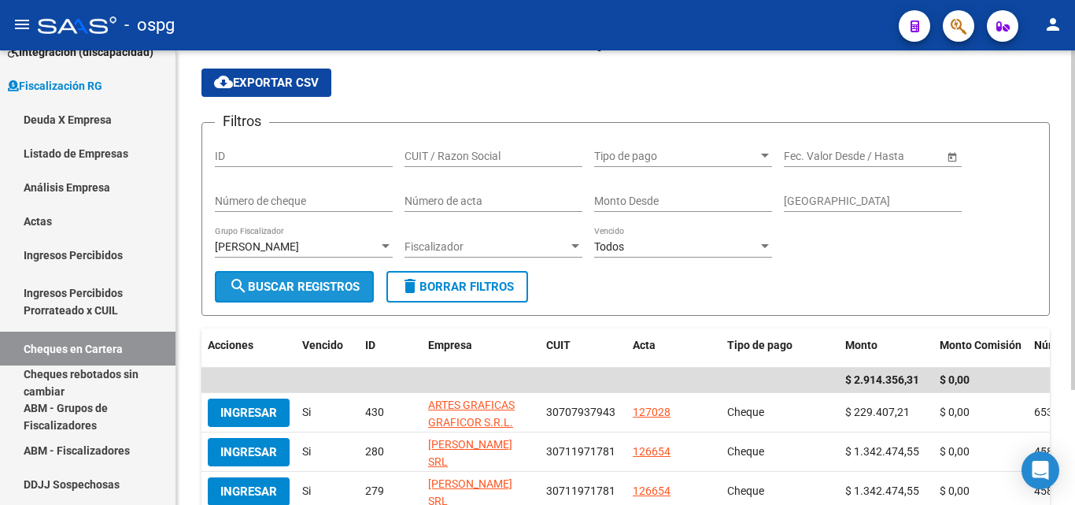
click at [279, 287] on span "search Buscar Registros" at bounding box center [294, 286] width 131 height 14
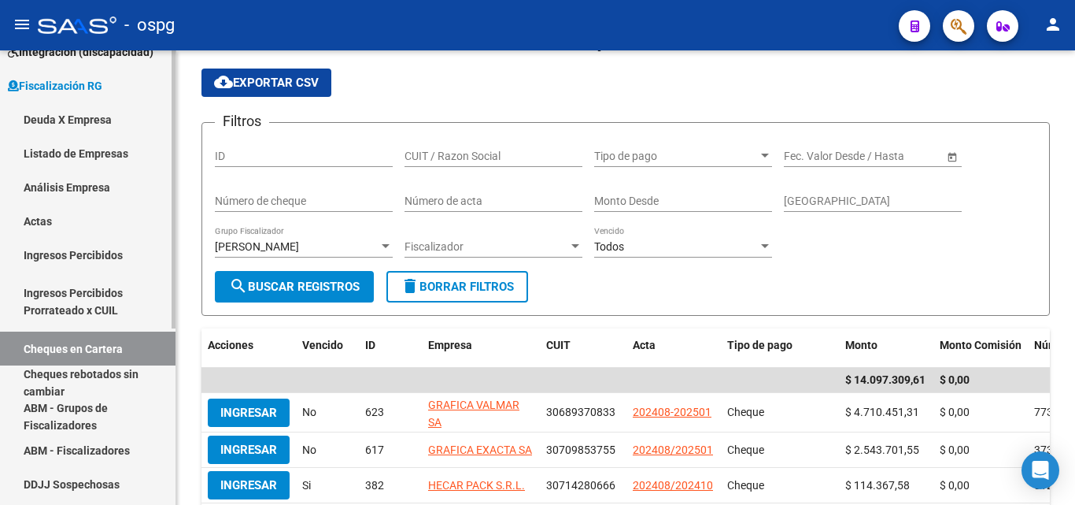
click at [96, 349] on link "Cheques en Cartera" at bounding box center [88, 348] width 176 height 34
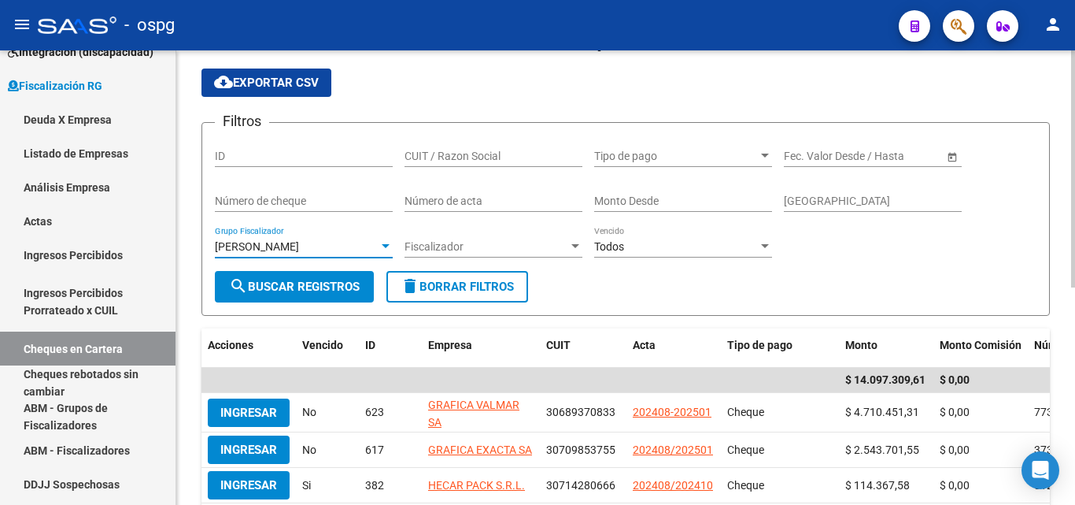
click at [391, 249] on div at bounding box center [386, 246] width 14 height 13
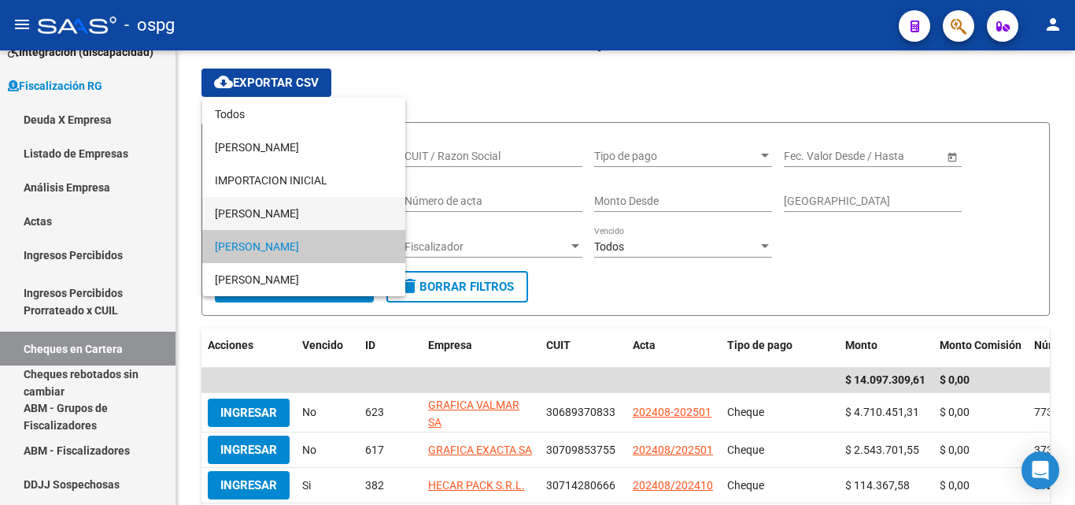
click at [280, 220] on span "[PERSON_NAME]" at bounding box center [304, 213] width 178 height 33
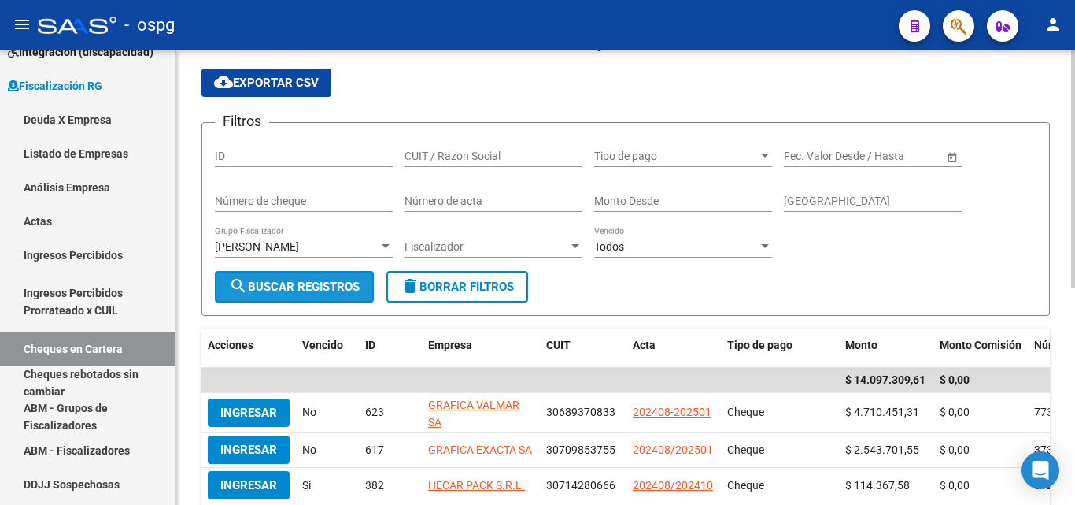
click at [302, 294] on button "search Buscar Registros" at bounding box center [294, 286] width 159 height 31
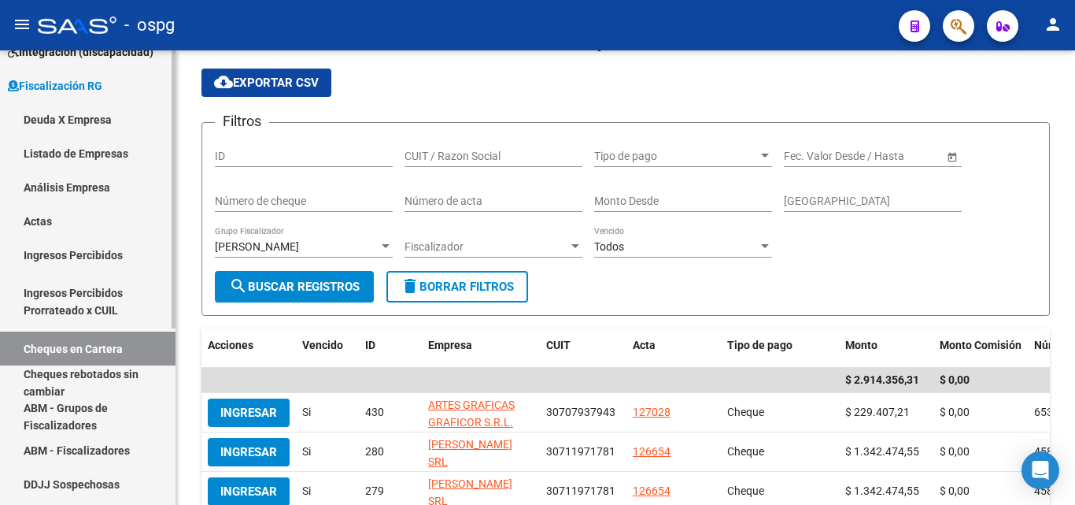
click at [89, 249] on link "Ingresos Percibidos" at bounding box center [88, 255] width 176 height 34
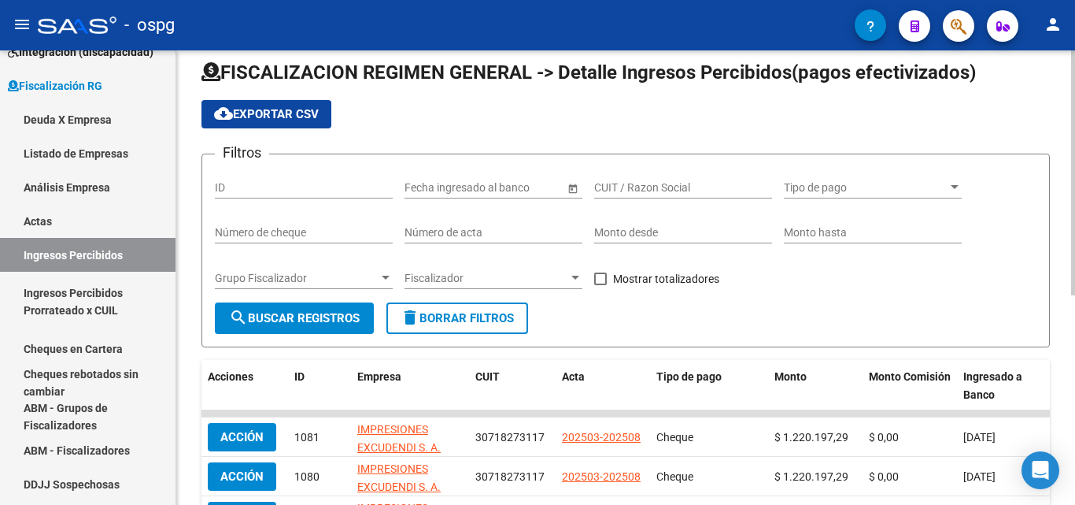
scroll to position [47, 0]
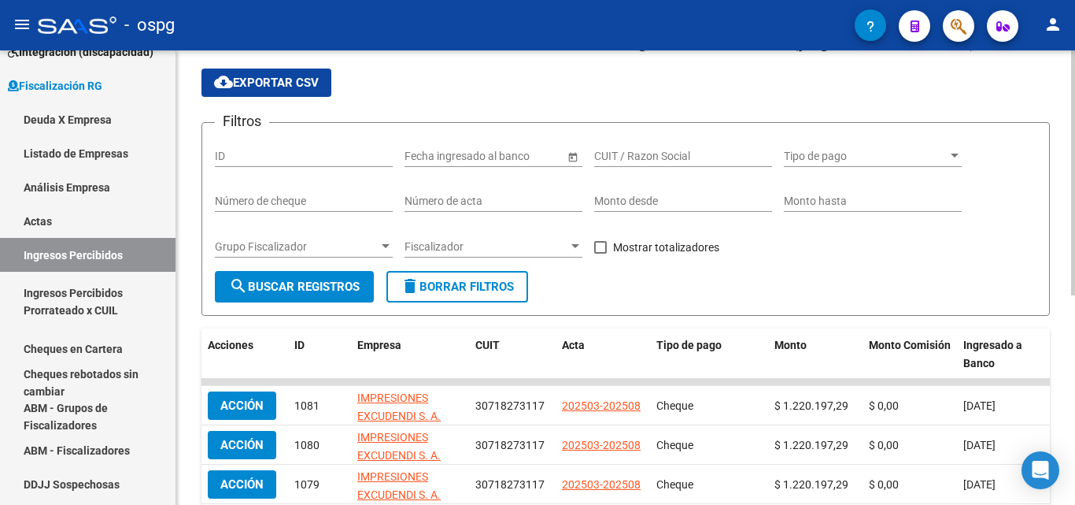
click at [386, 251] on div at bounding box center [386, 246] width 14 height 13
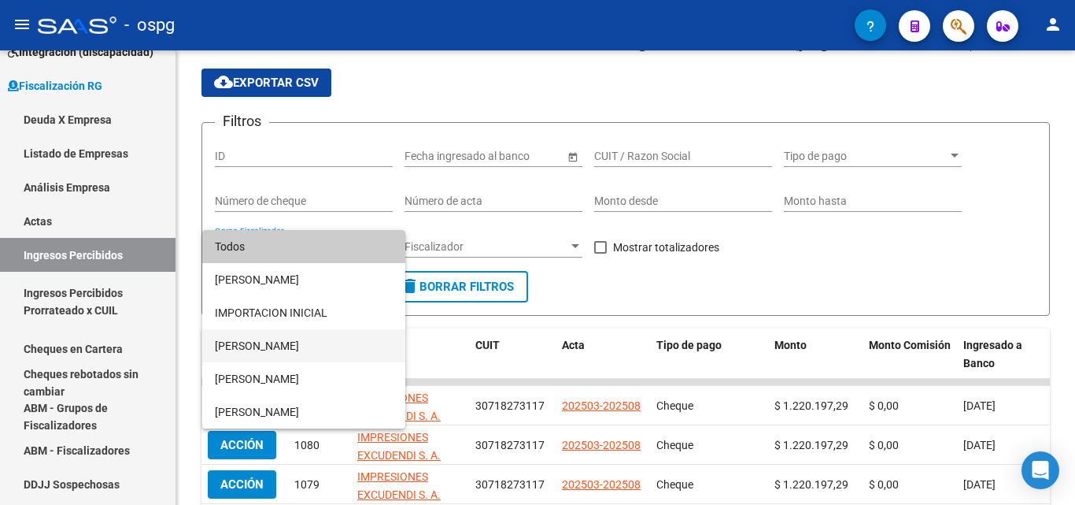
click at [275, 349] on span "[PERSON_NAME]" at bounding box center [304, 345] width 178 height 33
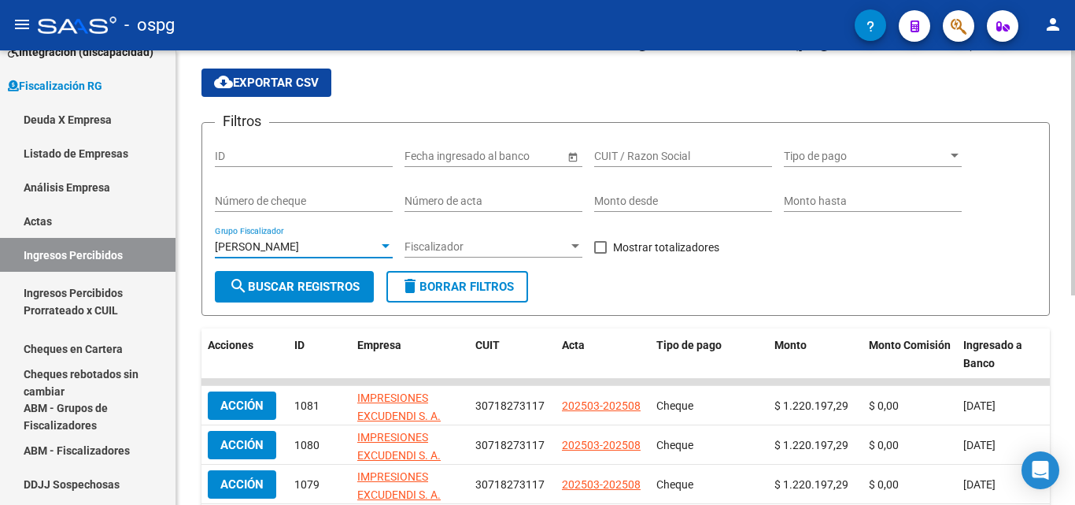
drag, startPoint x: 597, startPoint y: 242, endPoint x: 559, endPoint y: 250, distance: 38.6
click at [595, 244] on span at bounding box center [600, 247] width 13 height 13
click at [600, 253] on input "Mostrar totalizadores" at bounding box center [600, 253] width 1 height 1
checkbox input "true"
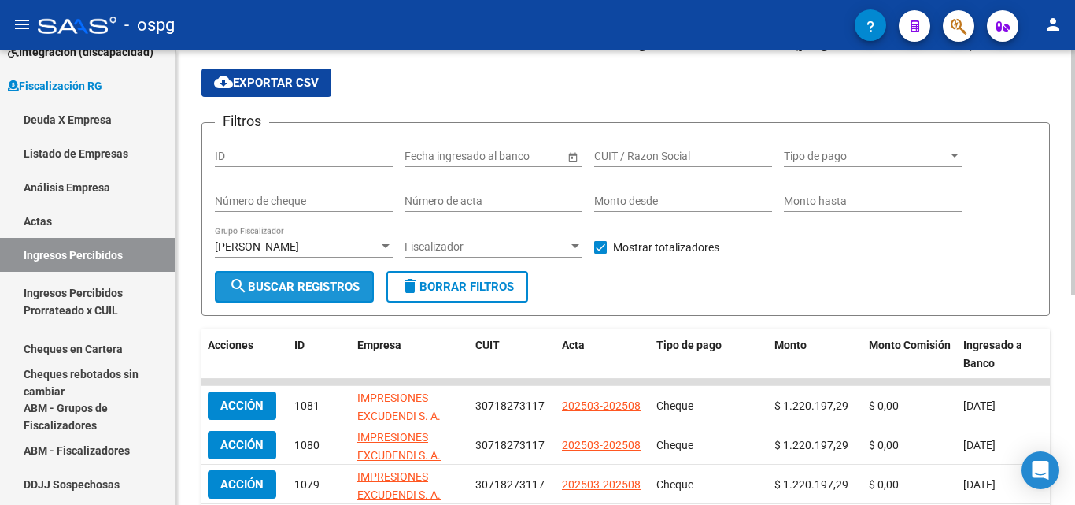
click at [320, 293] on span "search Buscar Registros" at bounding box center [294, 286] width 131 height 14
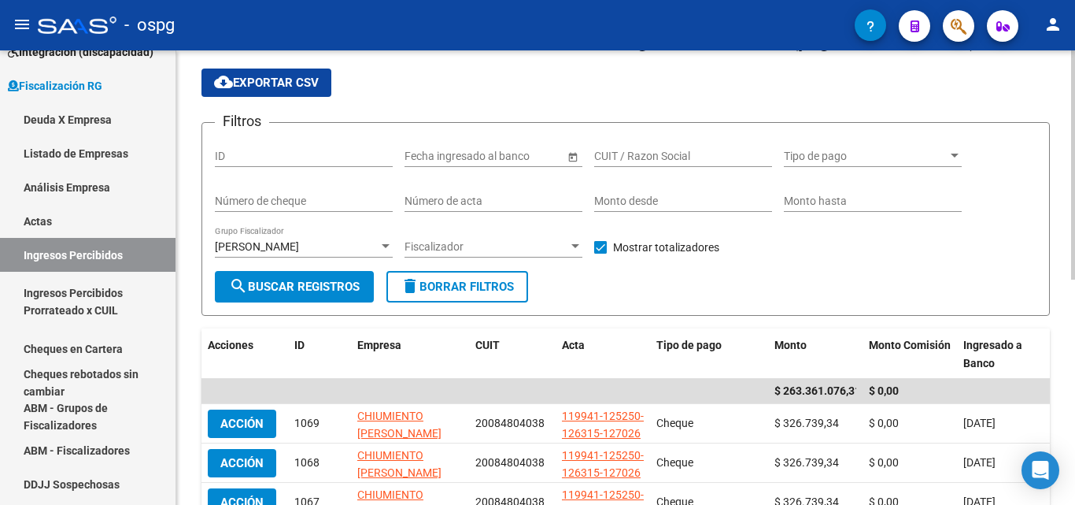
click at [382, 246] on div at bounding box center [386, 246] width 8 height 4
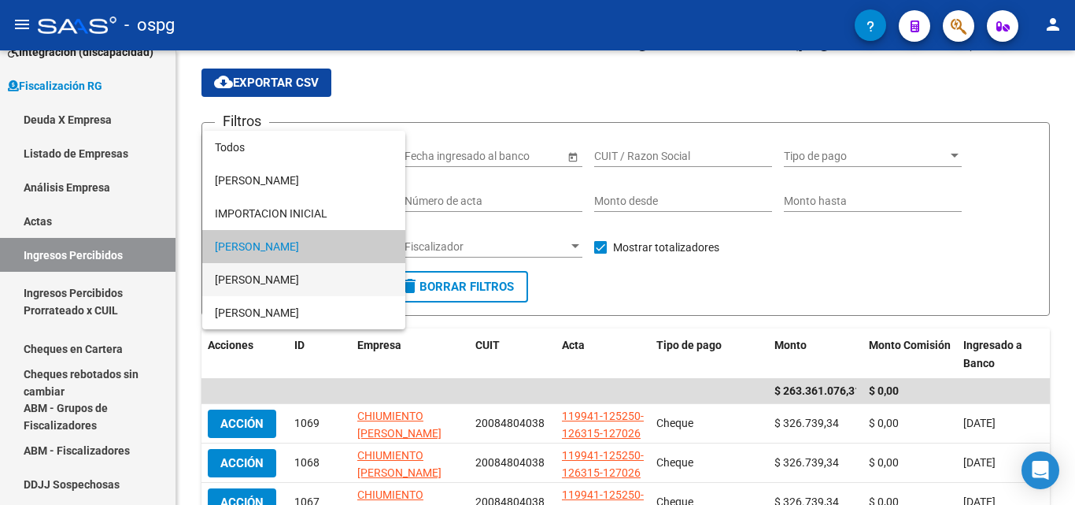
drag, startPoint x: 288, startPoint y: 279, endPoint x: 284, endPoint y: 287, distance: 8.1
click at [287, 280] on span "[PERSON_NAME]" at bounding box center [304, 279] width 178 height 33
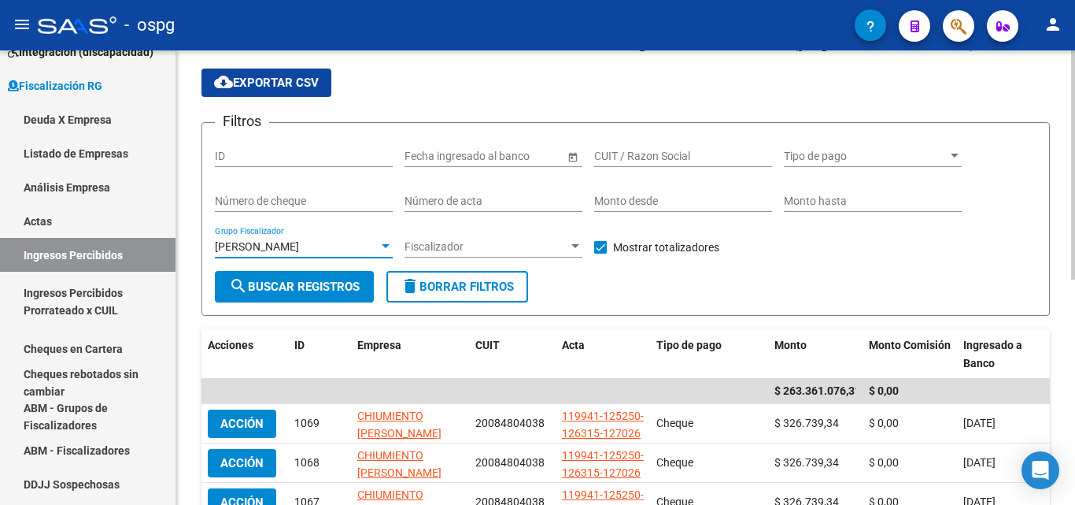
click at [287, 298] on button "search Buscar Registros" at bounding box center [294, 286] width 159 height 31
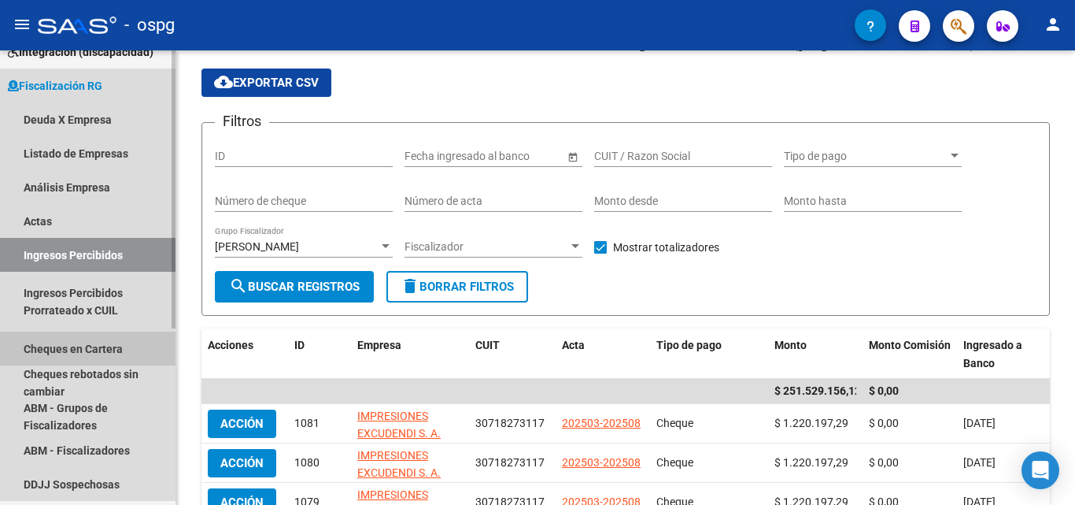
click at [103, 353] on link "Cheques en Cartera" at bounding box center [88, 348] width 176 height 34
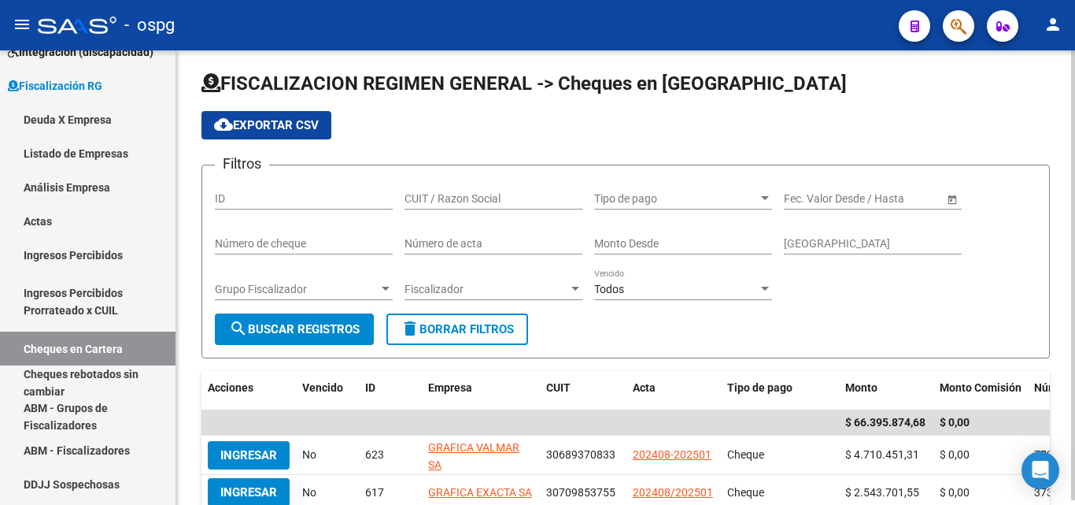
scroll to position [47, 0]
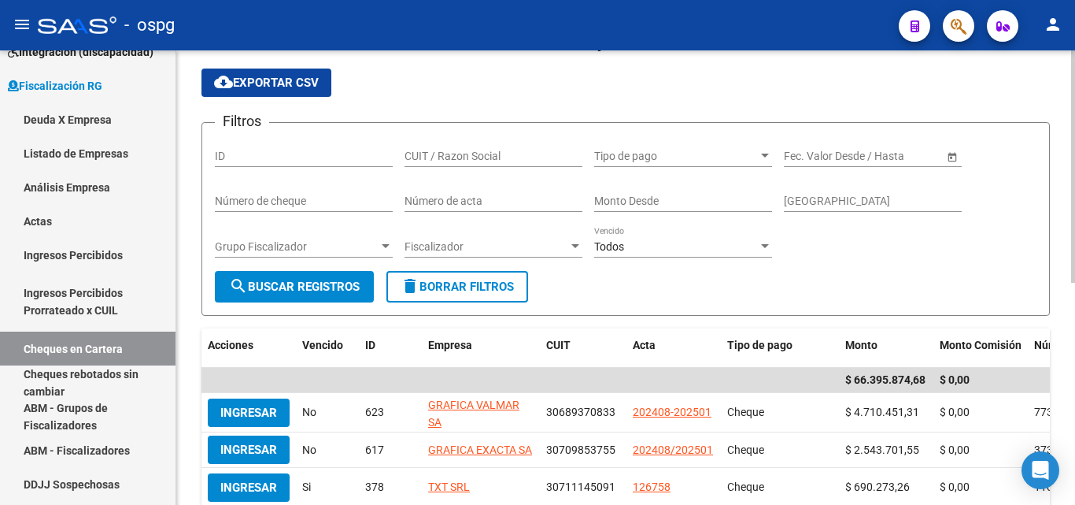
click at [381, 250] on div at bounding box center [386, 246] width 14 height 13
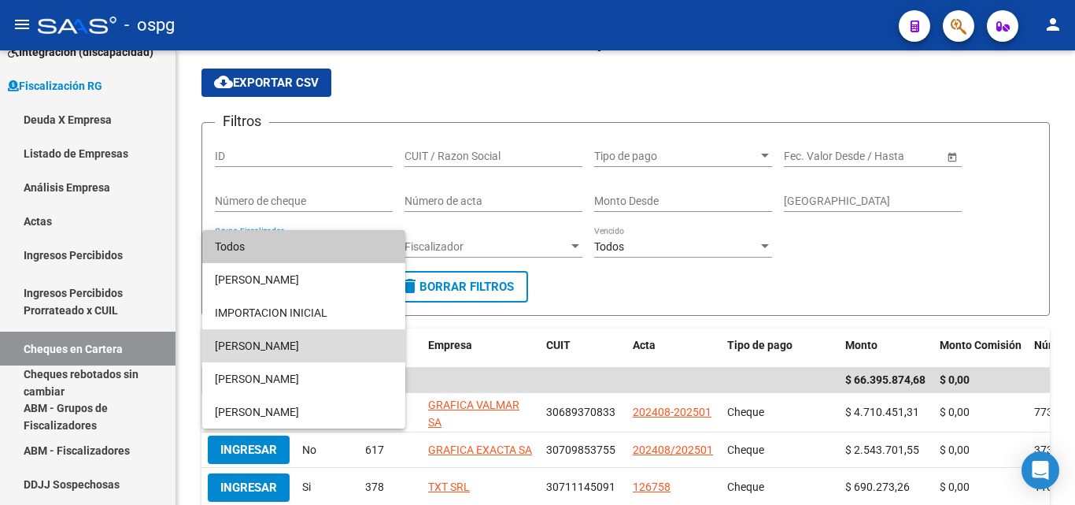
click at [253, 349] on span "[PERSON_NAME]" at bounding box center [304, 345] width 178 height 33
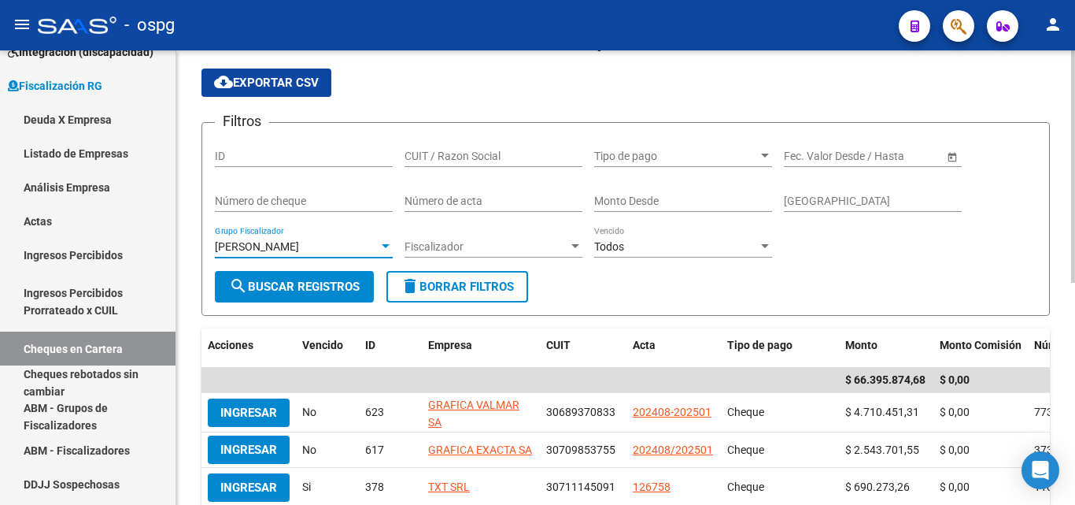
click at [282, 289] on span "search Buscar Registros" at bounding box center [294, 286] width 131 height 14
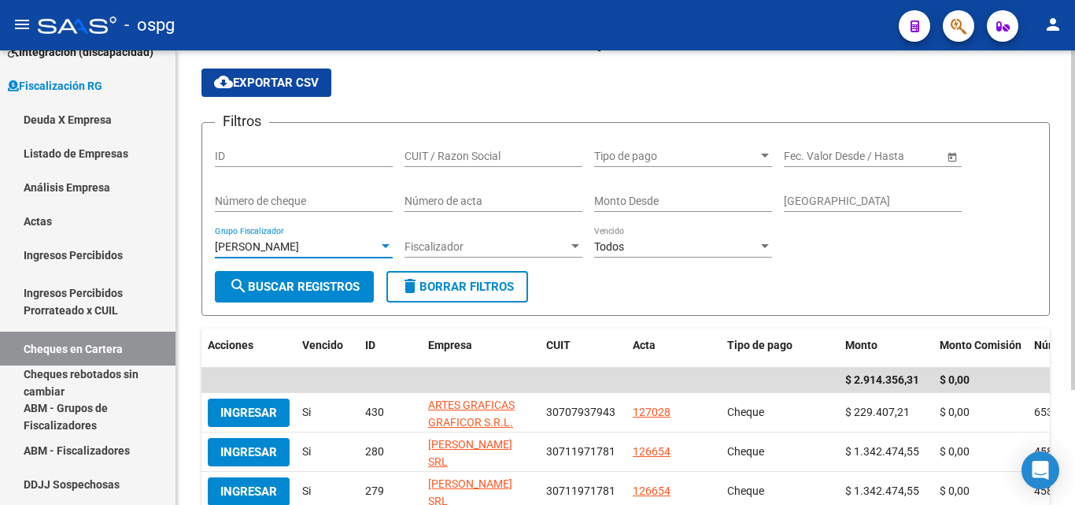
click at [389, 246] on div at bounding box center [386, 246] width 8 height 4
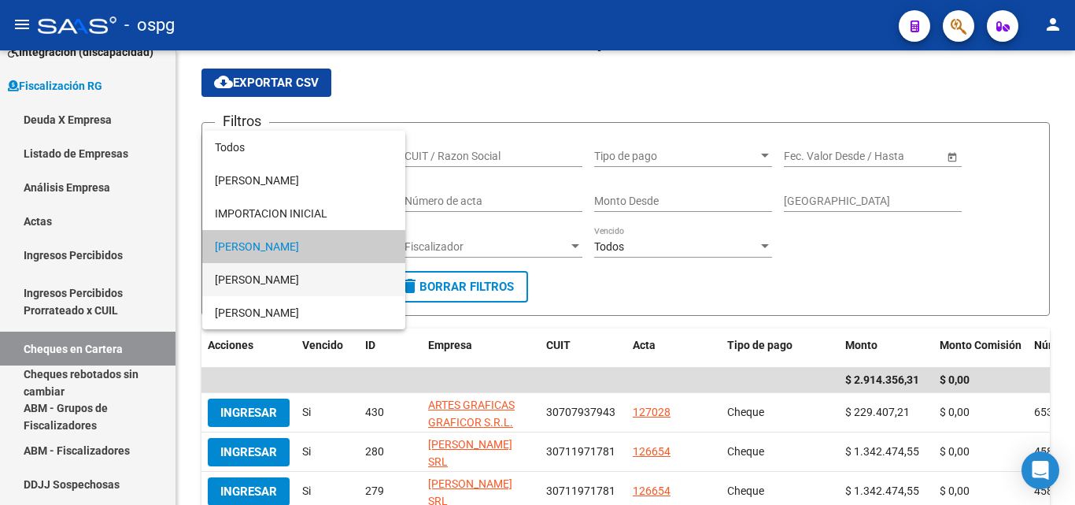
click at [279, 281] on span "[PERSON_NAME]" at bounding box center [304, 279] width 178 height 33
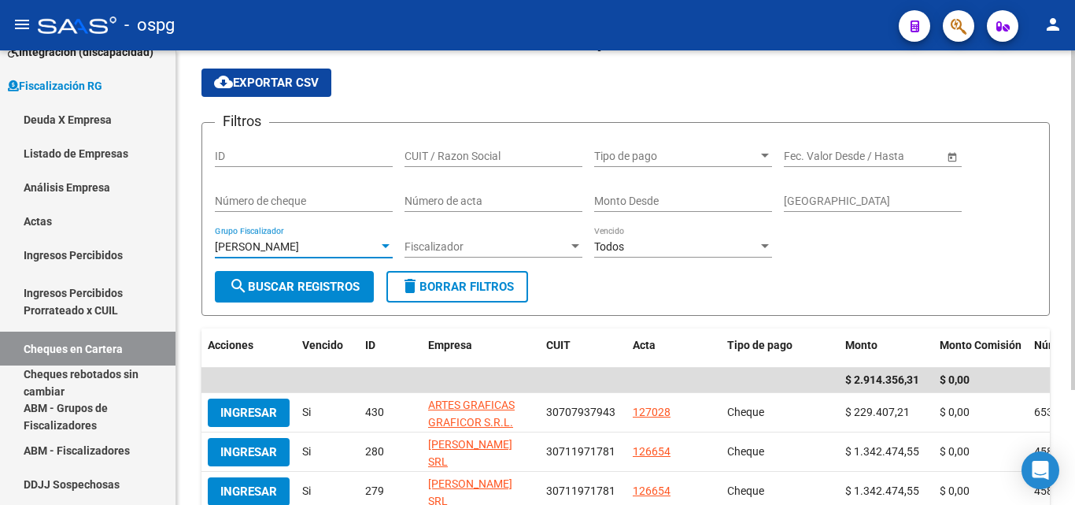
click at [278, 291] on span "search Buscar Registros" at bounding box center [294, 286] width 131 height 14
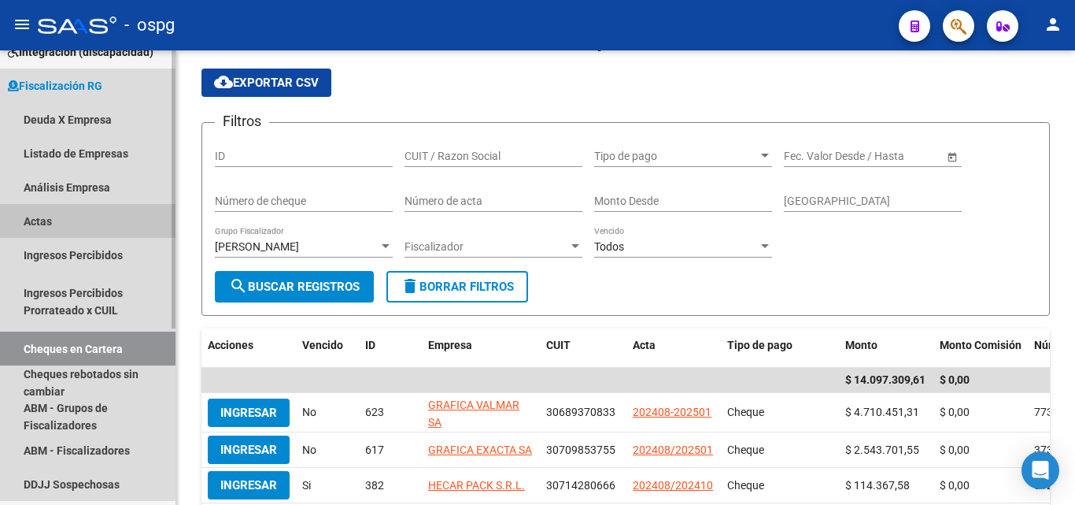
click at [83, 227] on link "Actas" at bounding box center [88, 221] width 176 height 34
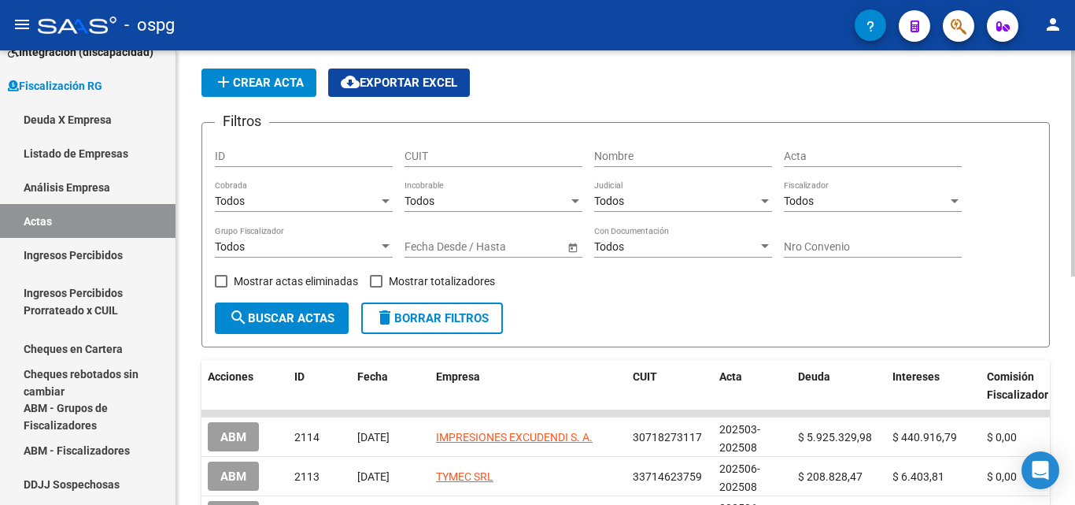
click at [386, 243] on div at bounding box center [386, 246] width 14 height 13
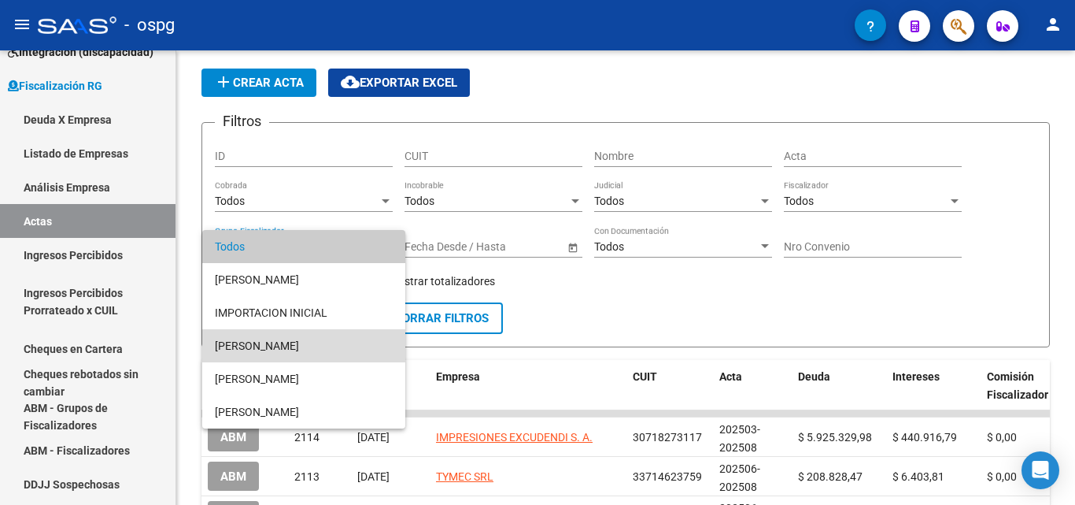
click at [294, 346] on span "[PERSON_NAME]" at bounding box center [304, 345] width 178 height 33
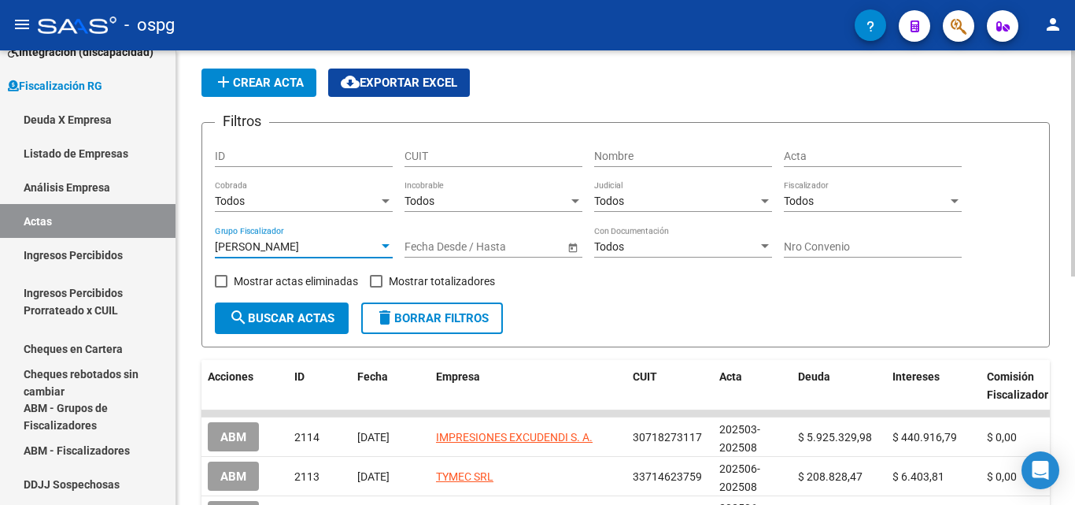
click at [375, 282] on span at bounding box center [376, 281] width 13 height 13
click at [375, 287] on input "Mostrar totalizadores" at bounding box center [375, 287] width 1 height 1
checkbox input "true"
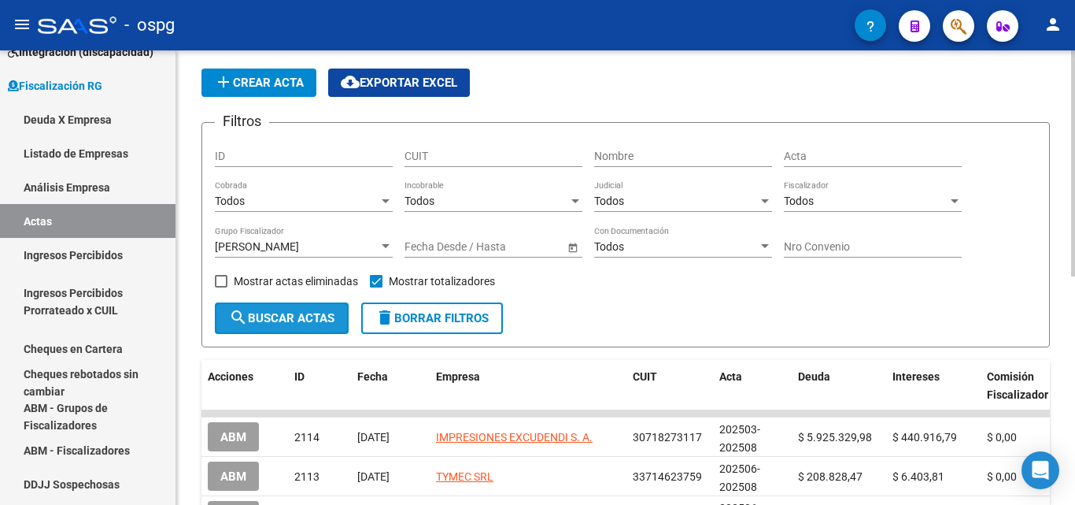
click at [298, 318] on span "search Buscar Actas" at bounding box center [281, 318] width 105 height 14
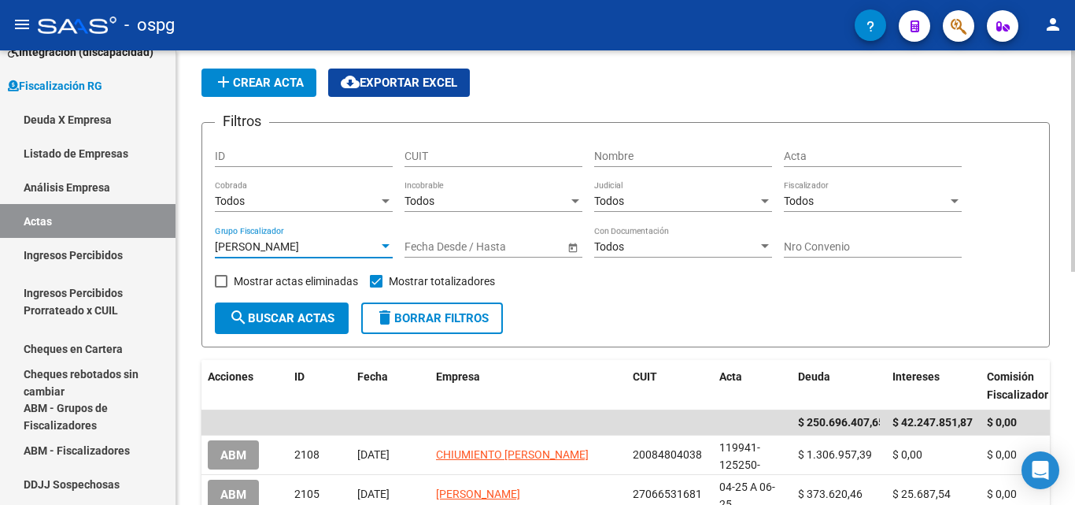
click at [384, 247] on div at bounding box center [386, 246] width 8 height 4
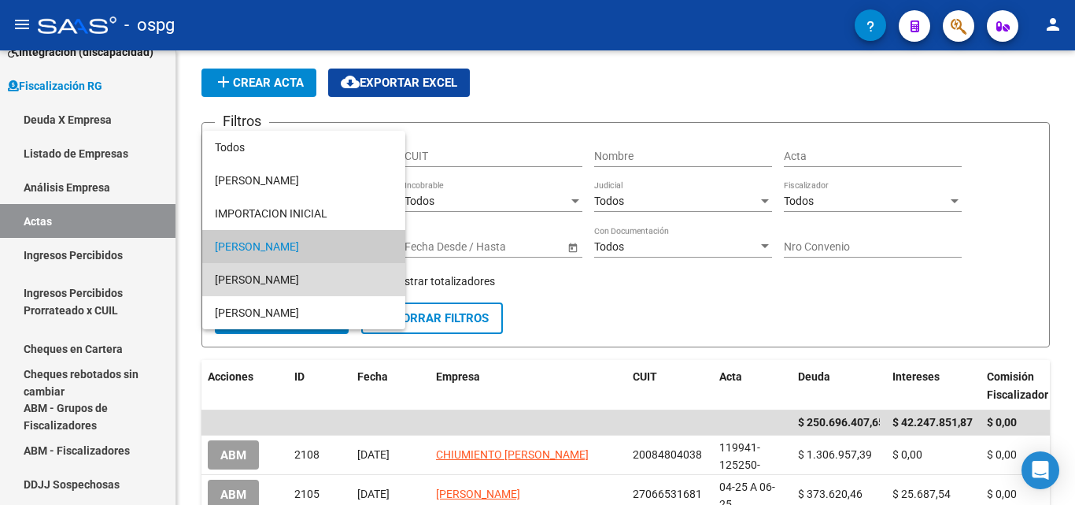
click at [310, 278] on span "[PERSON_NAME]" at bounding box center [304, 279] width 178 height 33
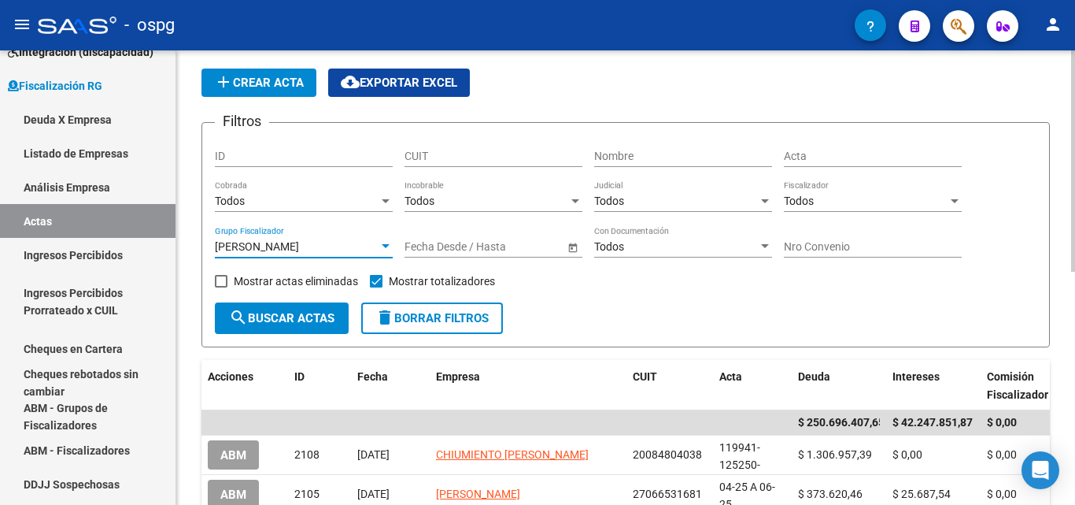
click at [297, 314] on span "search Buscar Actas" at bounding box center [281, 318] width 105 height 14
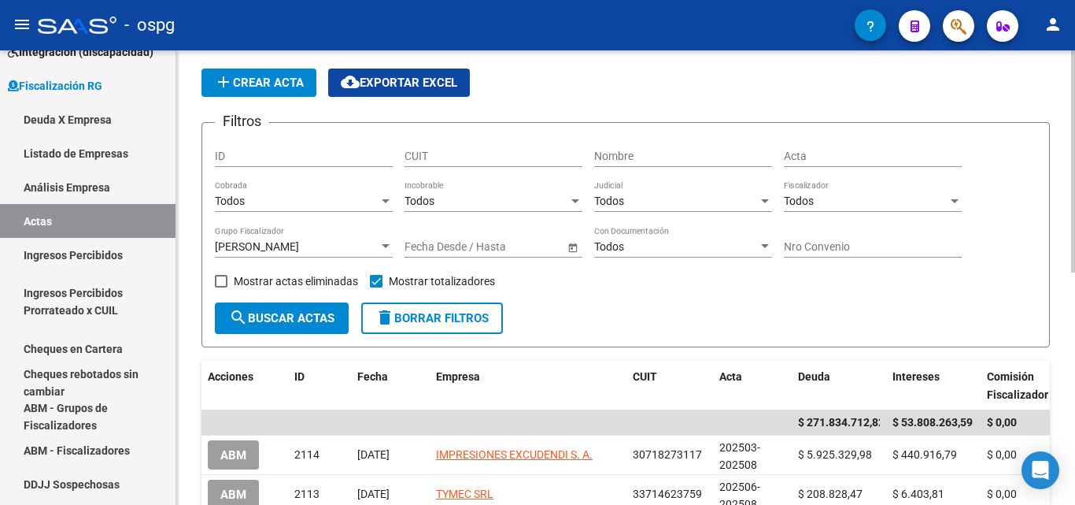
click at [381, 243] on div at bounding box center [386, 246] width 14 height 13
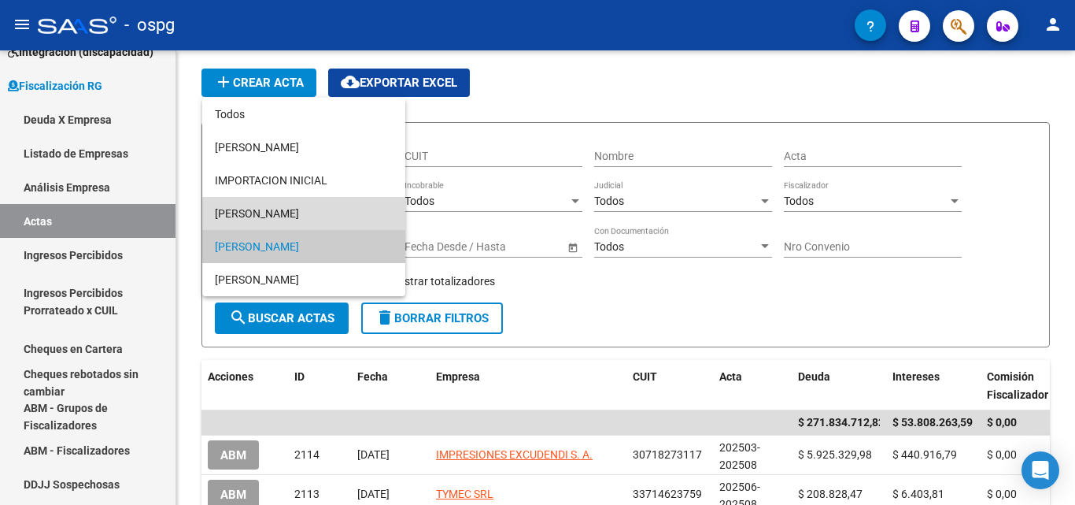
click at [311, 215] on span "[PERSON_NAME]" at bounding box center [304, 213] width 178 height 33
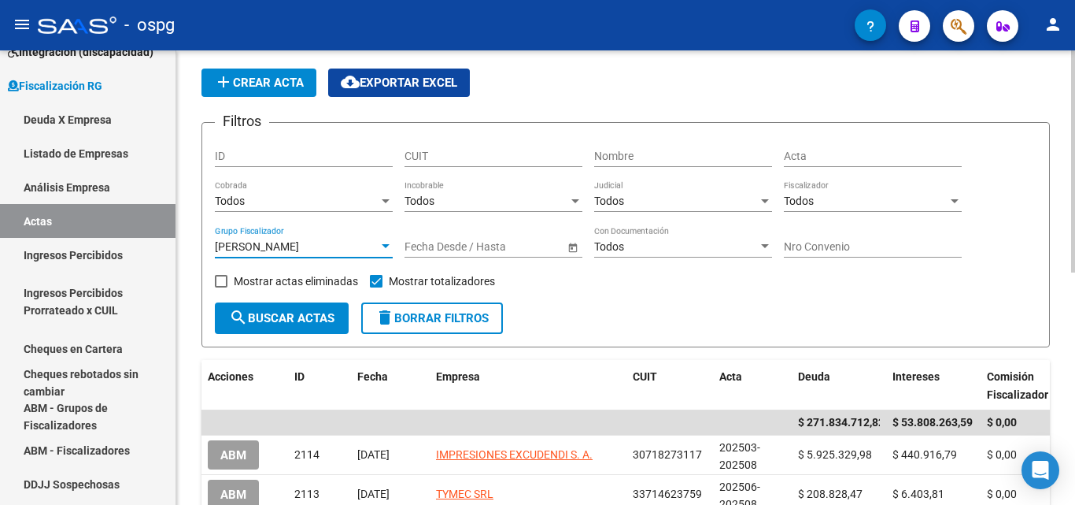
click at [278, 312] on span "search Buscar Actas" at bounding box center [281, 318] width 105 height 14
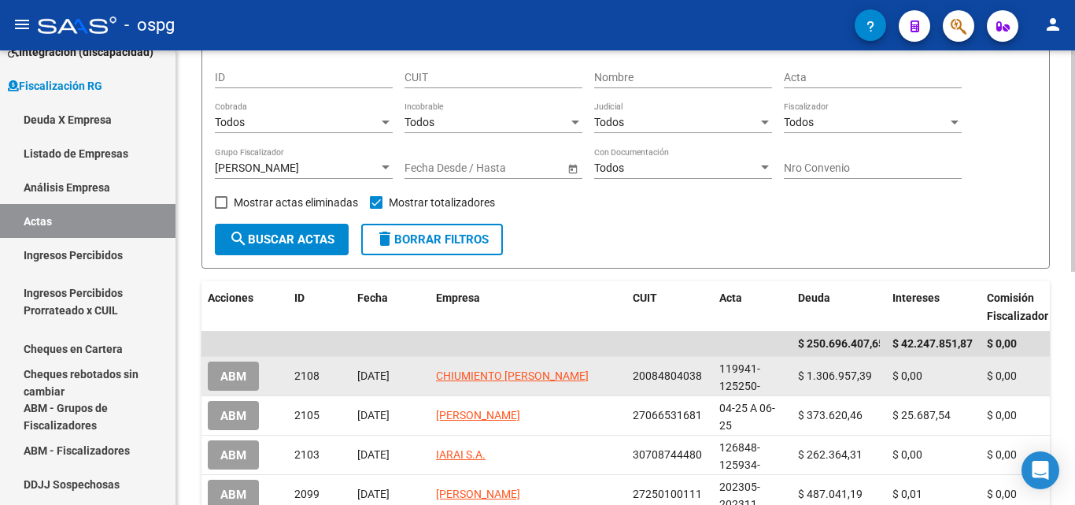
scroll to position [47, 0]
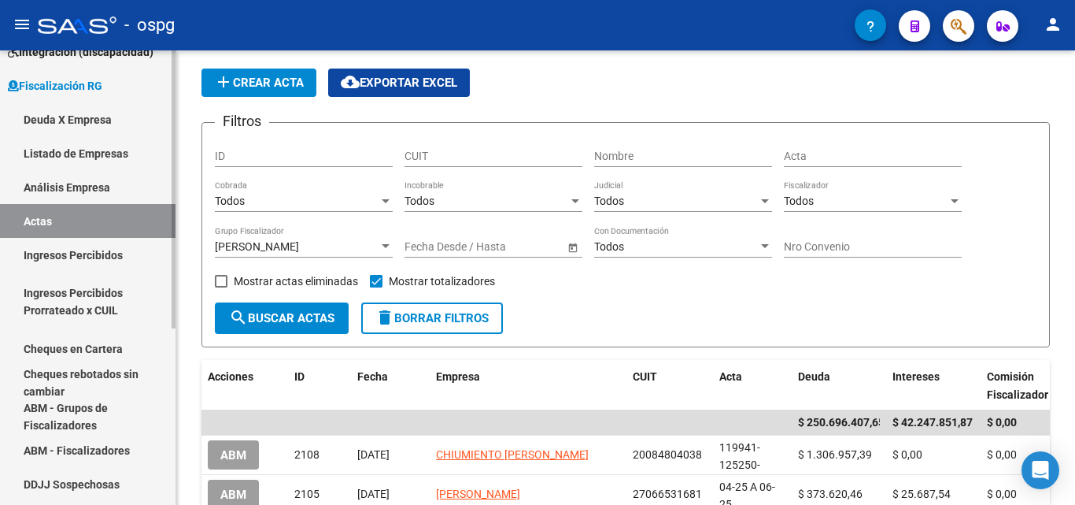
click at [60, 222] on link "Actas" at bounding box center [88, 221] width 176 height 34
click at [383, 242] on div at bounding box center [386, 246] width 14 height 13
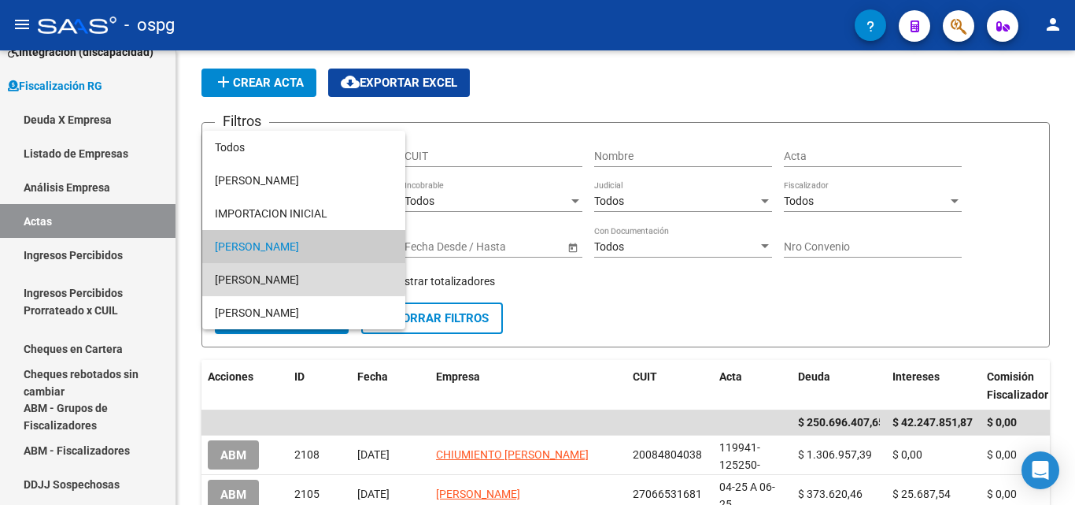
click at [285, 275] on span "[PERSON_NAME]" at bounding box center [304, 279] width 178 height 33
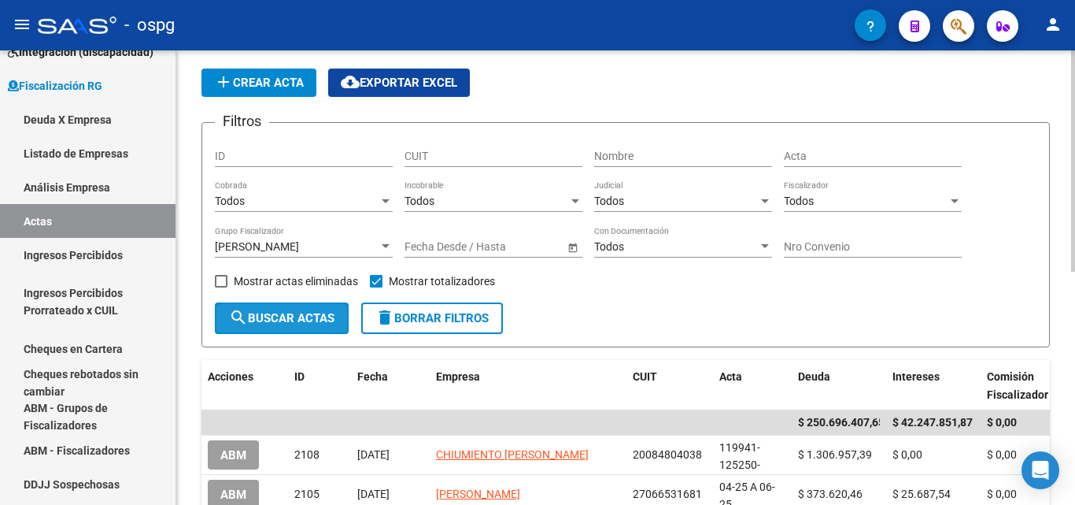
click at [319, 310] on button "search Buscar Actas" at bounding box center [282, 317] width 134 height 31
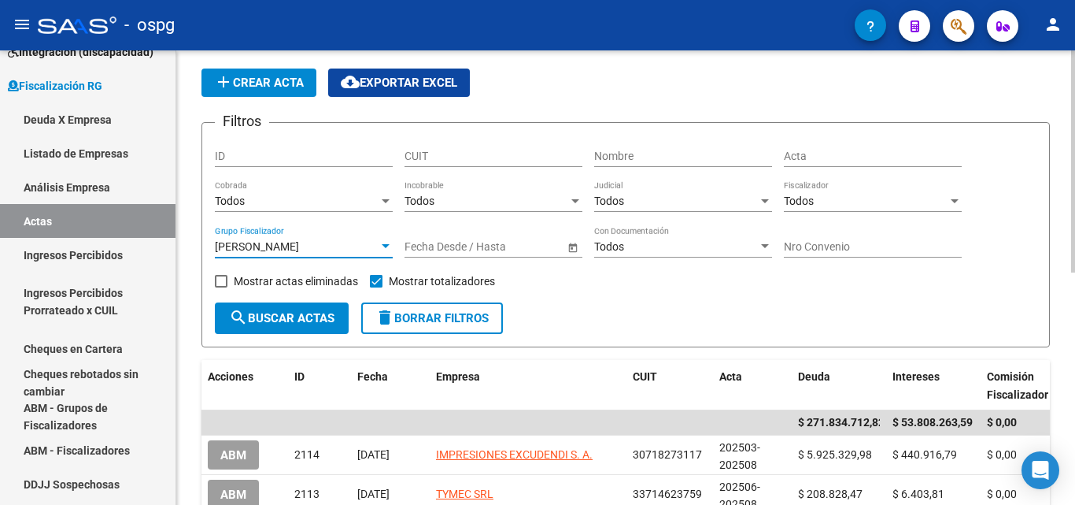
click at [386, 246] on div at bounding box center [386, 246] width 8 height 4
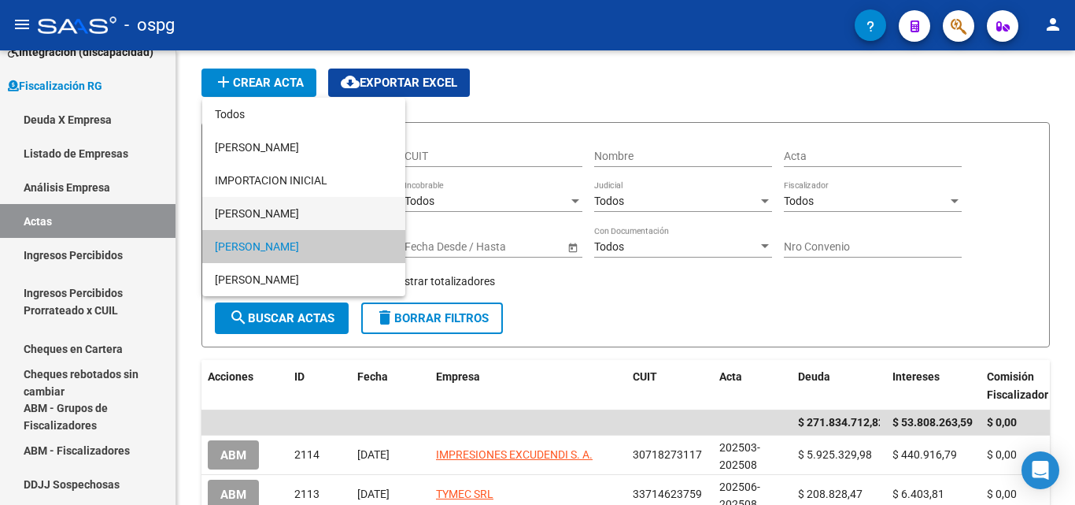
click at [267, 215] on span "[PERSON_NAME]" at bounding box center [304, 213] width 178 height 33
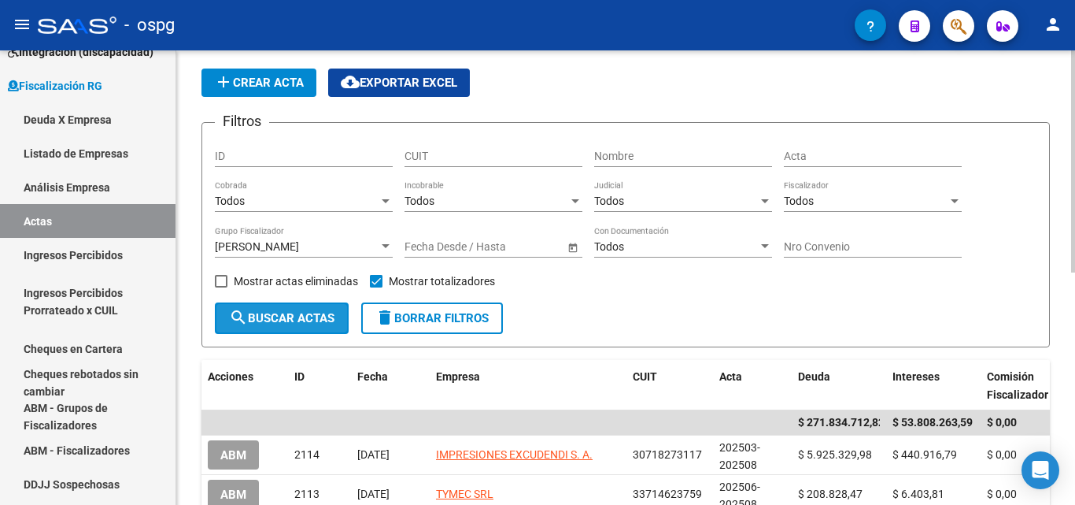
click at [301, 316] on span "search Buscar Actas" at bounding box center [281, 318] width 105 height 14
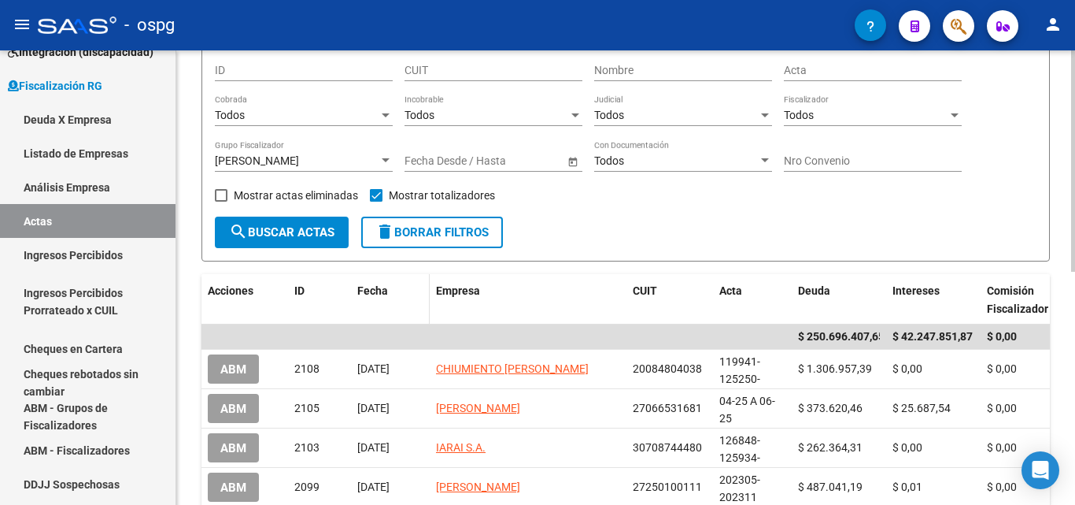
scroll to position [0, 0]
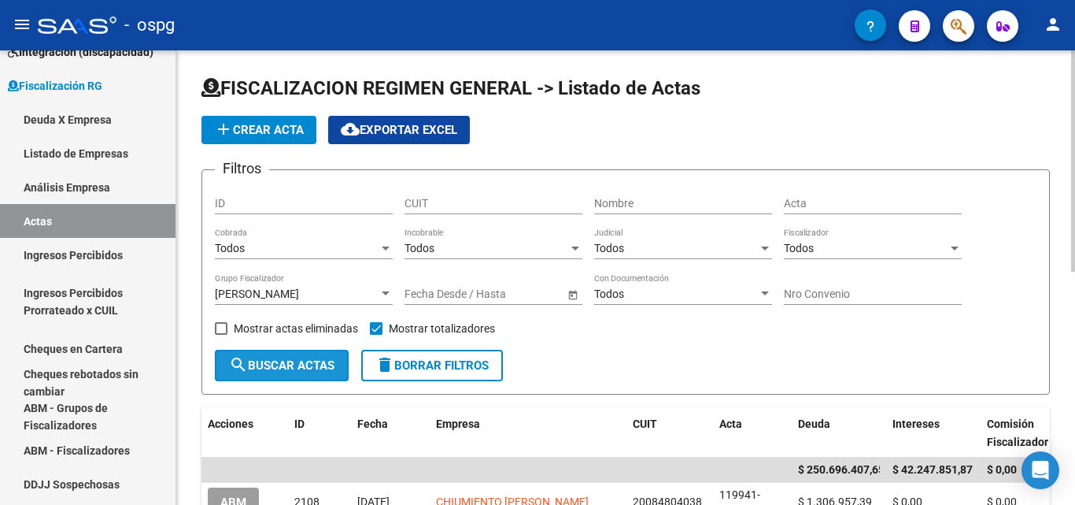
click at [266, 372] on button "search Buscar Actas" at bounding box center [282, 364] width 134 height 31
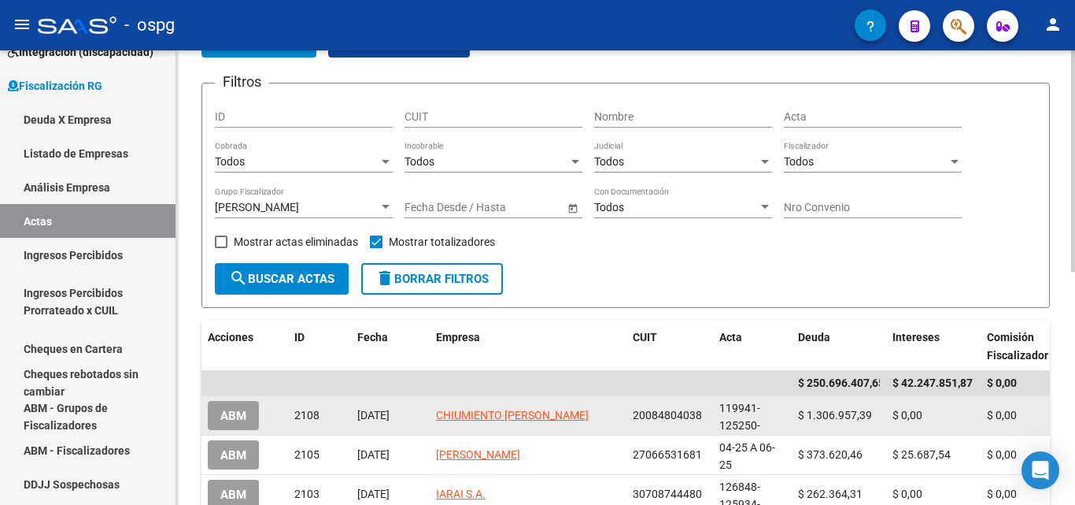
scroll to position [79, 0]
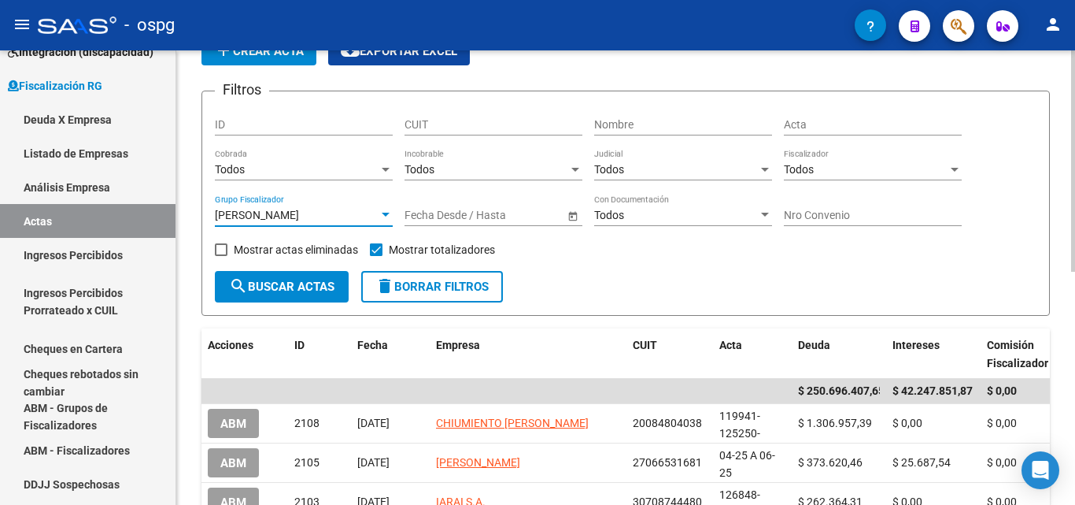
click at [386, 214] on div at bounding box center [386, 215] width 8 height 4
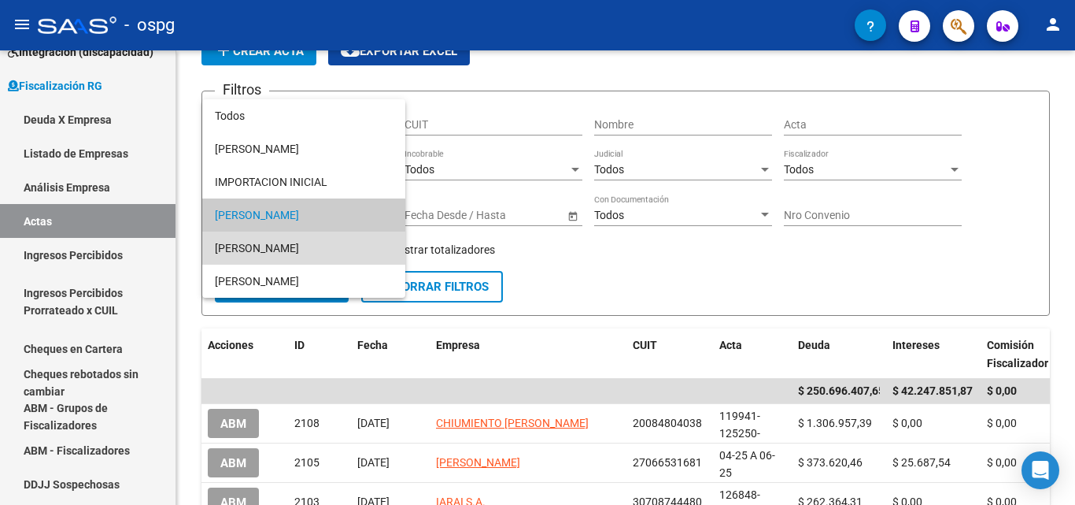
click at [279, 249] on span "[PERSON_NAME]" at bounding box center [304, 247] width 178 height 33
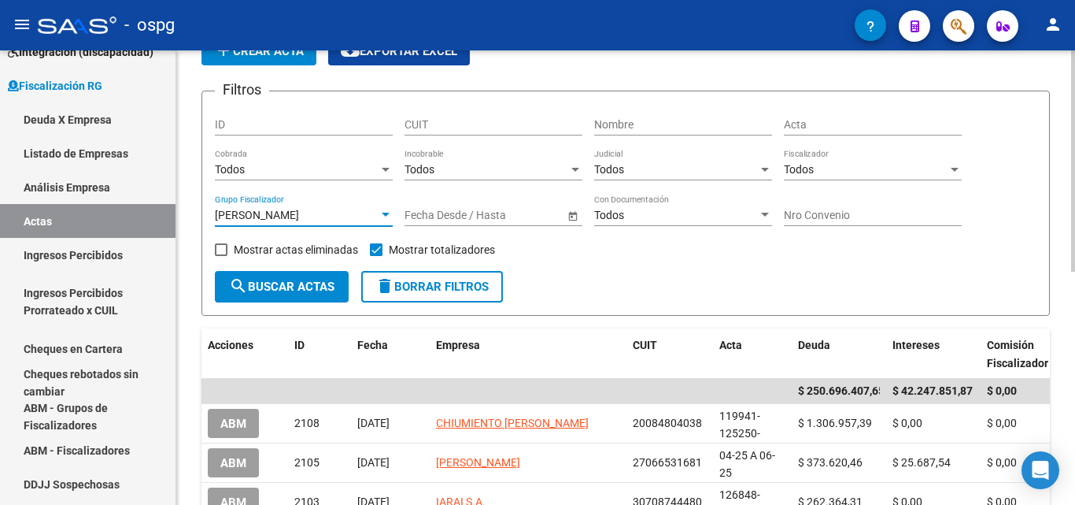
click at [300, 283] on span "search Buscar Actas" at bounding box center [281, 286] width 105 height 14
click at [386, 209] on div at bounding box center [386, 215] width 14 height 13
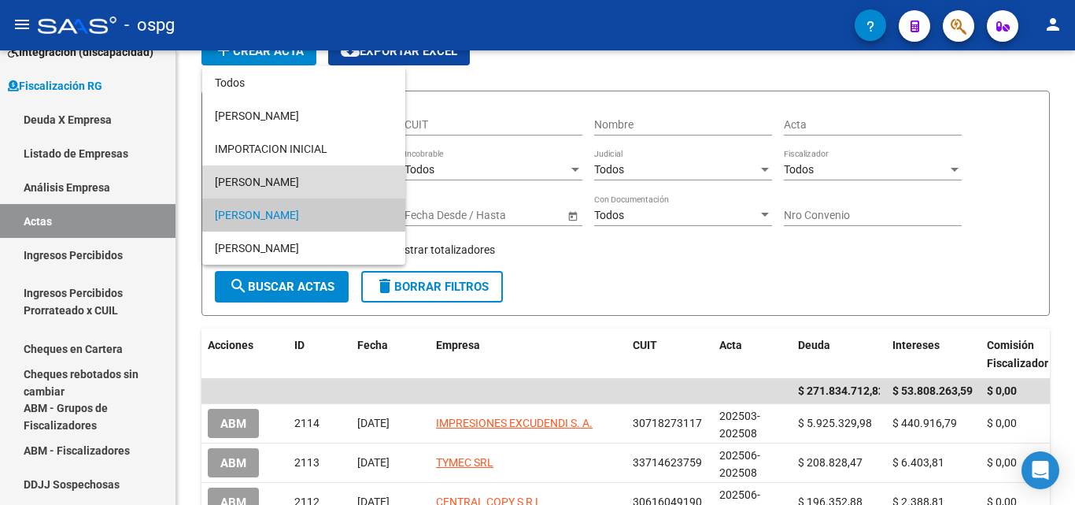
click at [309, 180] on span "[PERSON_NAME]" at bounding box center [304, 181] width 178 height 33
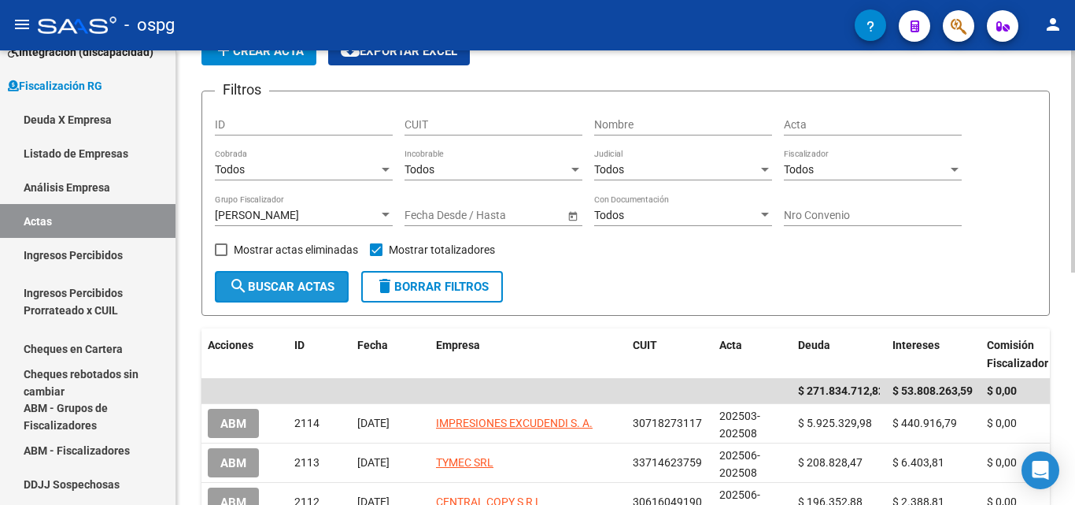
click at [296, 287] on span "search Buscar Actas" at bounding box center [281, 286] width 105 height 14
